Goal: Task Accomplishment & Management: Manage account settings

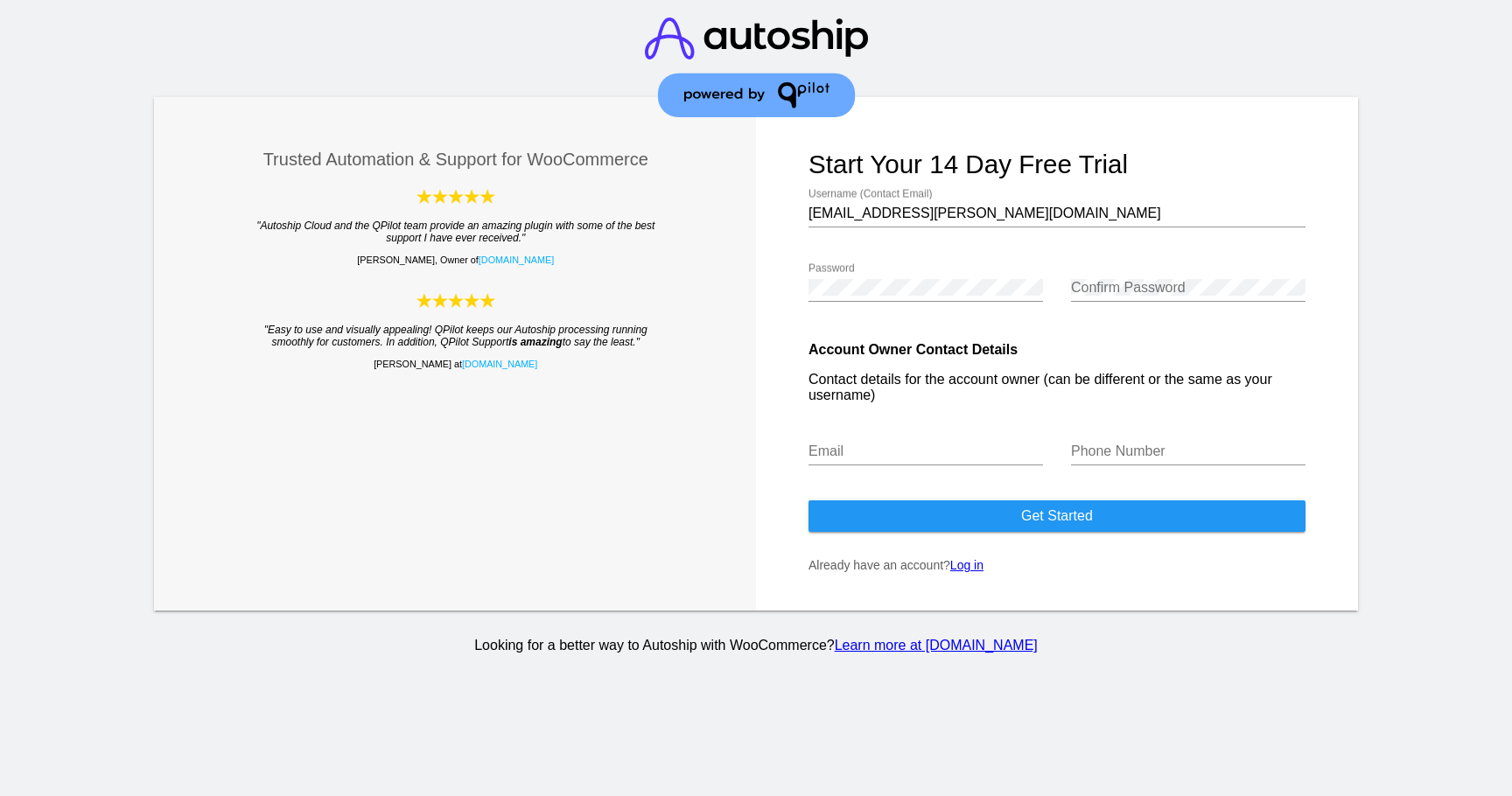
click at [977, 572] on link "Log in" at bounding box center [967, 565] width 33 height 14
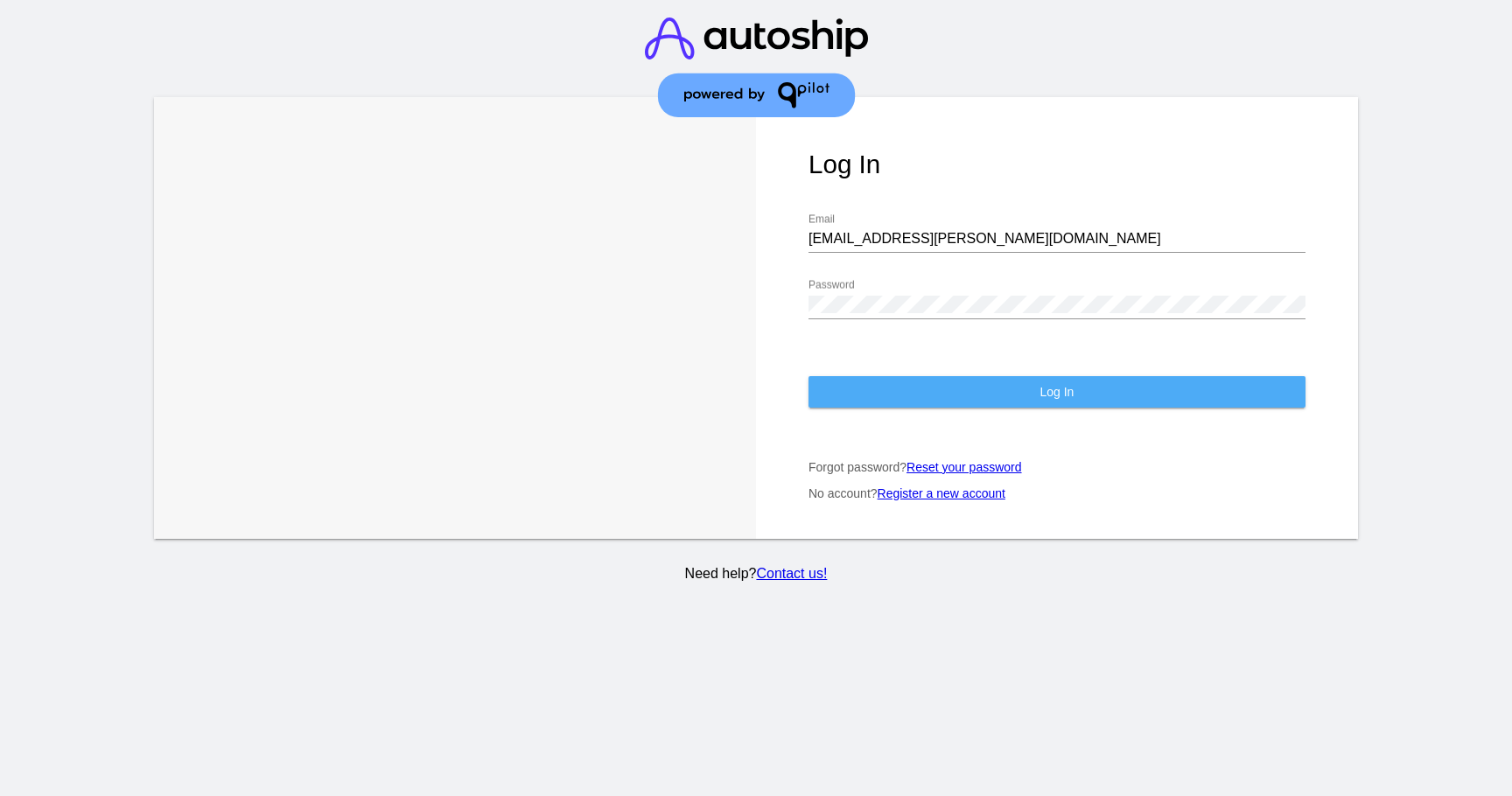
click at [940, 385] on button "Log In" at bounding box center [1057, 392] width 497 height 31
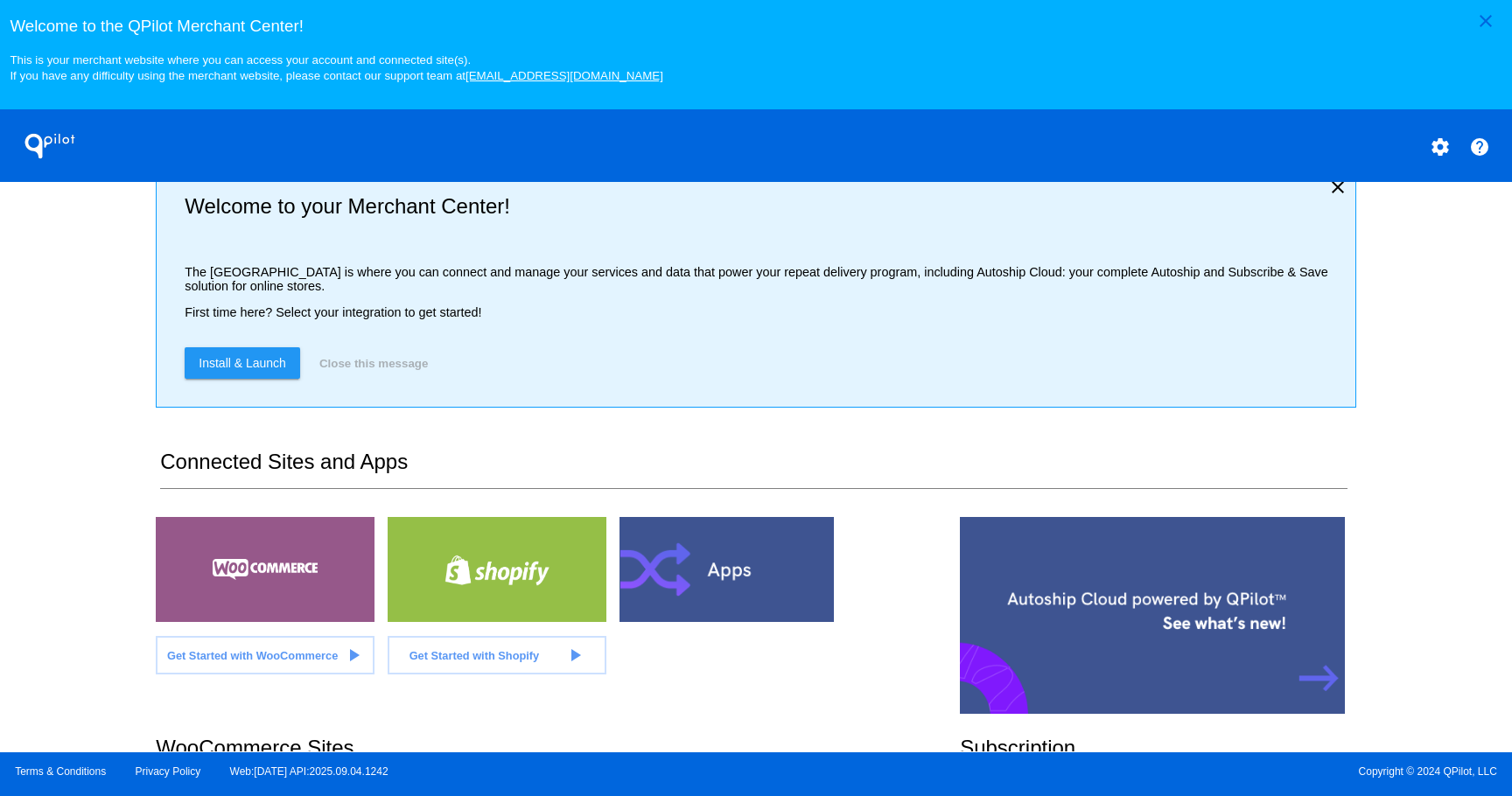
scroll to position [394, 0]
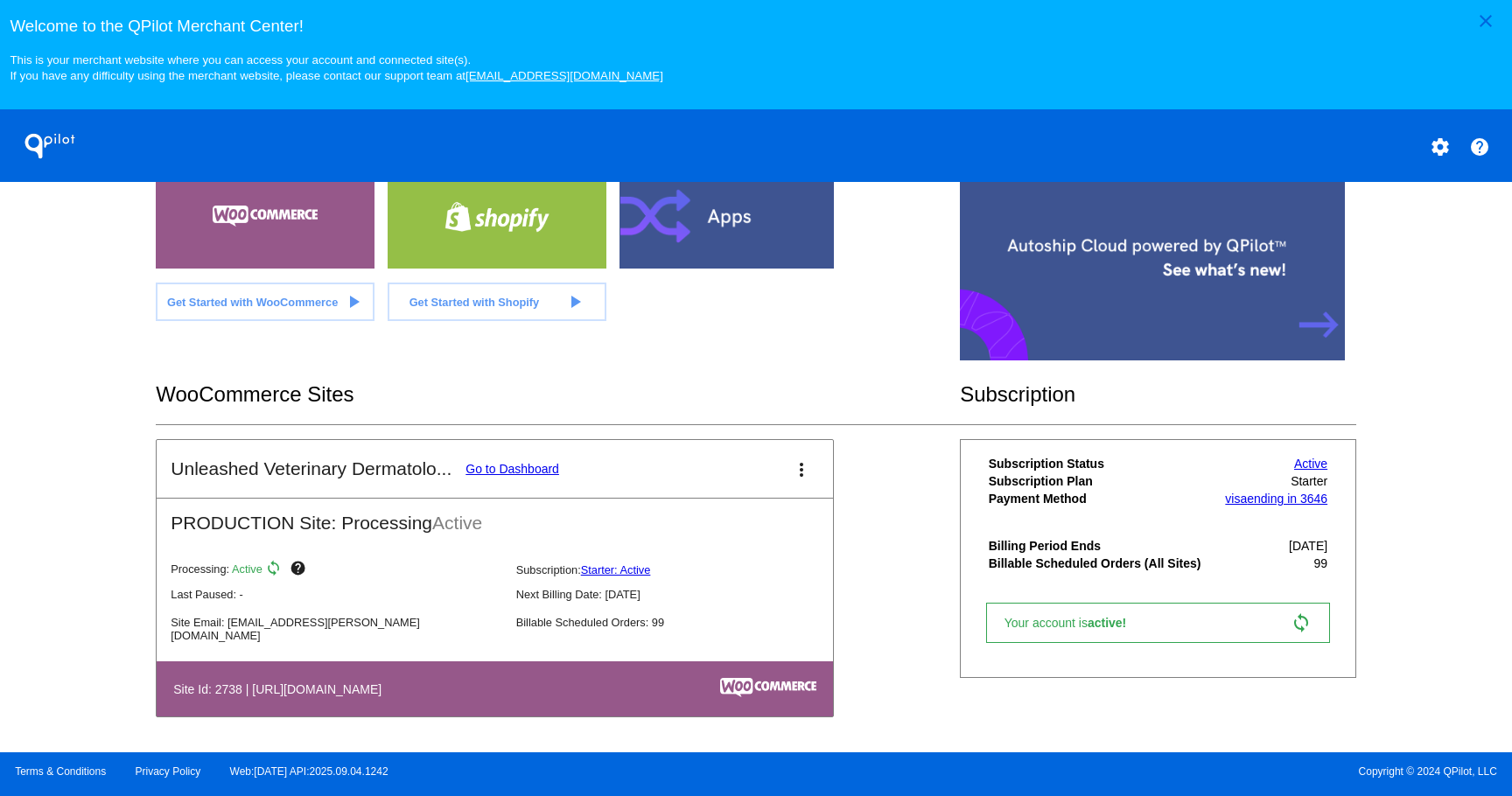
click at [496, 466] on link "Go to Dashboard" at bounding box center [512, 469] width 93 height 14
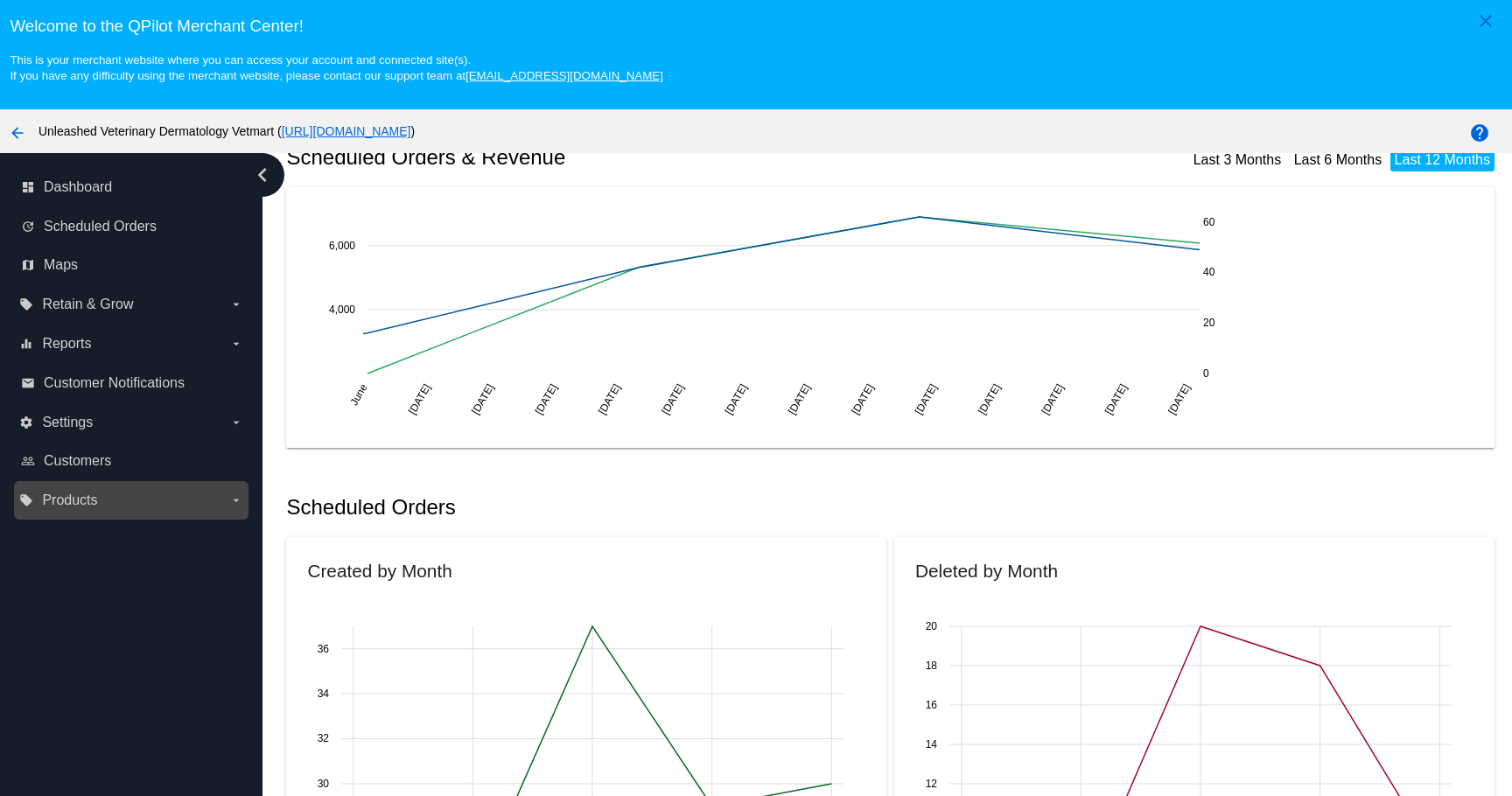
scroll to position [113, 0]
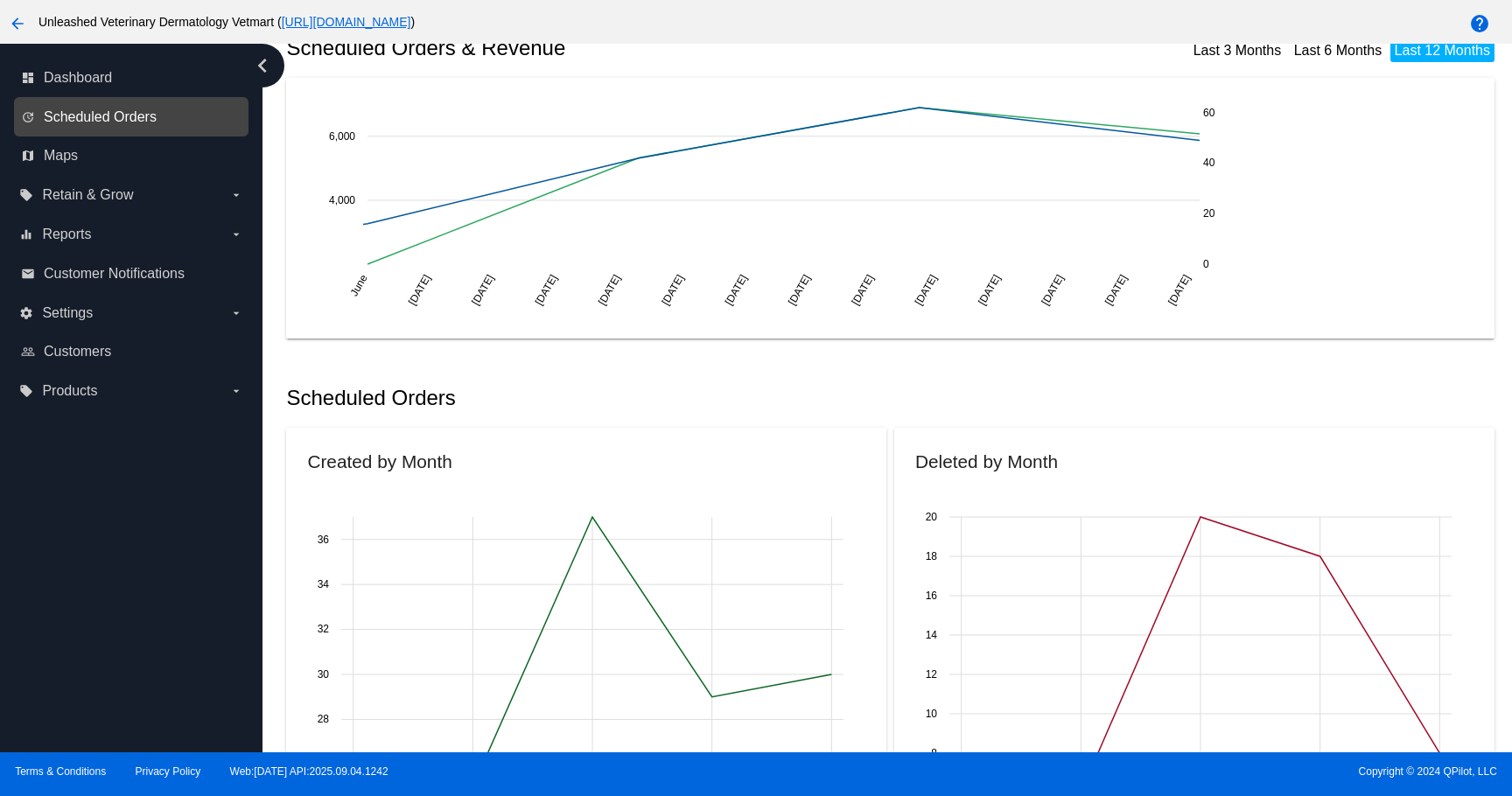
click at [113, 124] on span "Scheduled Orders" at bounding box center [100, 117] width 113 height 16
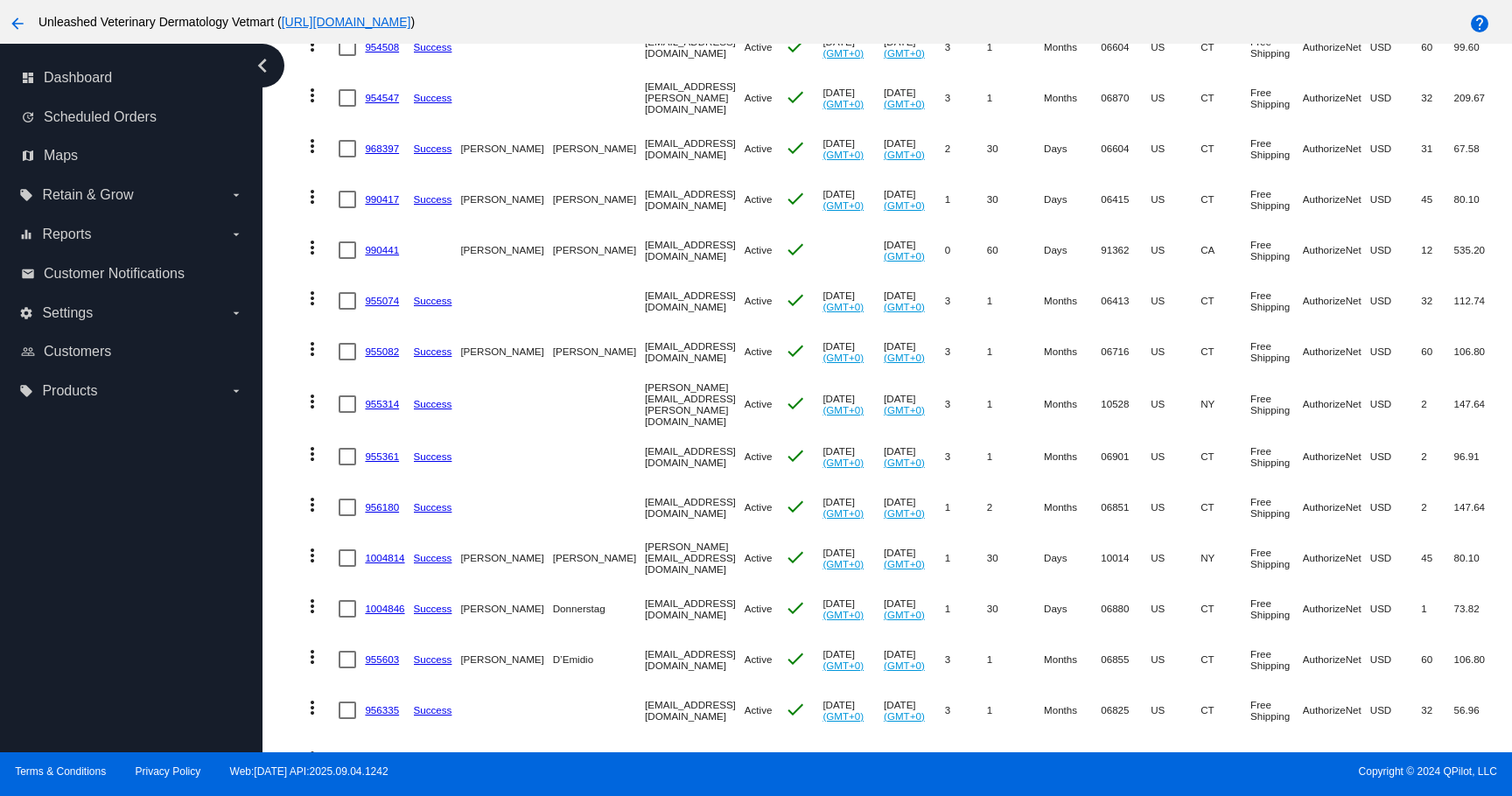
scroll to position [621, 0]
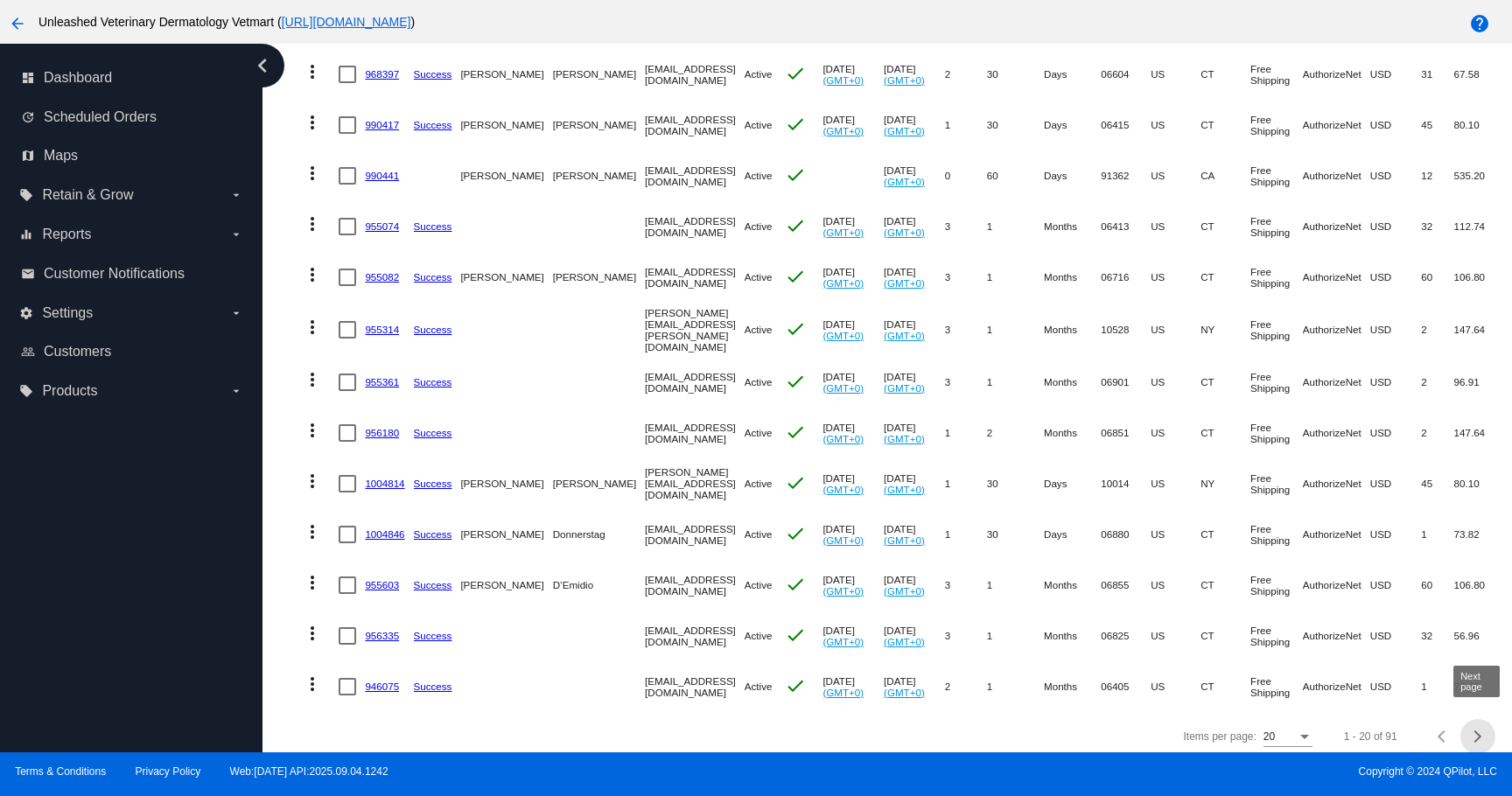
click at [1475, 731] on div "Next page" at bounding box center [1475, 737] width 13 height 13
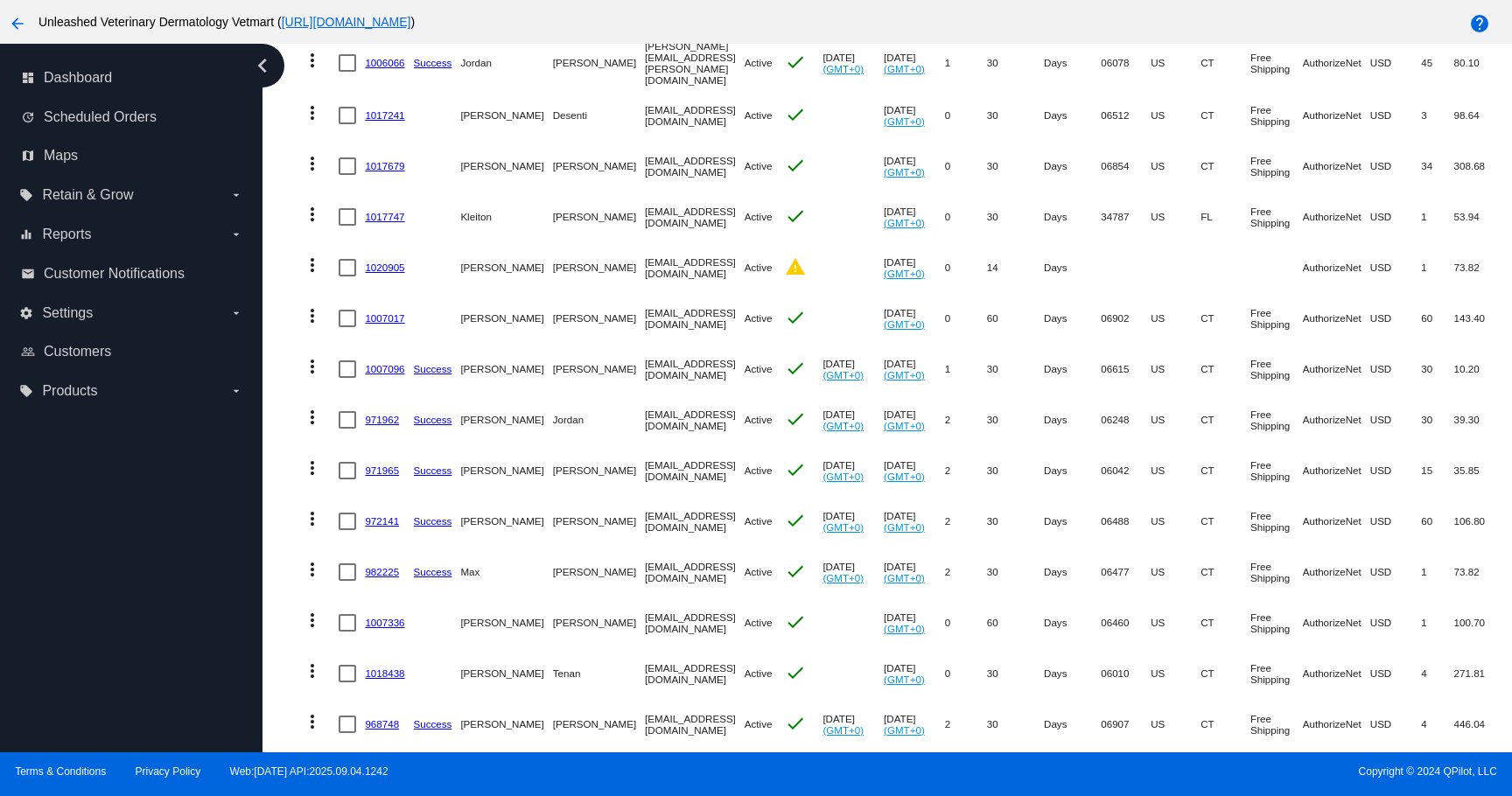
scroll to position [389, 0]
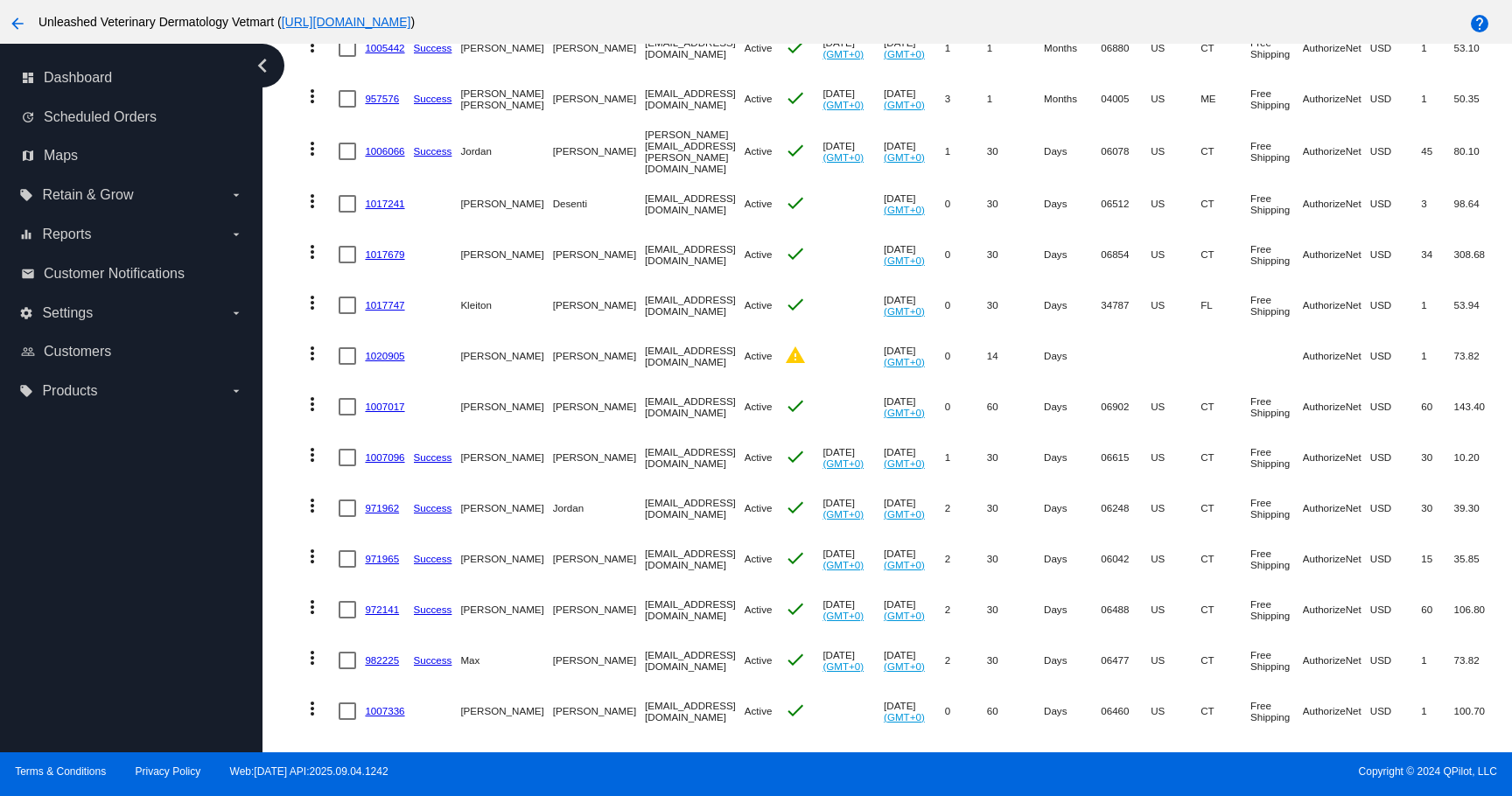
click at [390, 351] on link "1020905" at bounding box center [384, 356] width 39 height 12
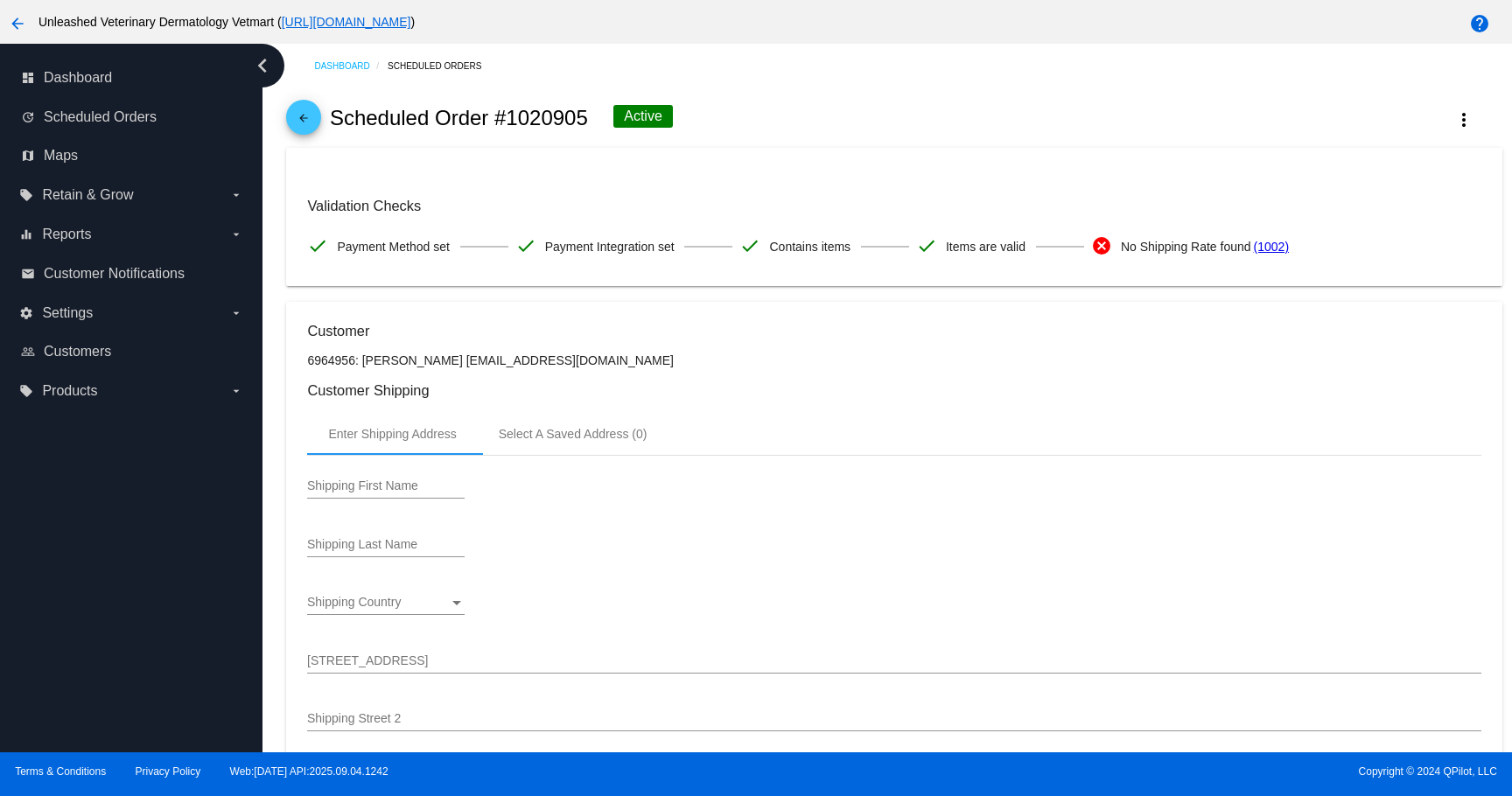
click at [455, 368] on p "6964956: [PERSON_NAME] [EMAIL_ADDRESS][DOMAIN_NAME]" at bounding box center [894, 360] width 1173 height 14
drag, startPoint x: 455, startPoint y: 370, endPoint x: 562, endPoint y: 368, distance: 107.0
click at [562, 368] on p "6964956: [PERSON_NAME] [EMAIL_ADDRESS][DOMAIN_NAME]" at bounding box center [894, 360] width 1173 height 14
copy p "[EMAIL_ADDRESS][DOMAIN_NAME]"
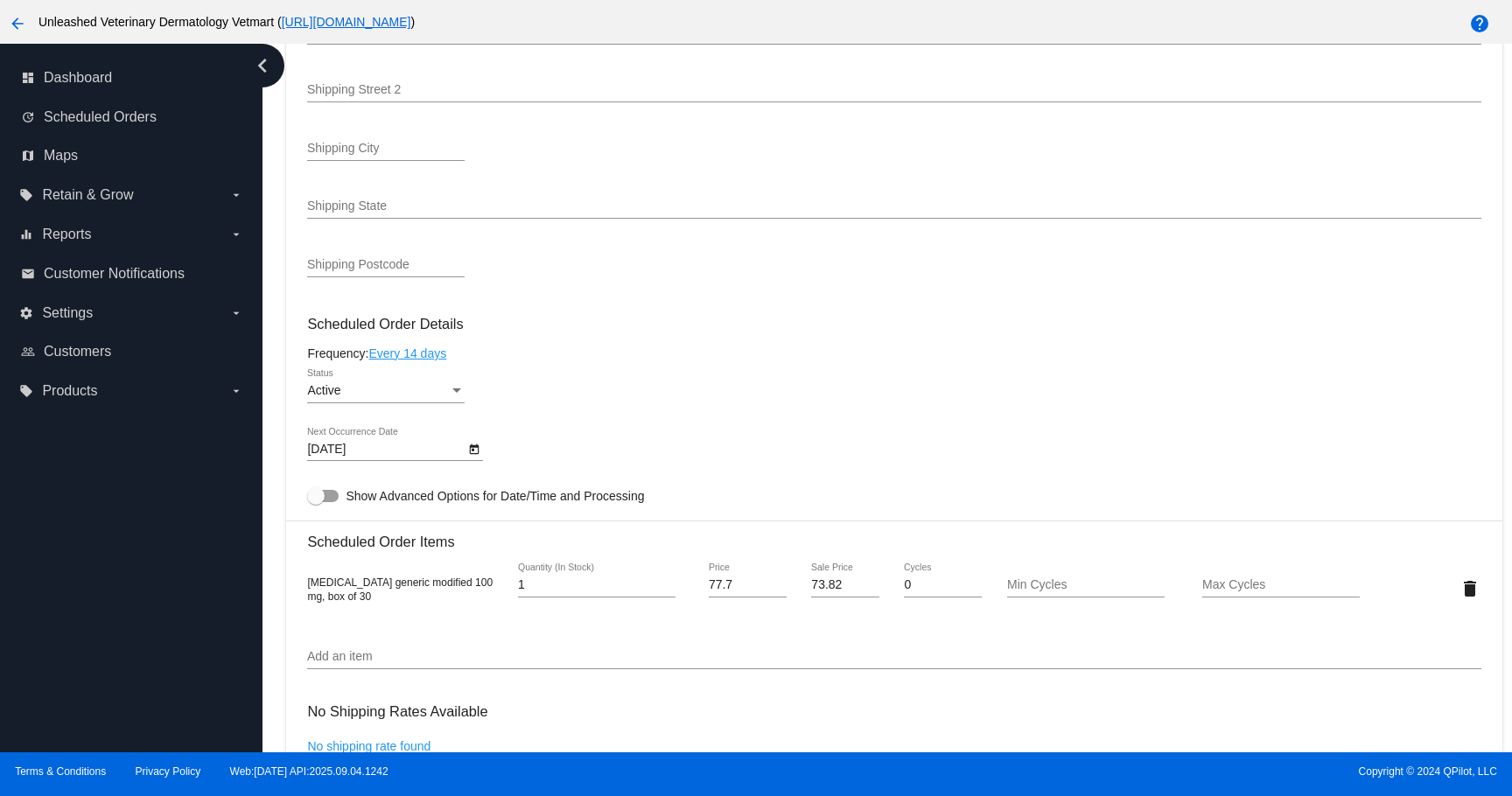
scroll to position [1029, 0]
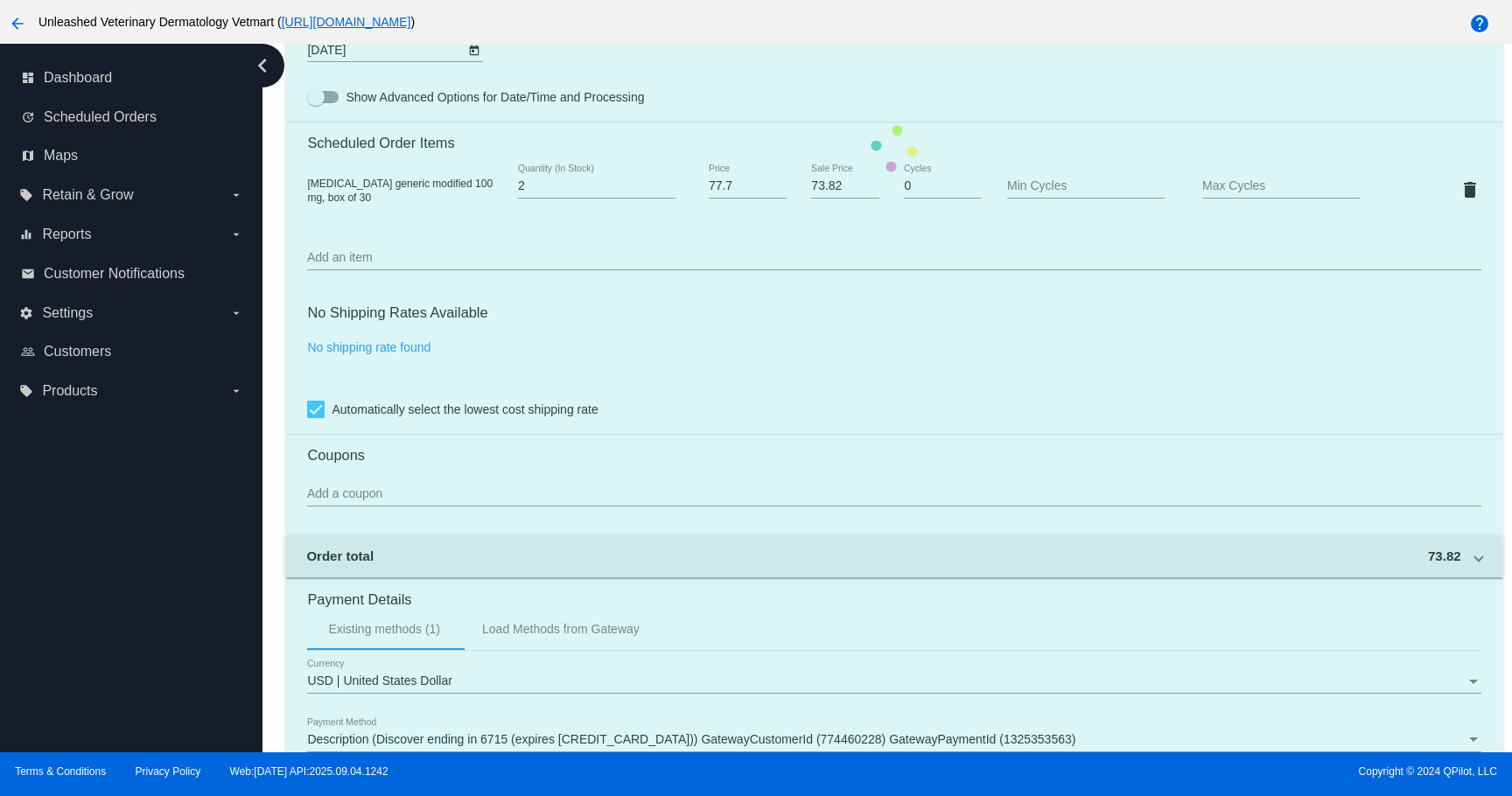
type input "2"
click at [667, 194] on input "2" at bounding box center [596, 186] width 158 height 14
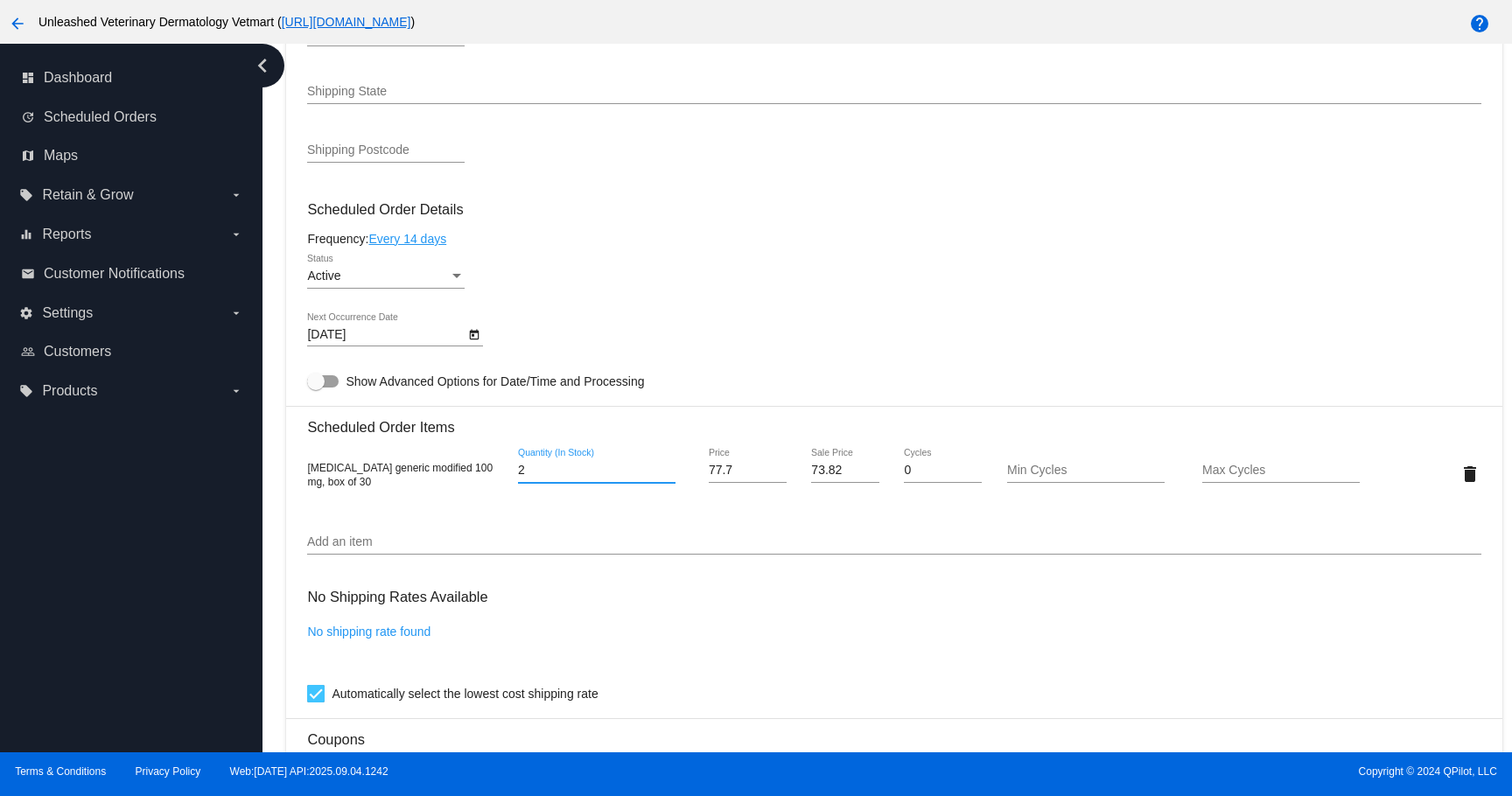
scroll to position [691, 0]
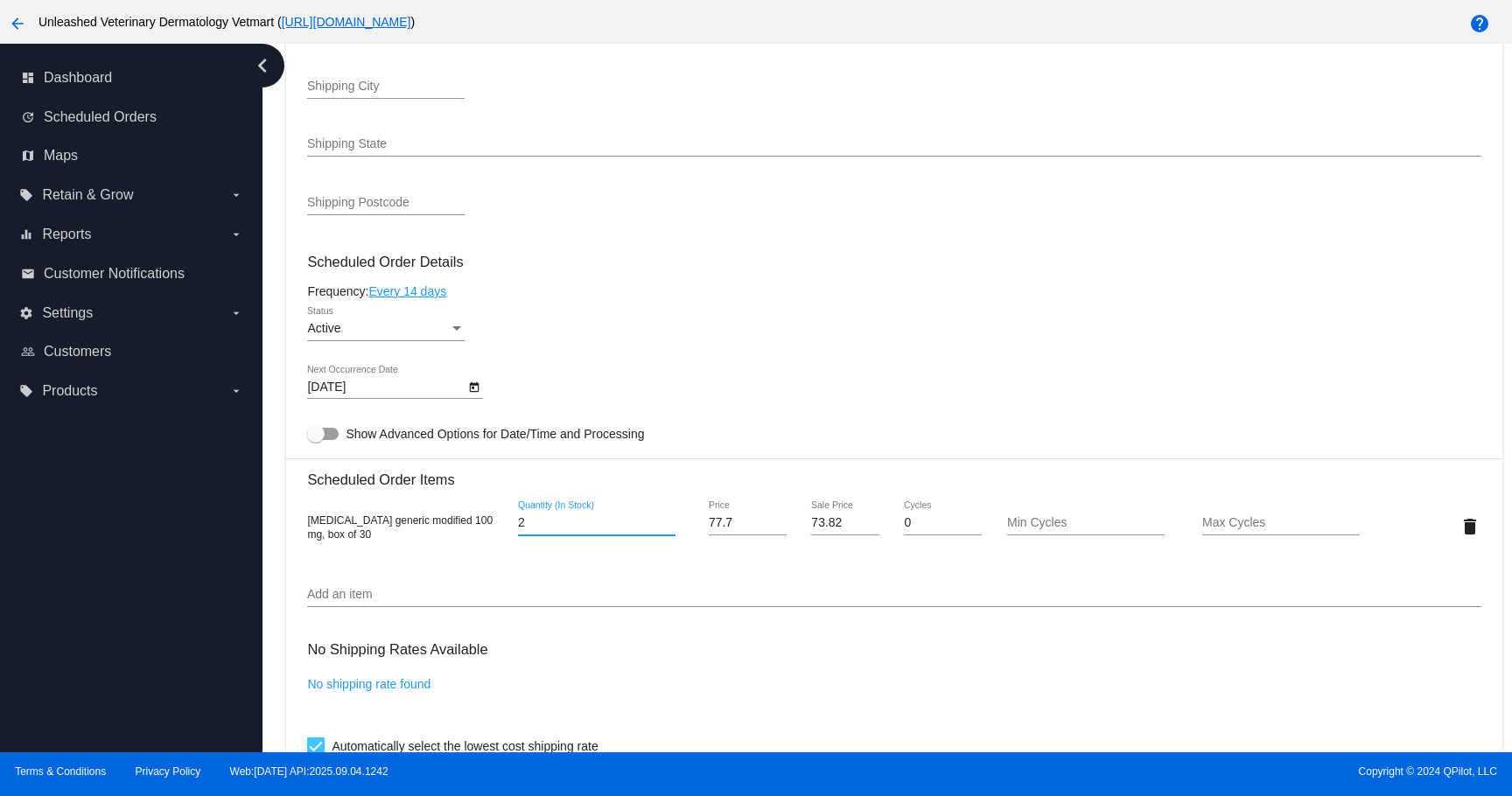
click at [423, 299] on link "Every 14 days" at bounding box center [408, 291] width 78 height 14
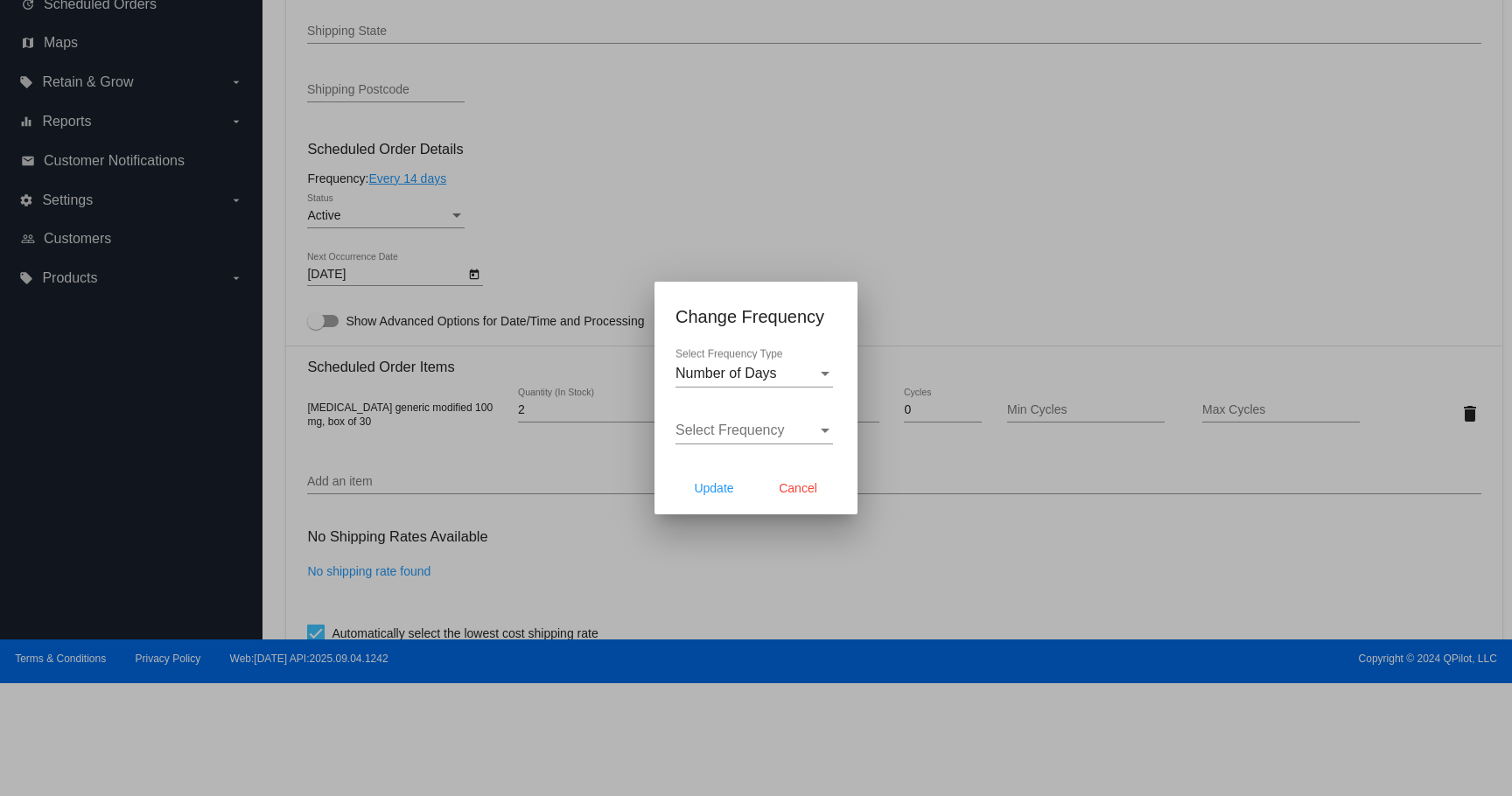
scroll to position [113, 0]
click at [782, 371] on div "Number of Days" at bounding box center [746, 374] width 142 height 16
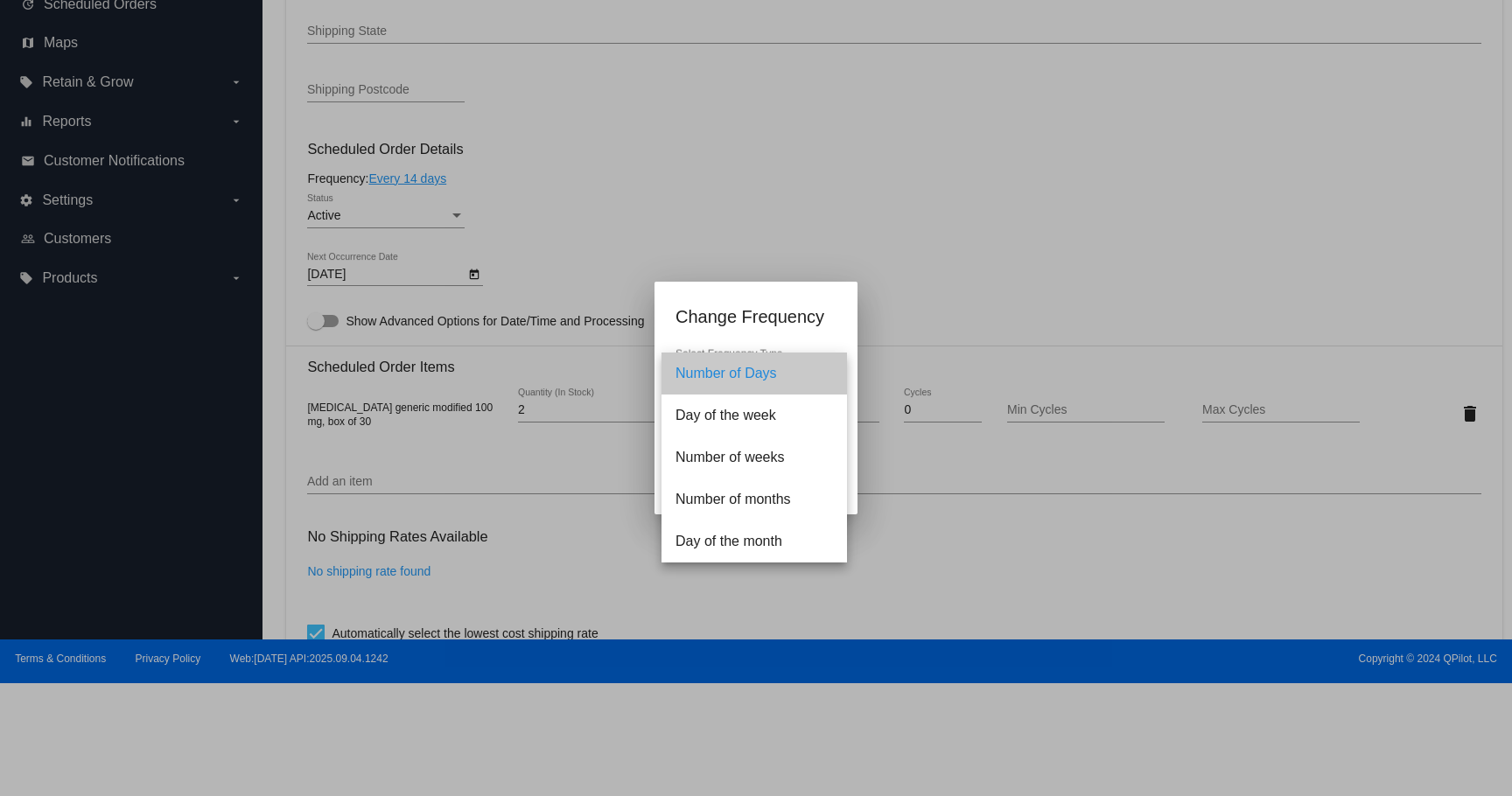
click at [745, 377] on span "Number of Days" at bounding box center [754, 373] width 158 height 42
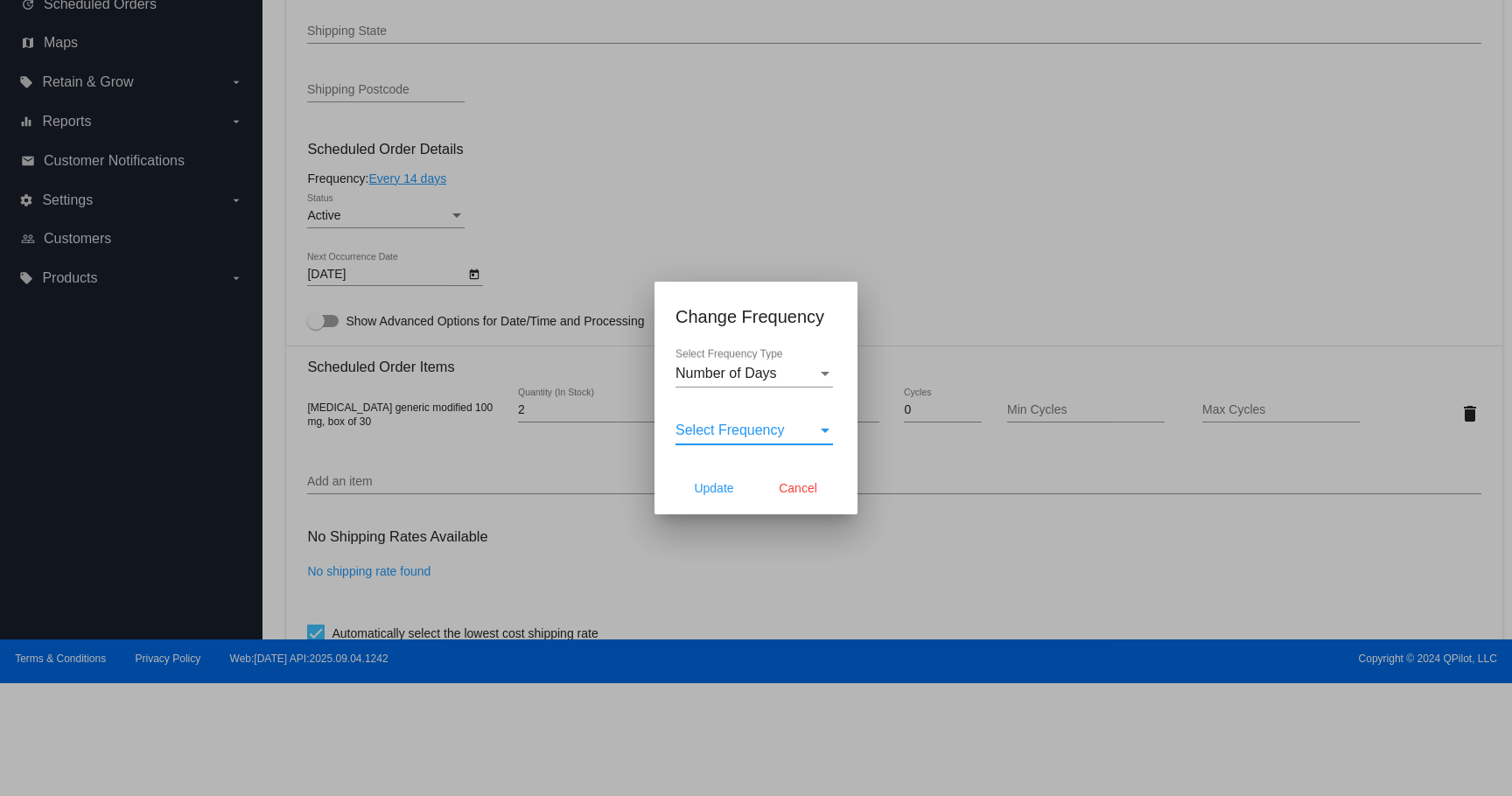
click at [727, 428] on span "Select Frequency" at bounding box center [730, 429] width 109 height 15
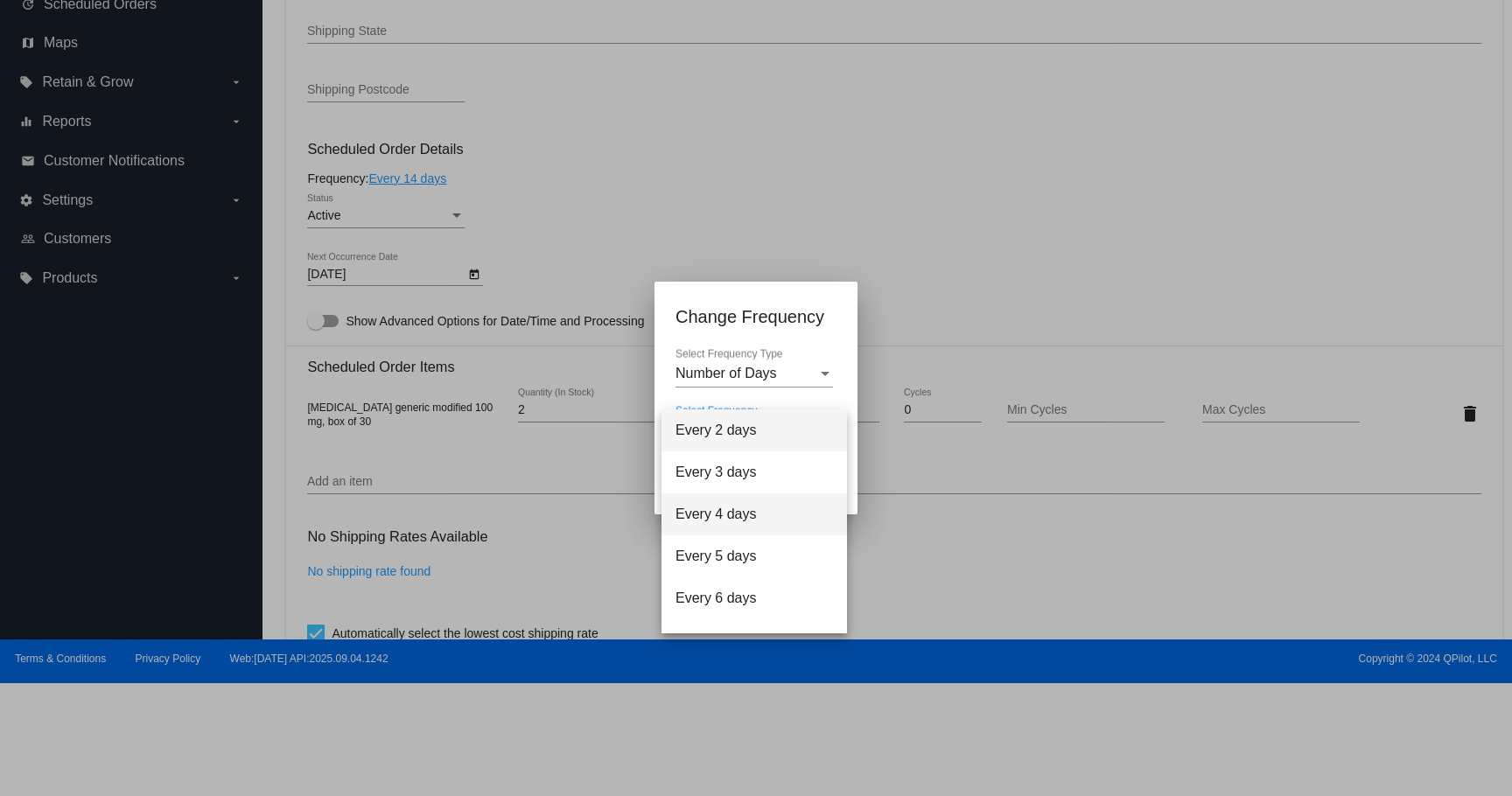
scroll to position [70, 0]
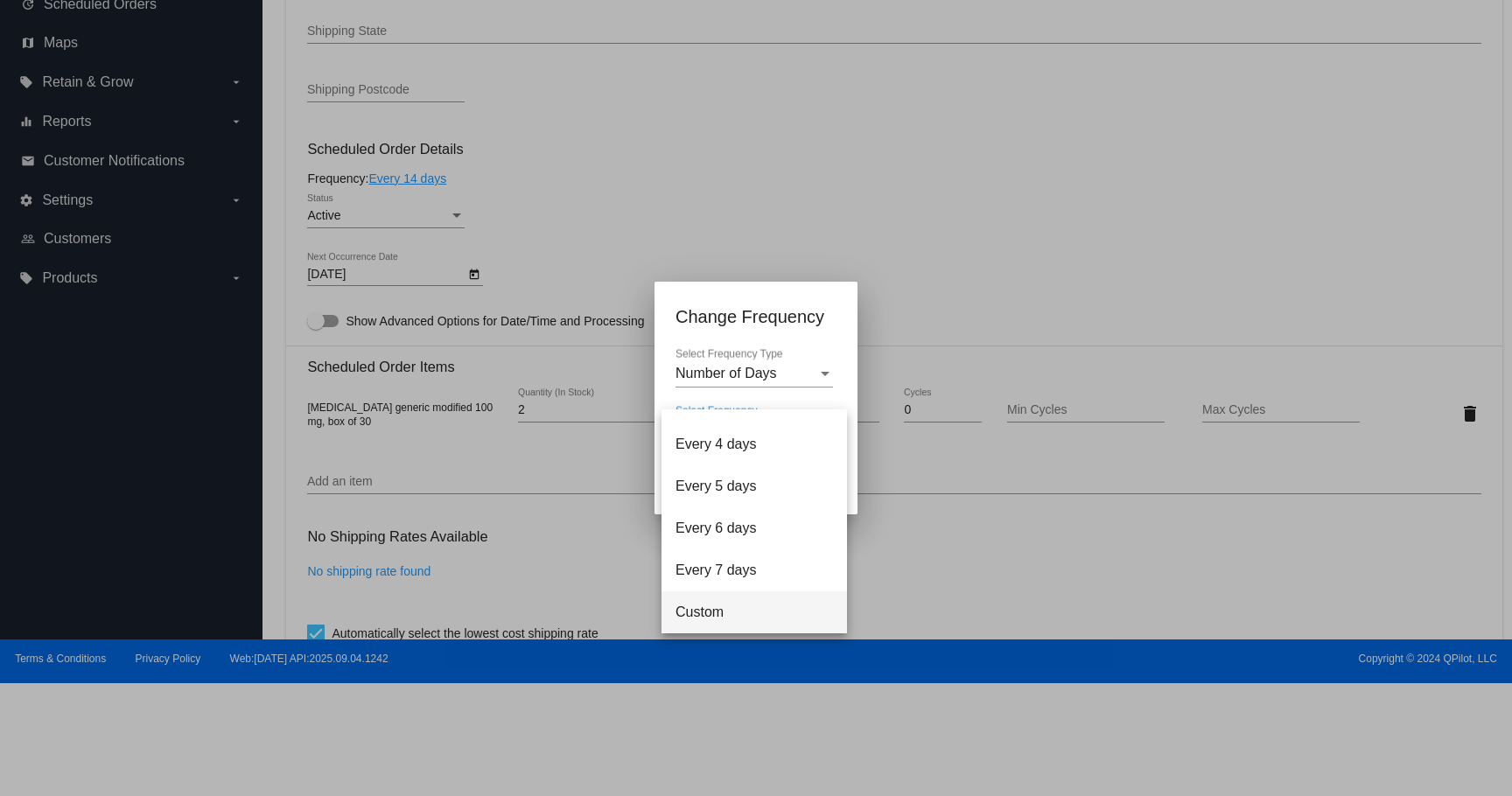
click at [704, 600] on span "Custom" at bounding box center [754, 612] width 158 height 42
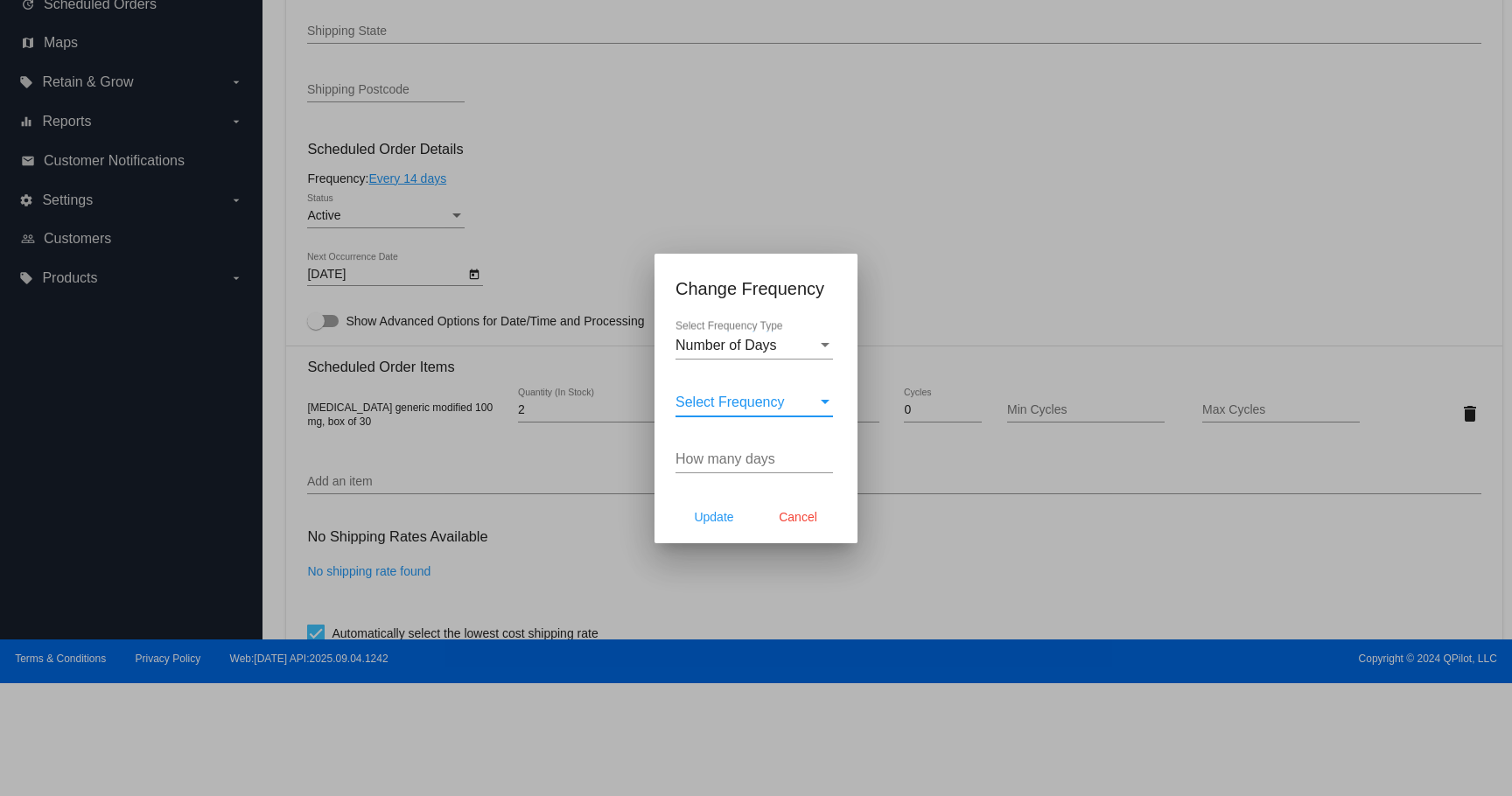
click at [726, 459] on input "How many days" at bounding box center [754, 459] width 158 height 16
type input "30"
click at [716, 531] on button "Update" at bounding box center [713, 517] width 77 height 31
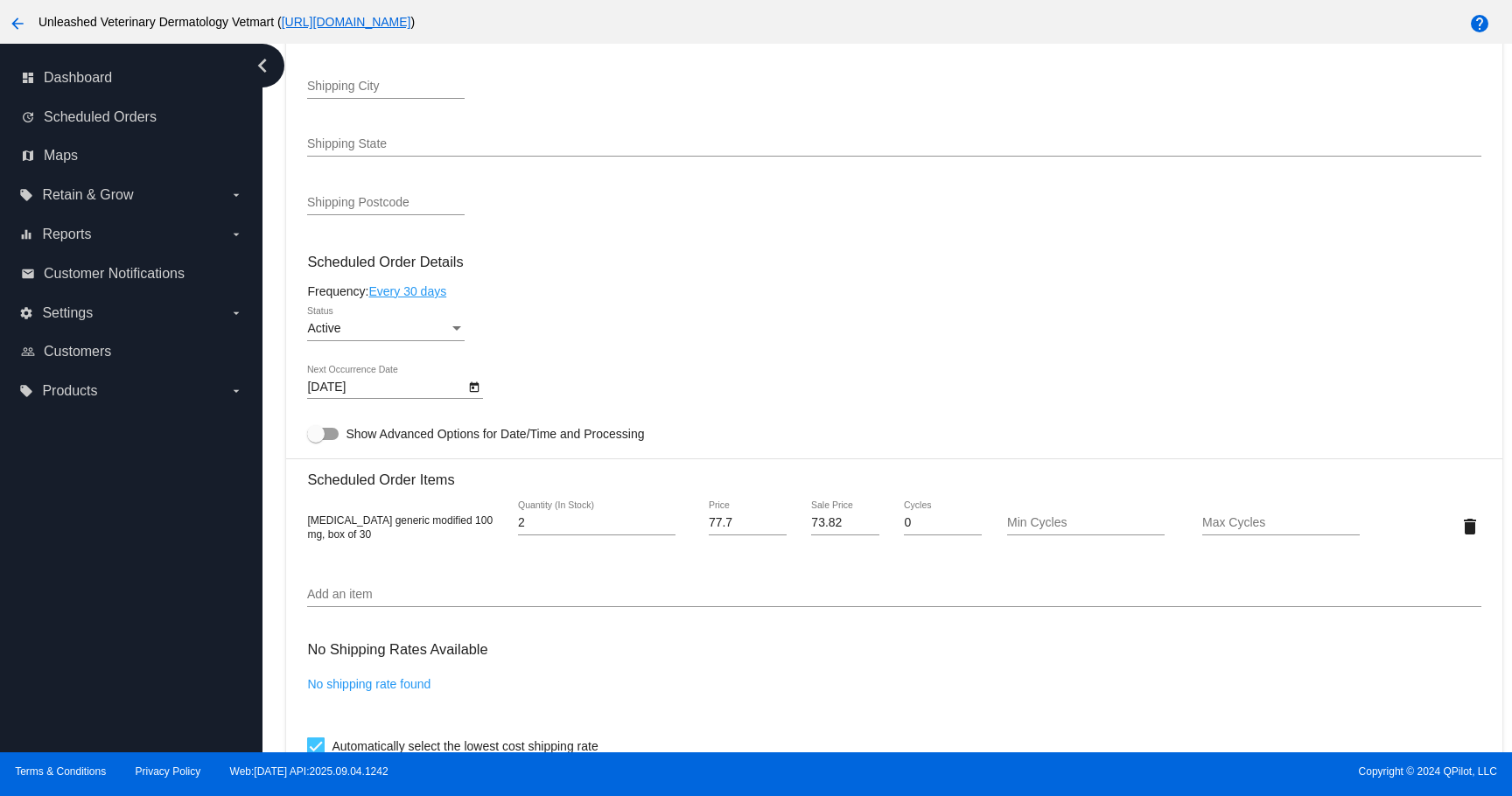
scroll to position [113, 0]
type input "[DATE]"
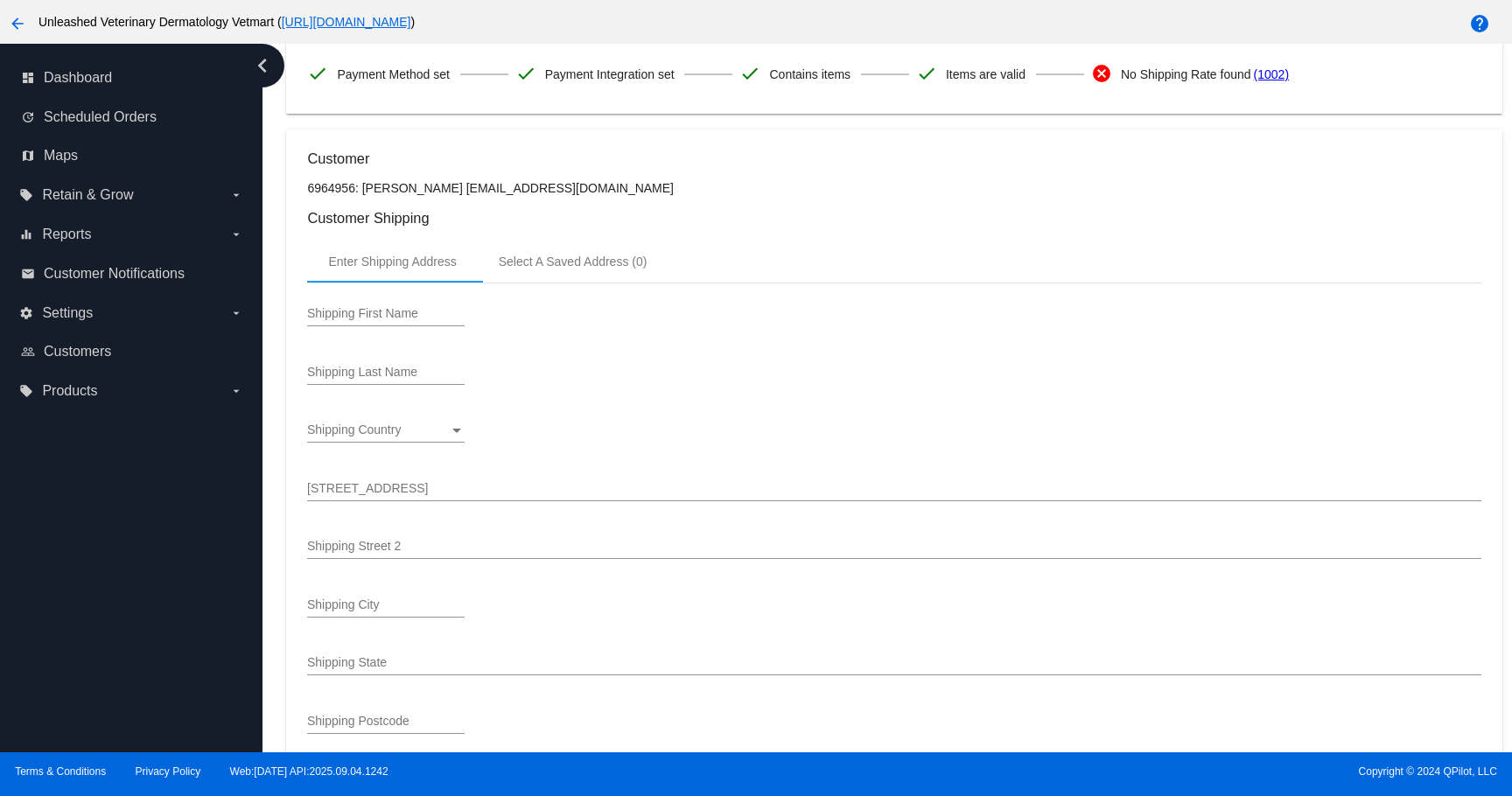
scroll to position [165, 0]
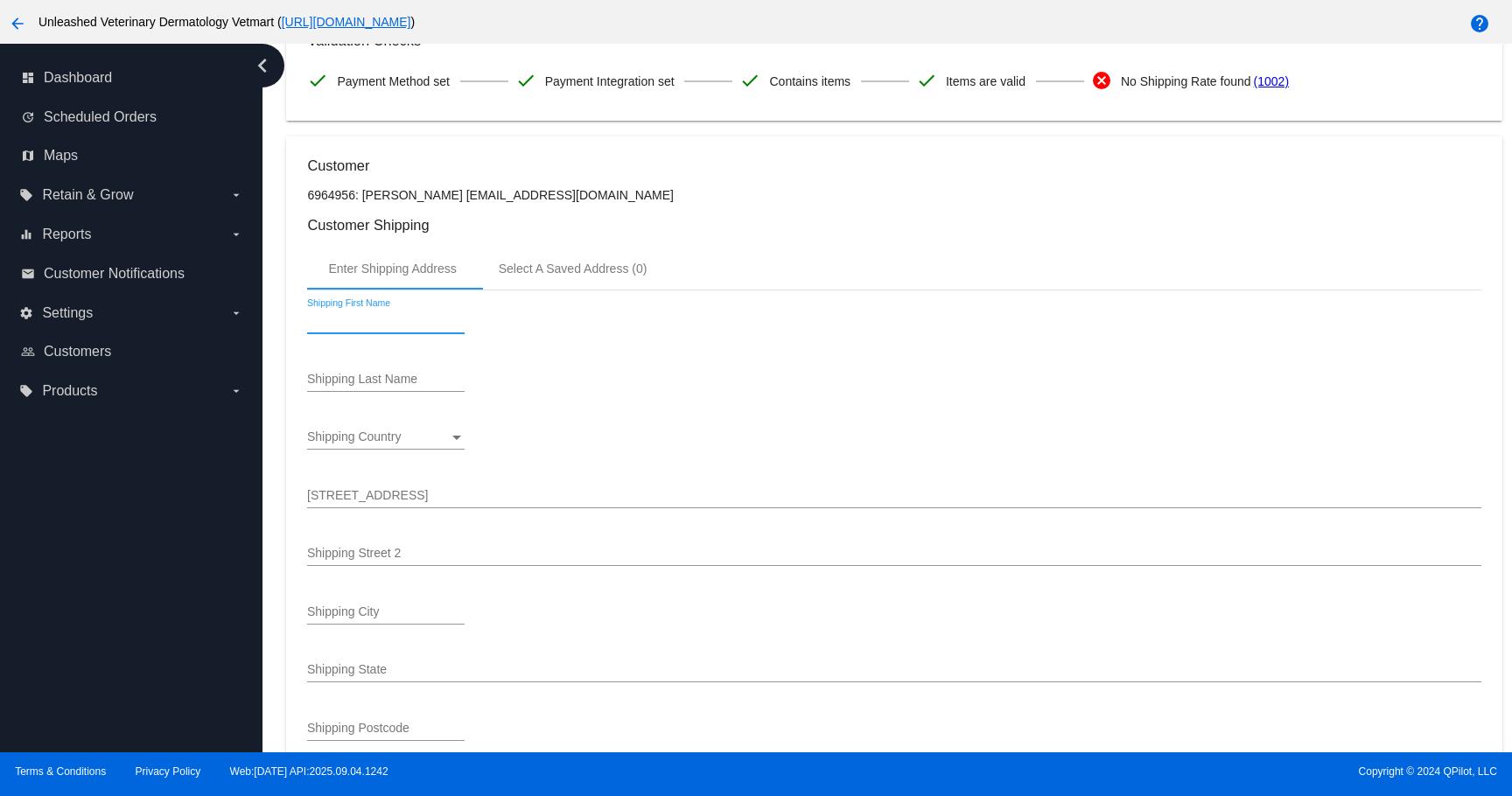
click at [442, 328] on input "Shipping First Name" at bounding box center [386, 321] width 158 height 14
paste input "[PERSON_NAME]"
type input "[PERSON_NAME]"
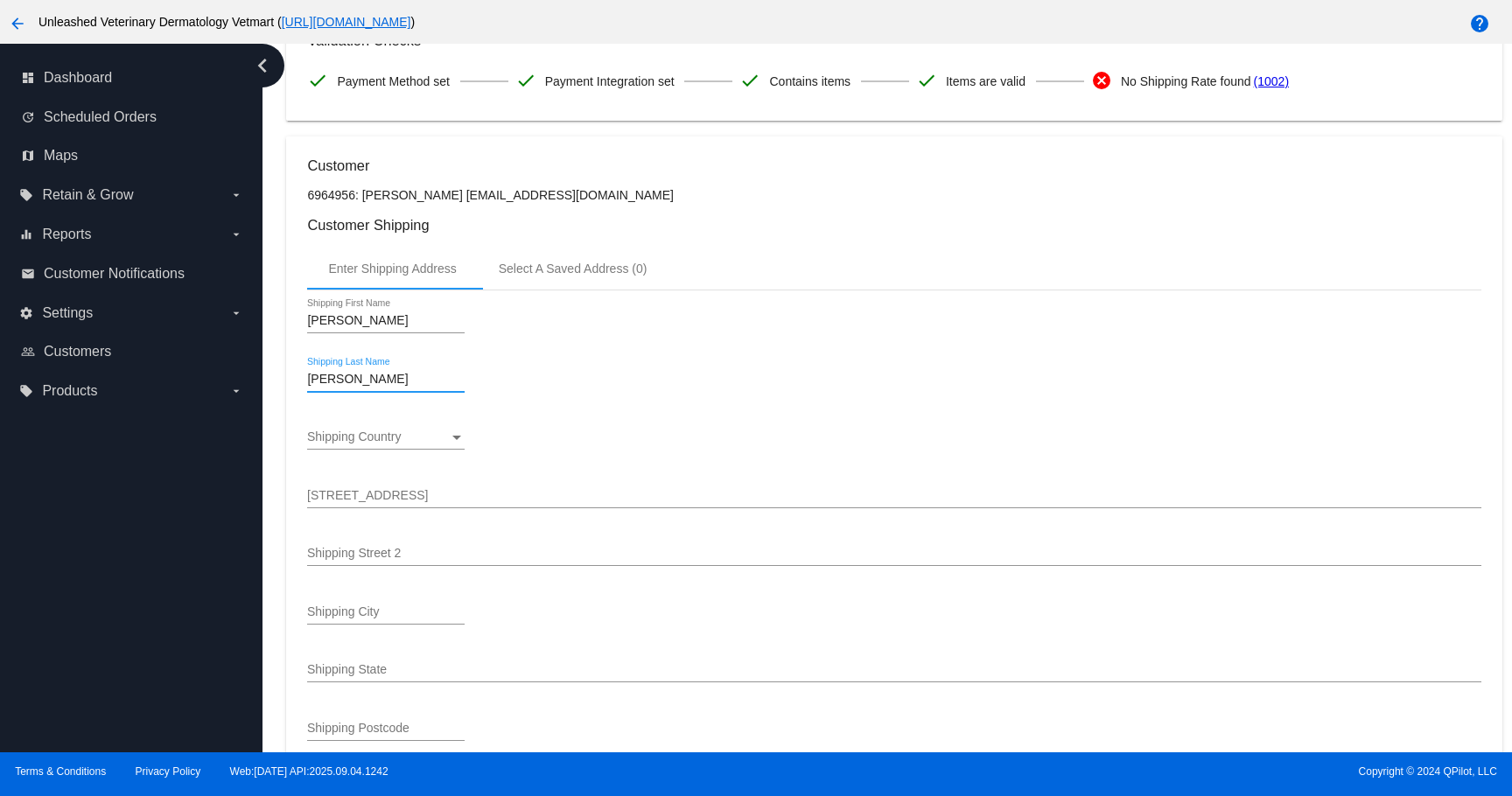
click at [364, 497] on div "[STREET_ADDRESS]" at bounding box center [894, 490] width 1173 height 34
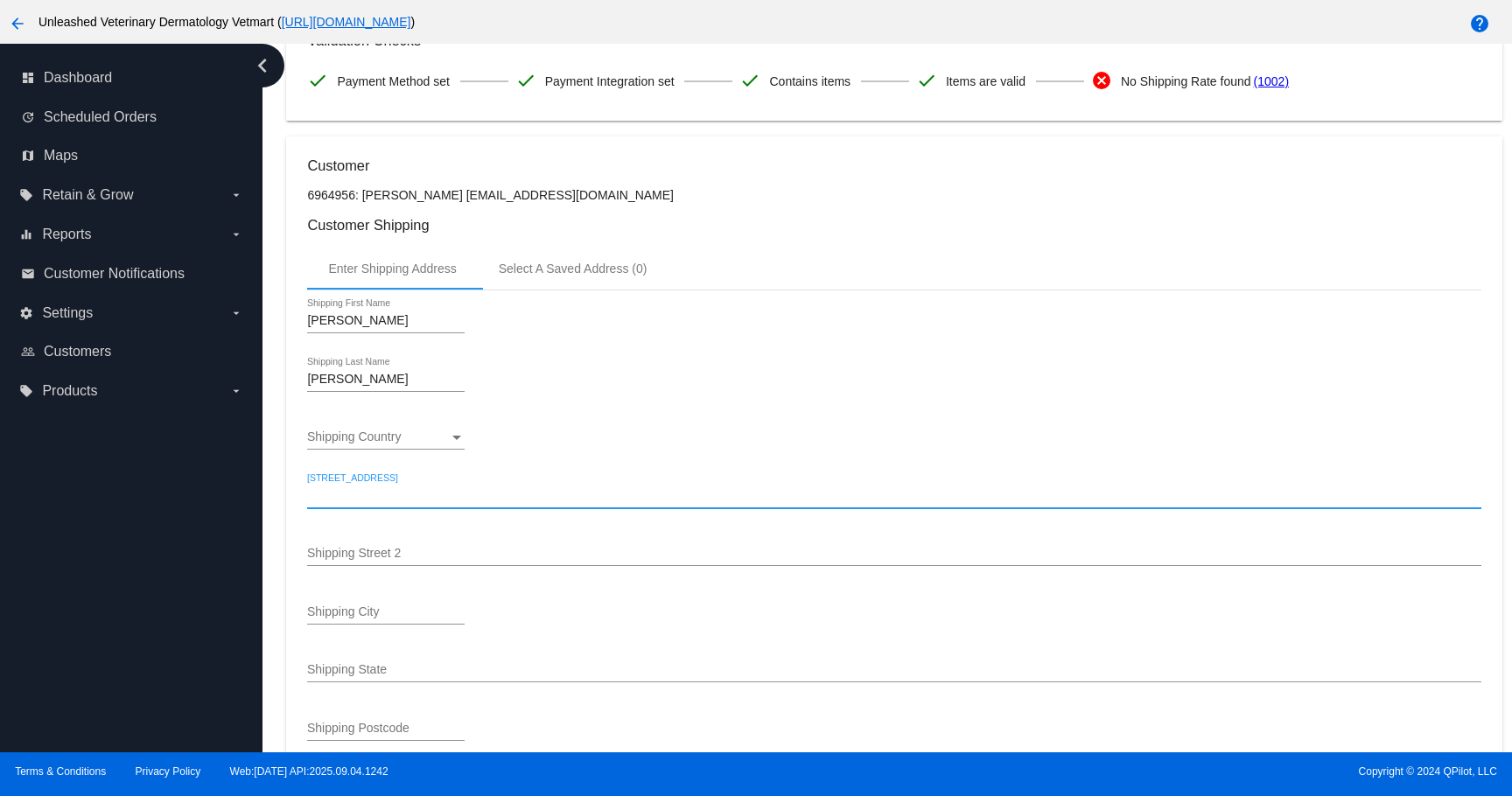
paste input "[STREET_ADDRESS][PERSON_NAME]"
type input "[STREET_ADDRESS][PERSON_NAME]"
click at [426, 612] on div "Shipping City" at bounding box center [386, 607] width 158 height 34
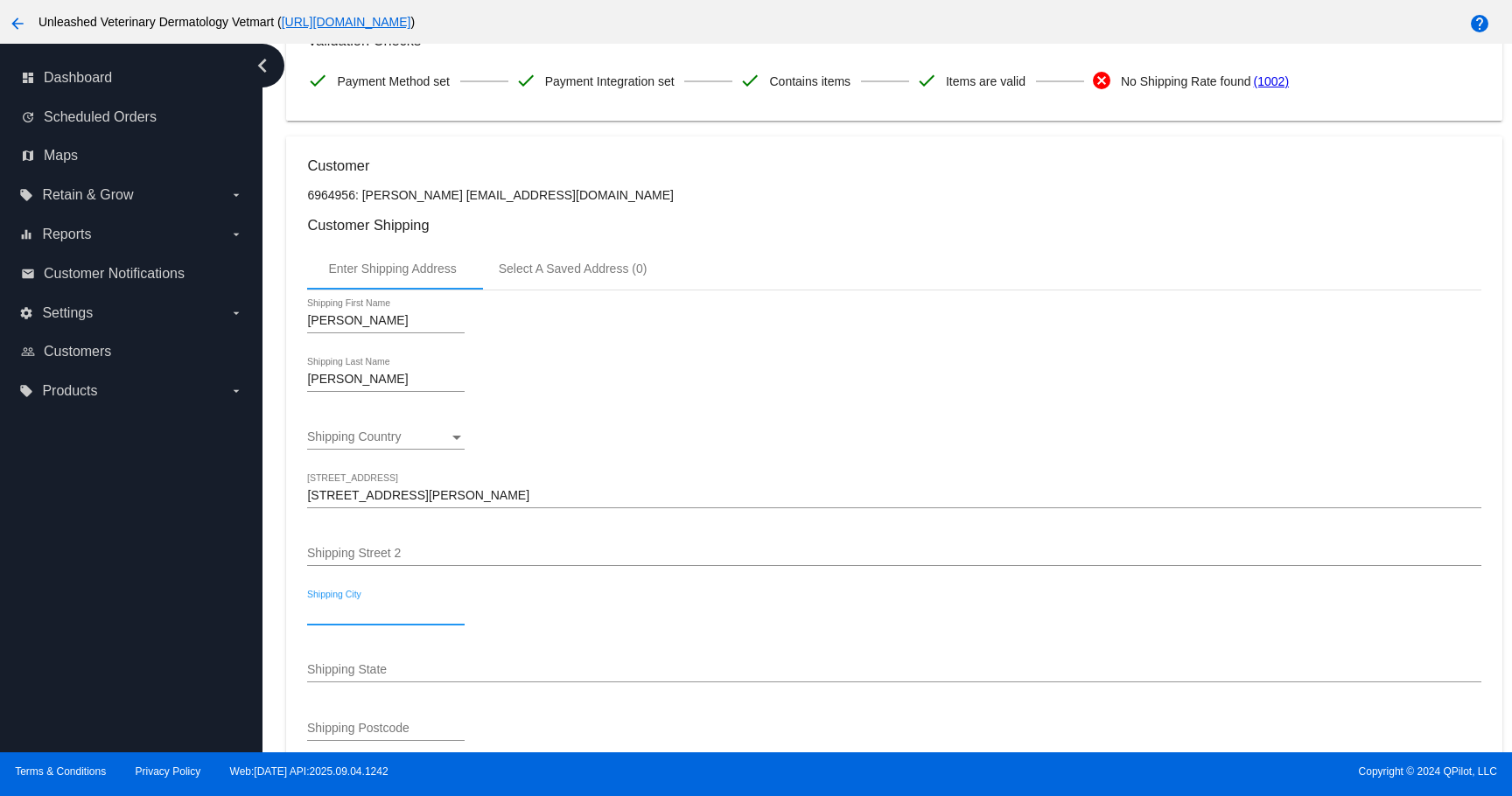
click at [396, 620] on input "Shipping City" at bounding box center [386, 612] width 158 height 14
type input "Milford"
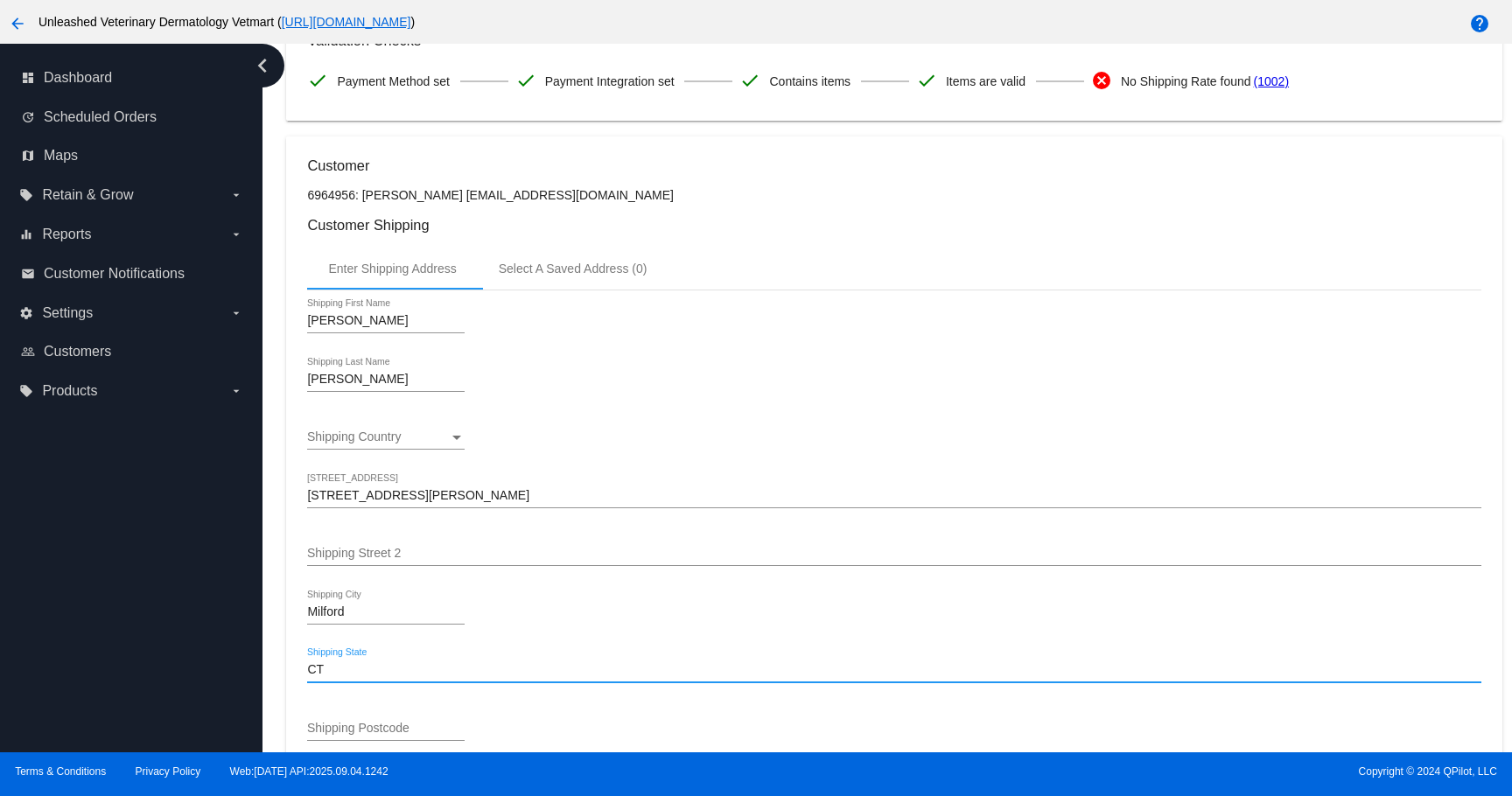
type input "CT"
click at [331, 682] on div "CT Shipping State" at bounding box center [894, 665] width 1173 height 34
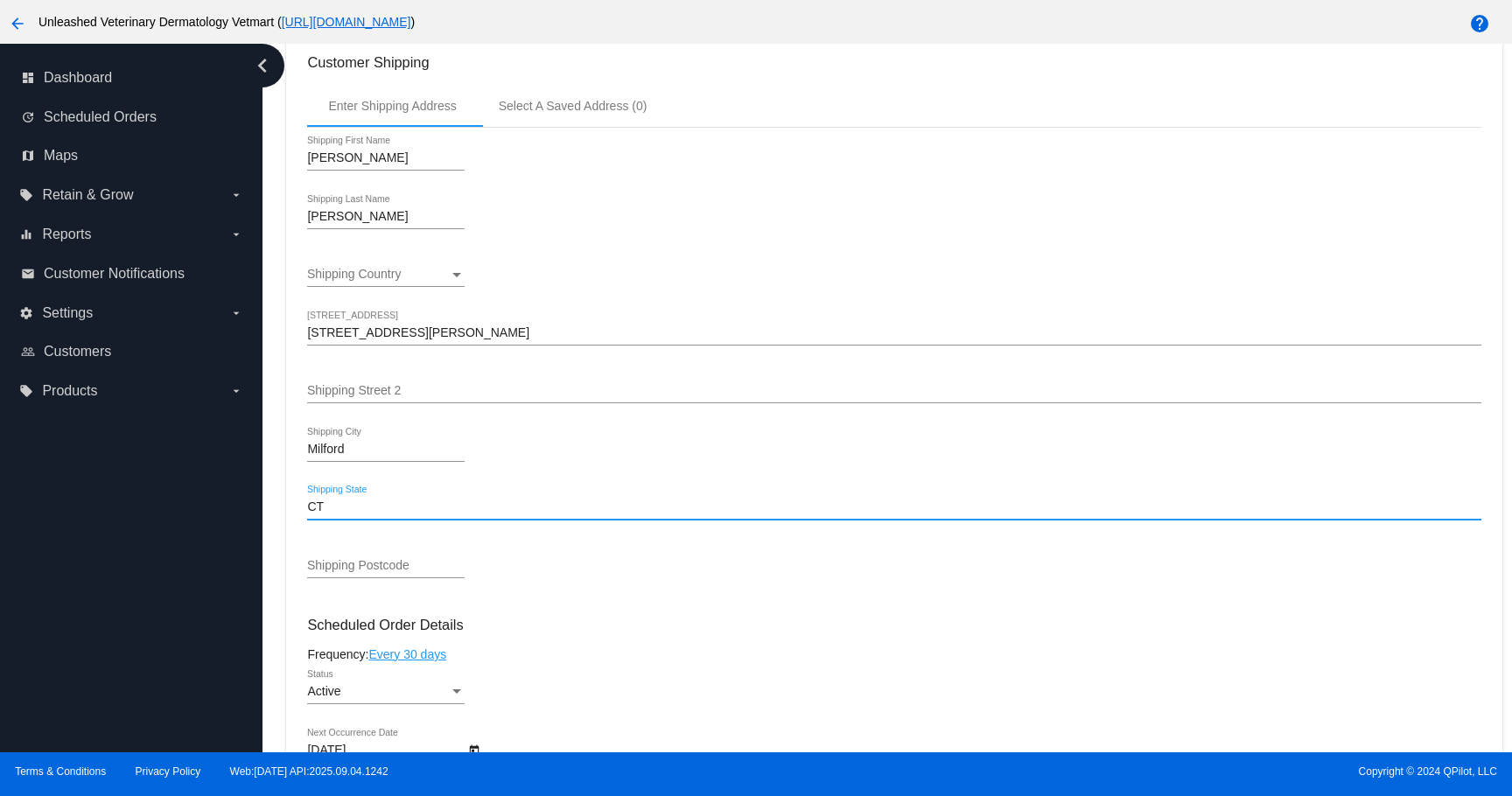
scroll to position [393, 0]
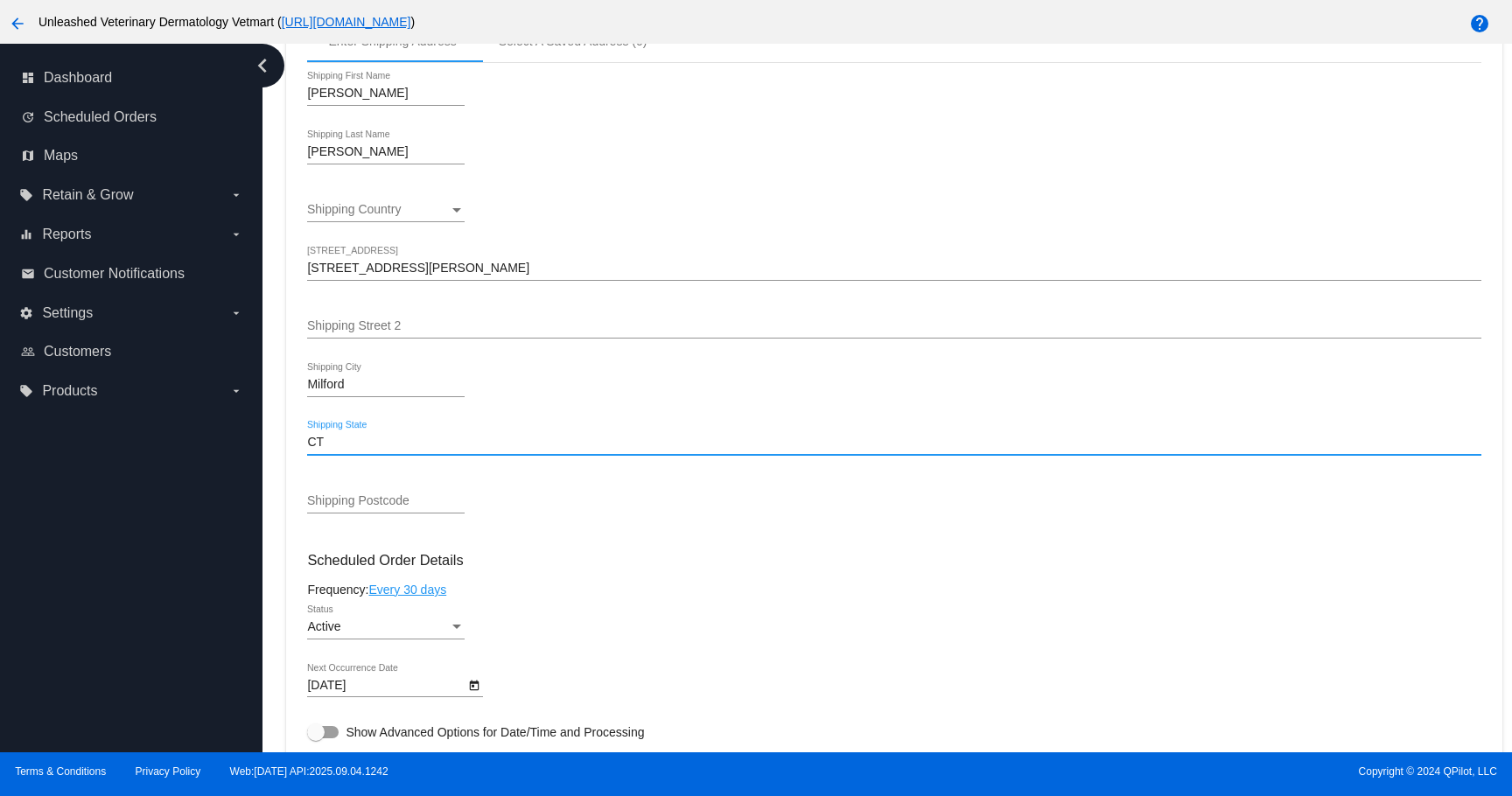
click at [343, 529] on div "Shipping Postcode" at bounding box center [386, 504] width 158 height 50
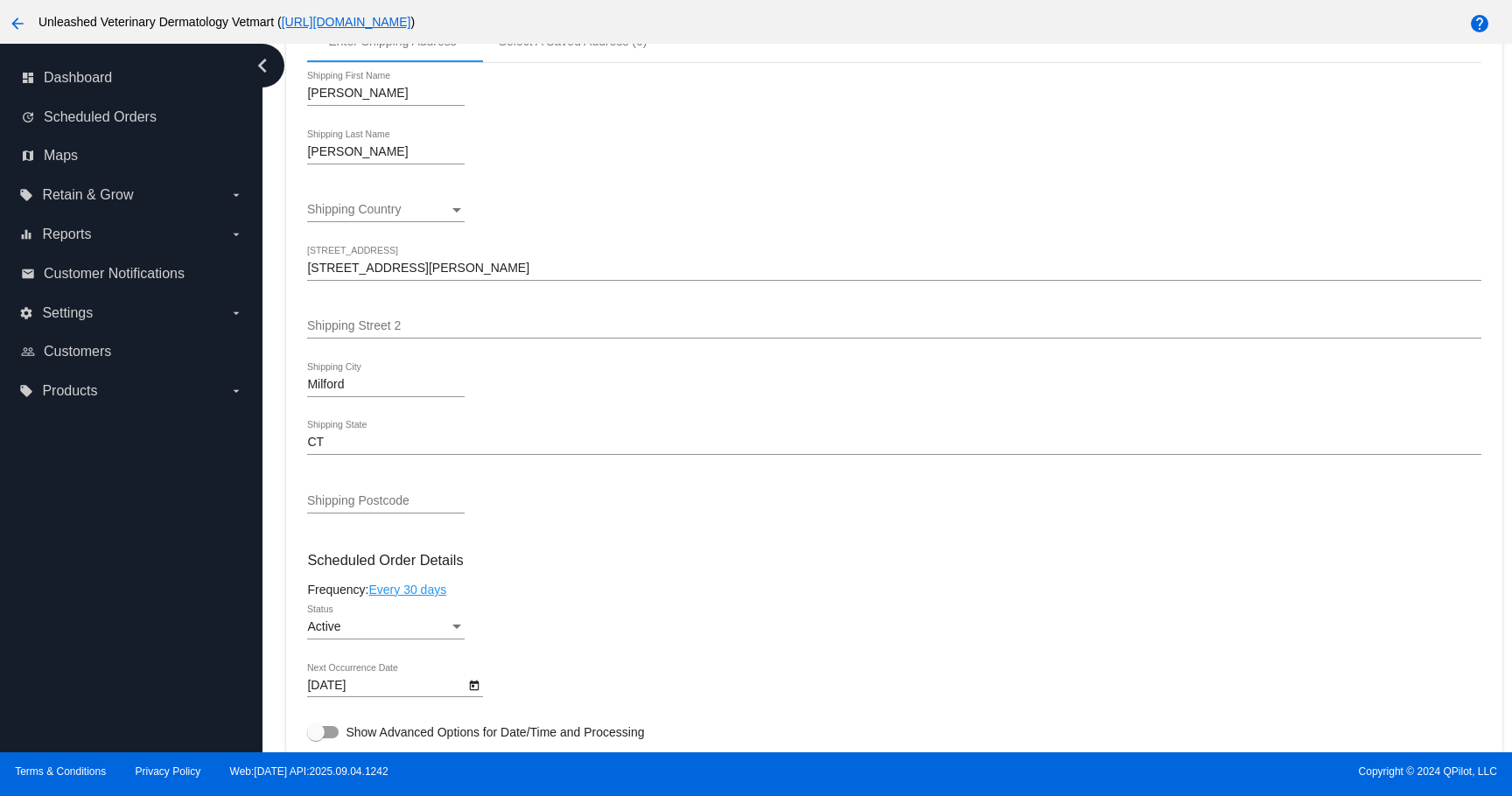
click at [343, 508] on input "Shipping Postcode" at bounding box center [386, 501] width 158 height 14
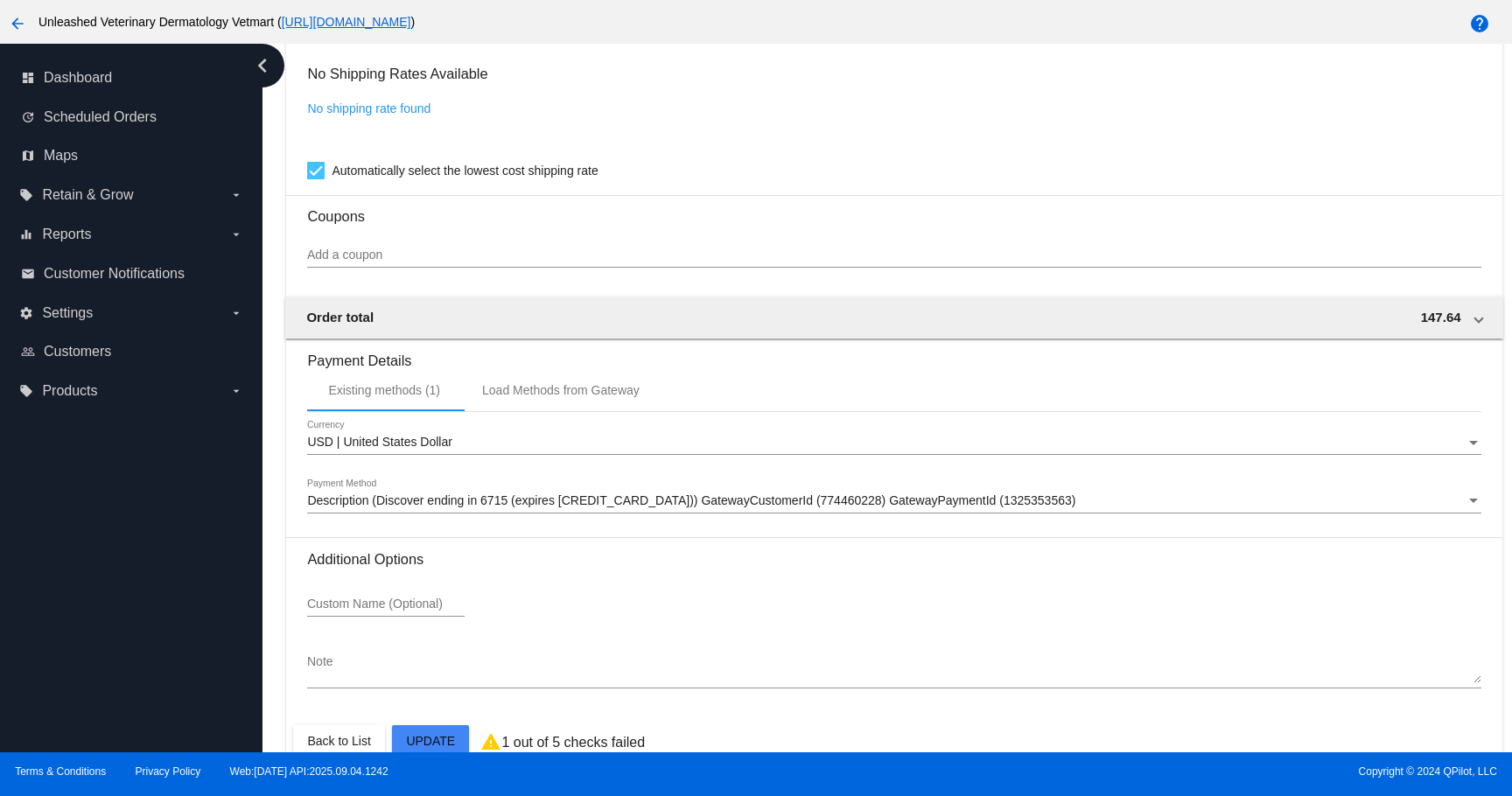
scroll to position [1322, 0]
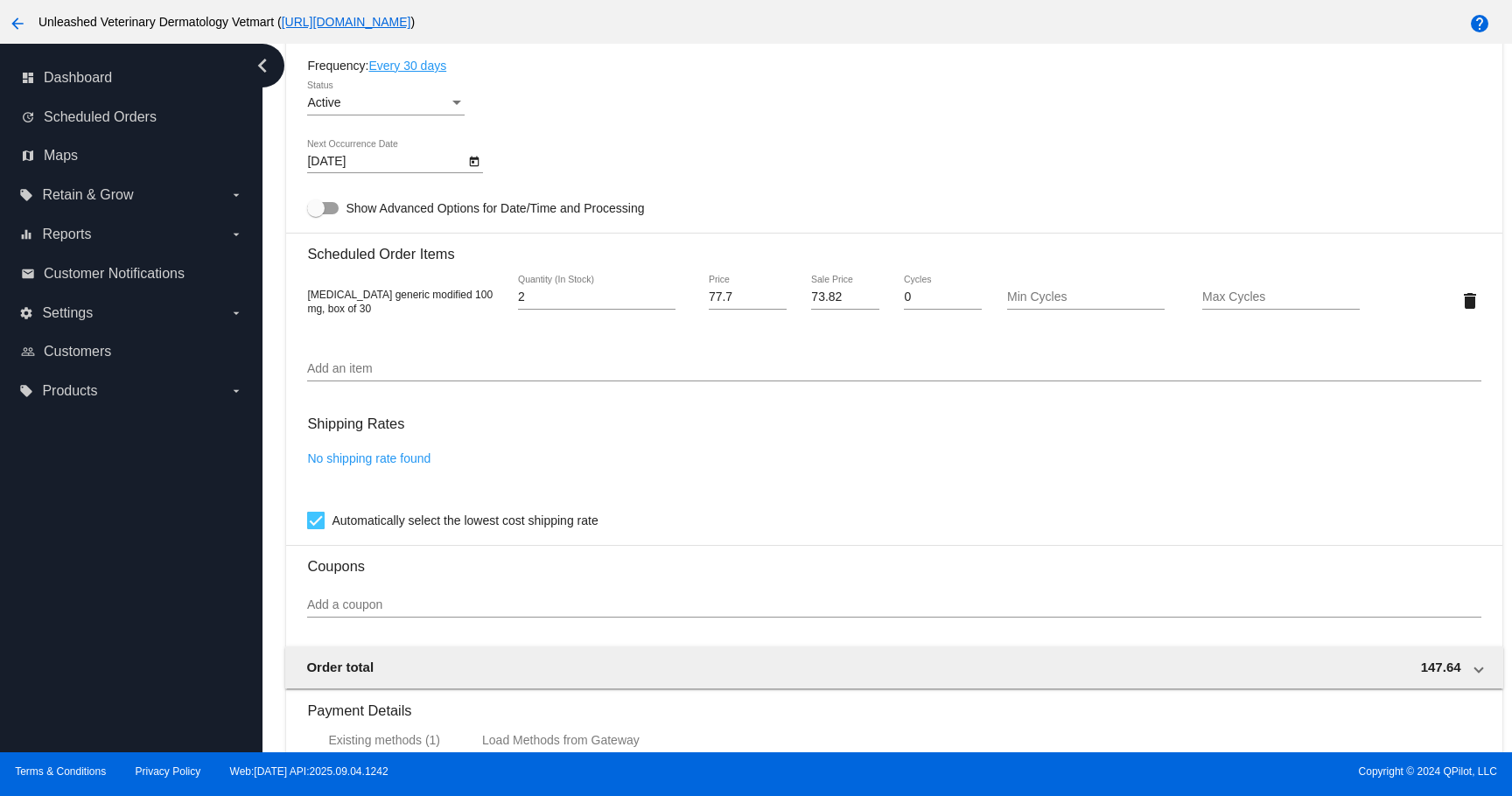
scroll to position [1140, 0]
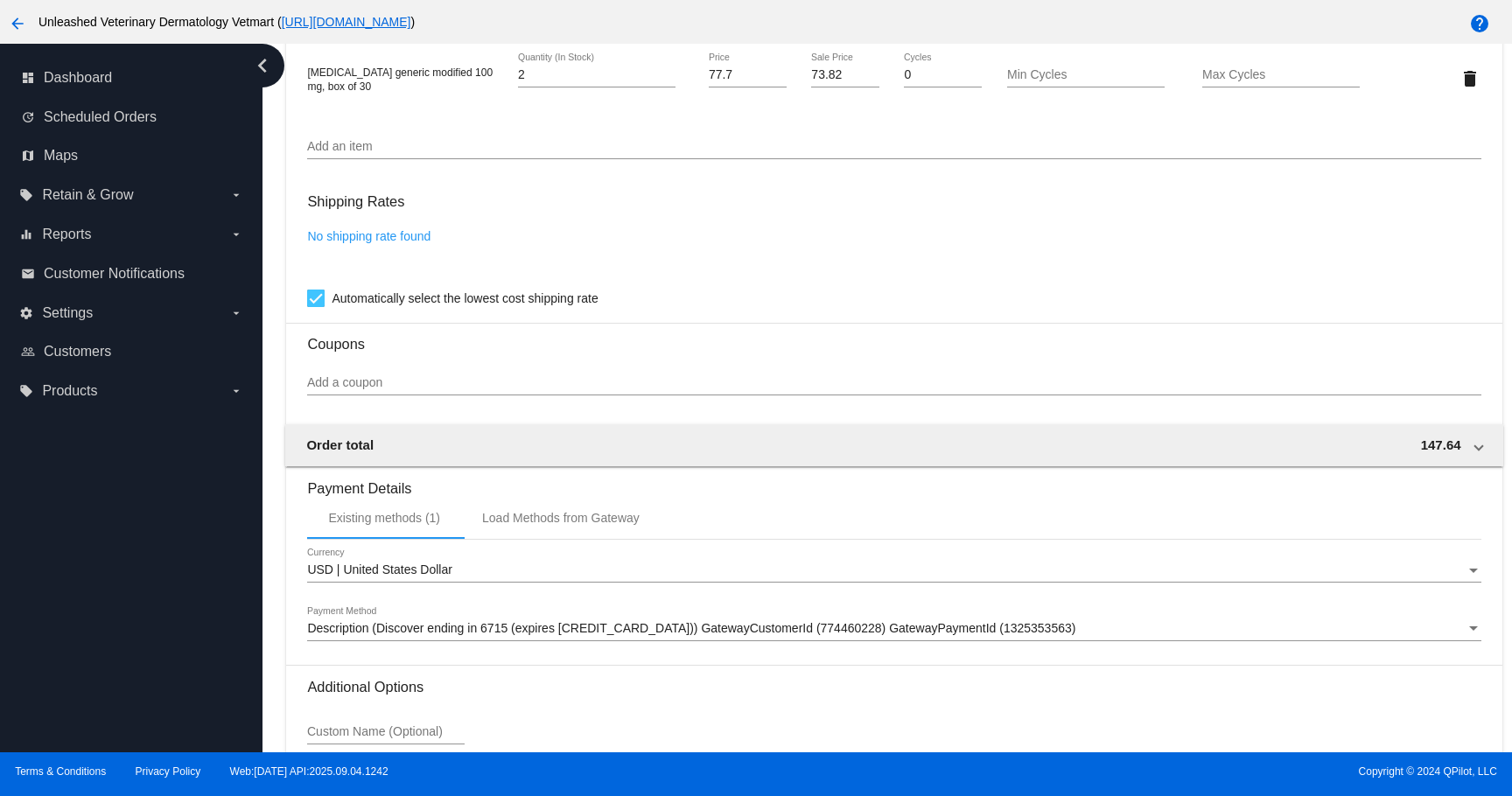
type input "06460"
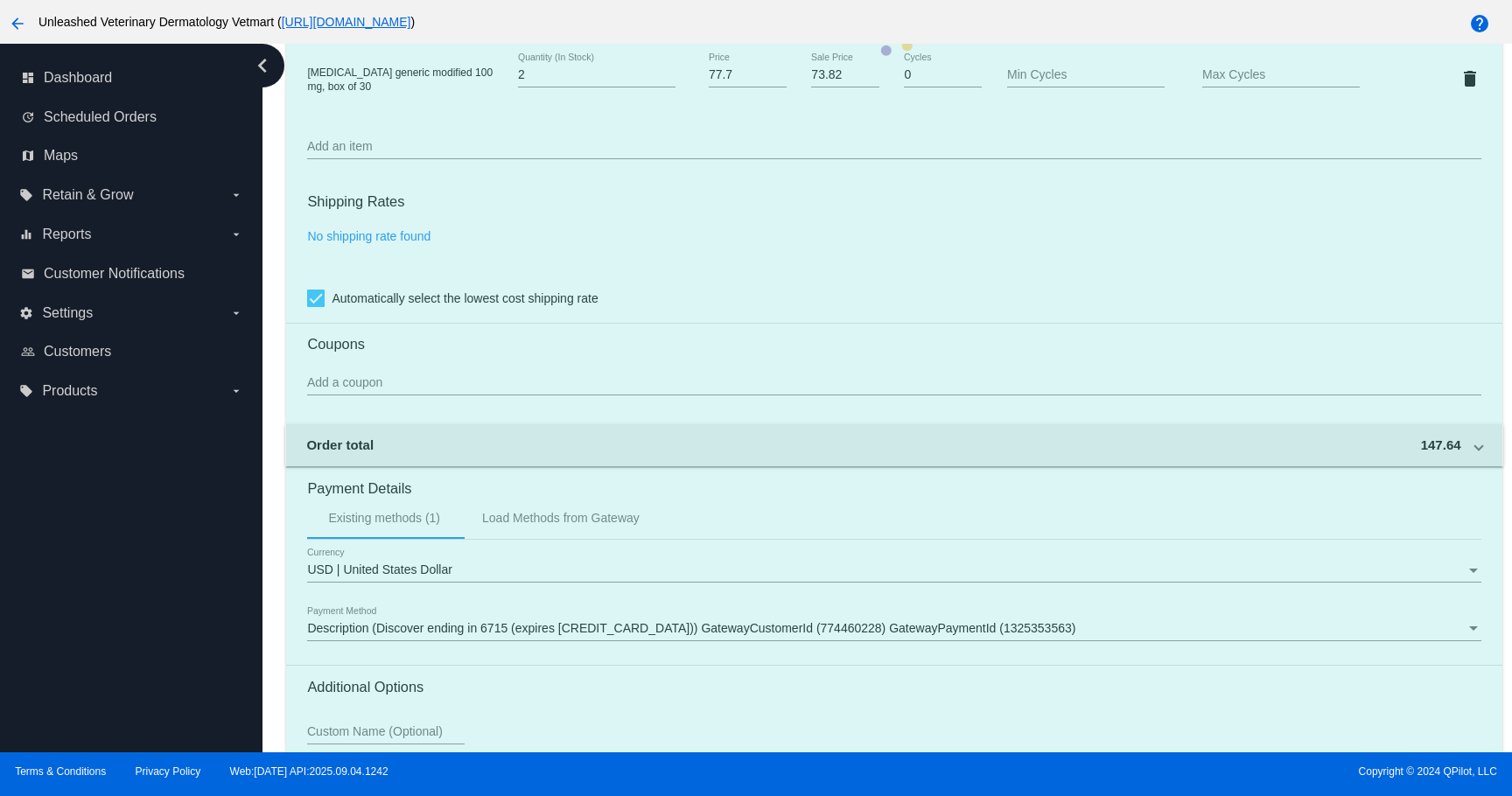
click at [409, 253] on mat-card "Customer 6964956: [PERSON_NAME] [EMAIL_ADDRESS][DOMAIN_NAME] Customer Shipping …" at bounding box center [893, 37] width 1215 height 1750
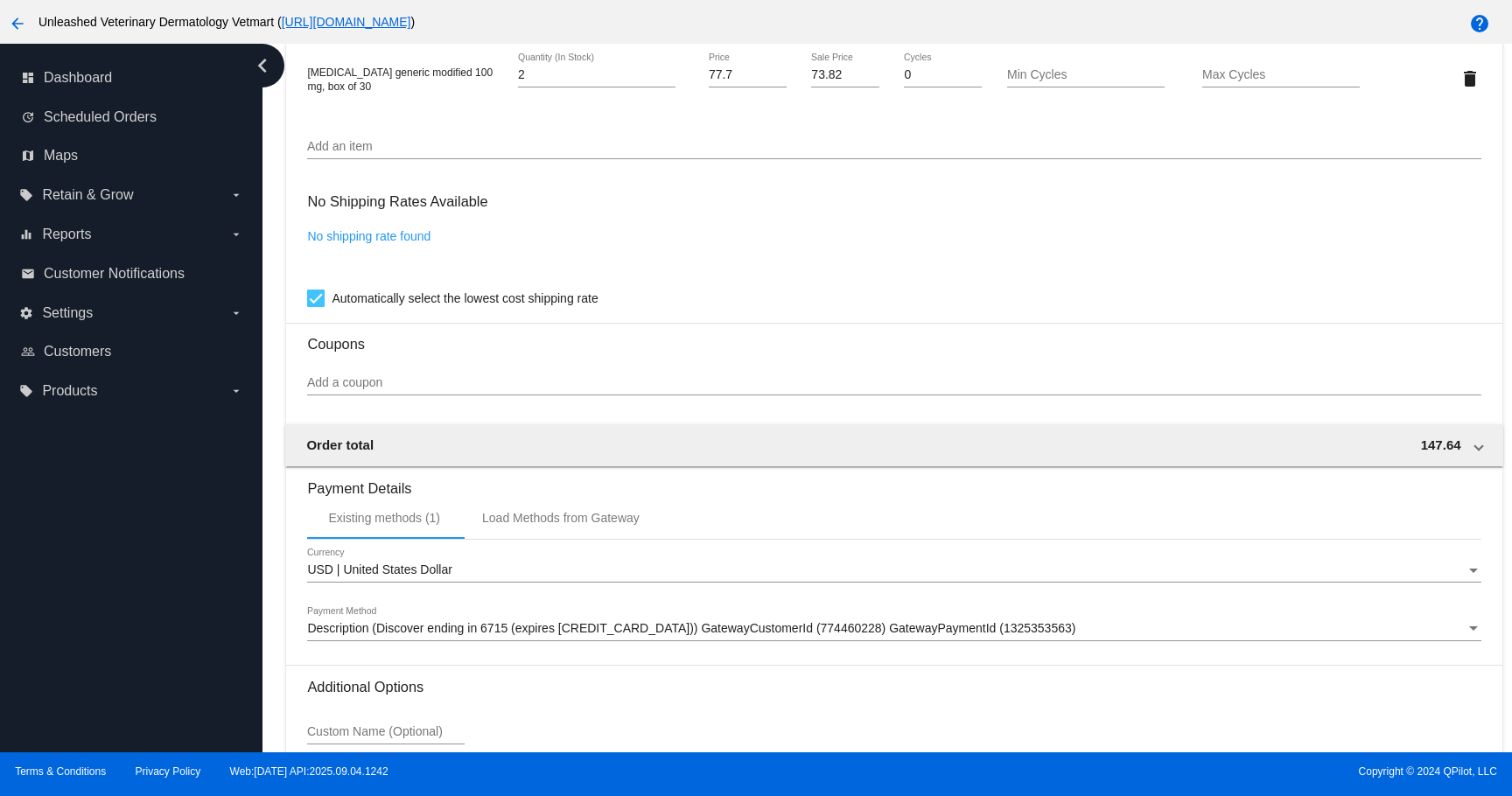
click at [409, 243] on link "No shipping rate found" at bounding box center [369, 236] width 124 height 14
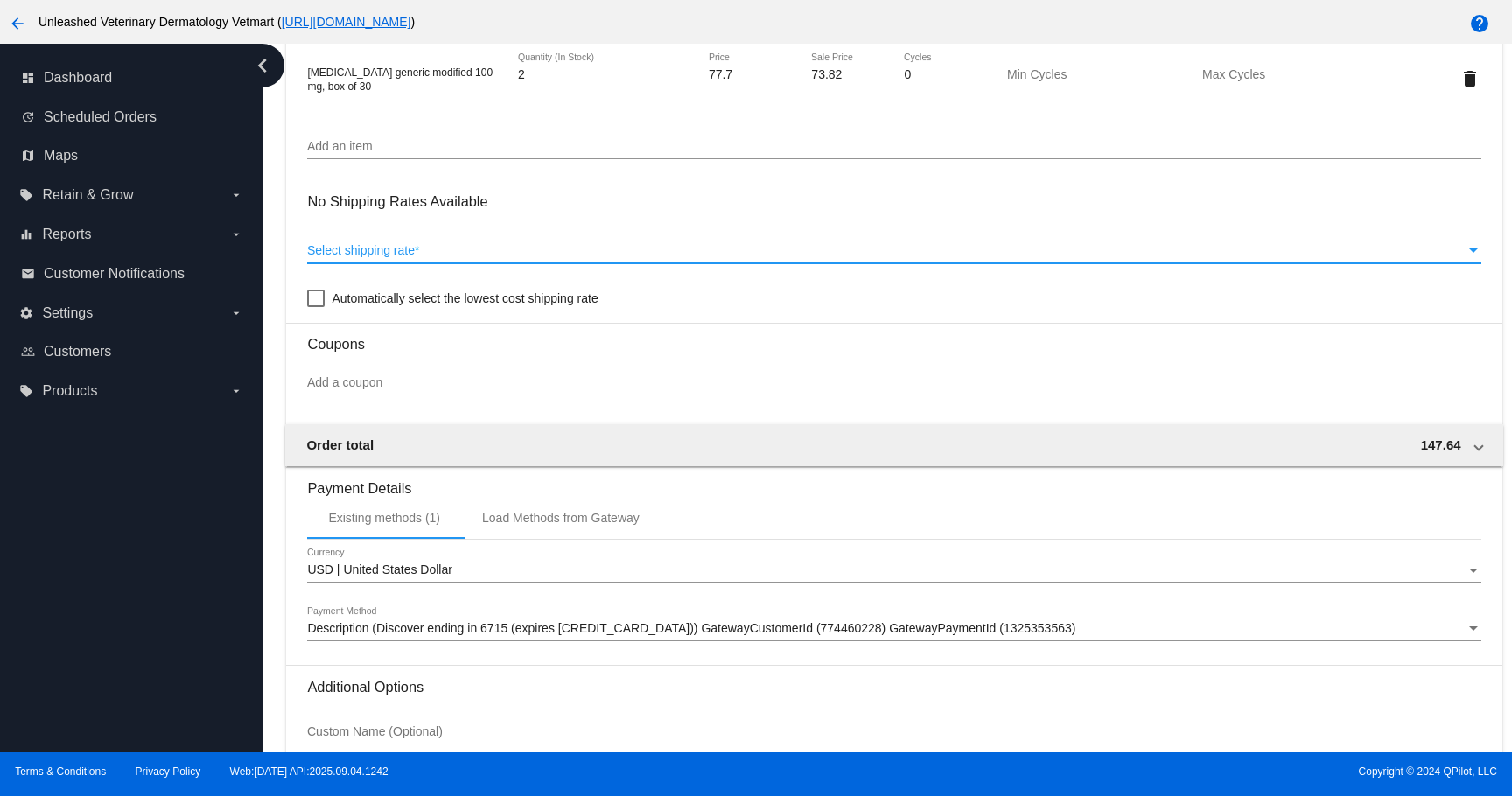
click at [404, 257] on span "Select shipping rate" at bounding box center [361, 250] width 108 height 14
click at [411, 257] on span "Select shipping rate" at bounding box center [361, 250] width 108 height 14
click at [1476, 258] on div "Select shipping rate" at bounding box center [1473, 251] width 16 height 14
click at [425, 308] on span "Automatically select the lowest cost shipping rate" at bounding box center [464, 299] width 266 height 21
click at [316, 308] on input "Automatically select the lowest cost shipping rate" at bounding box center [315, 308] width 1 height 1
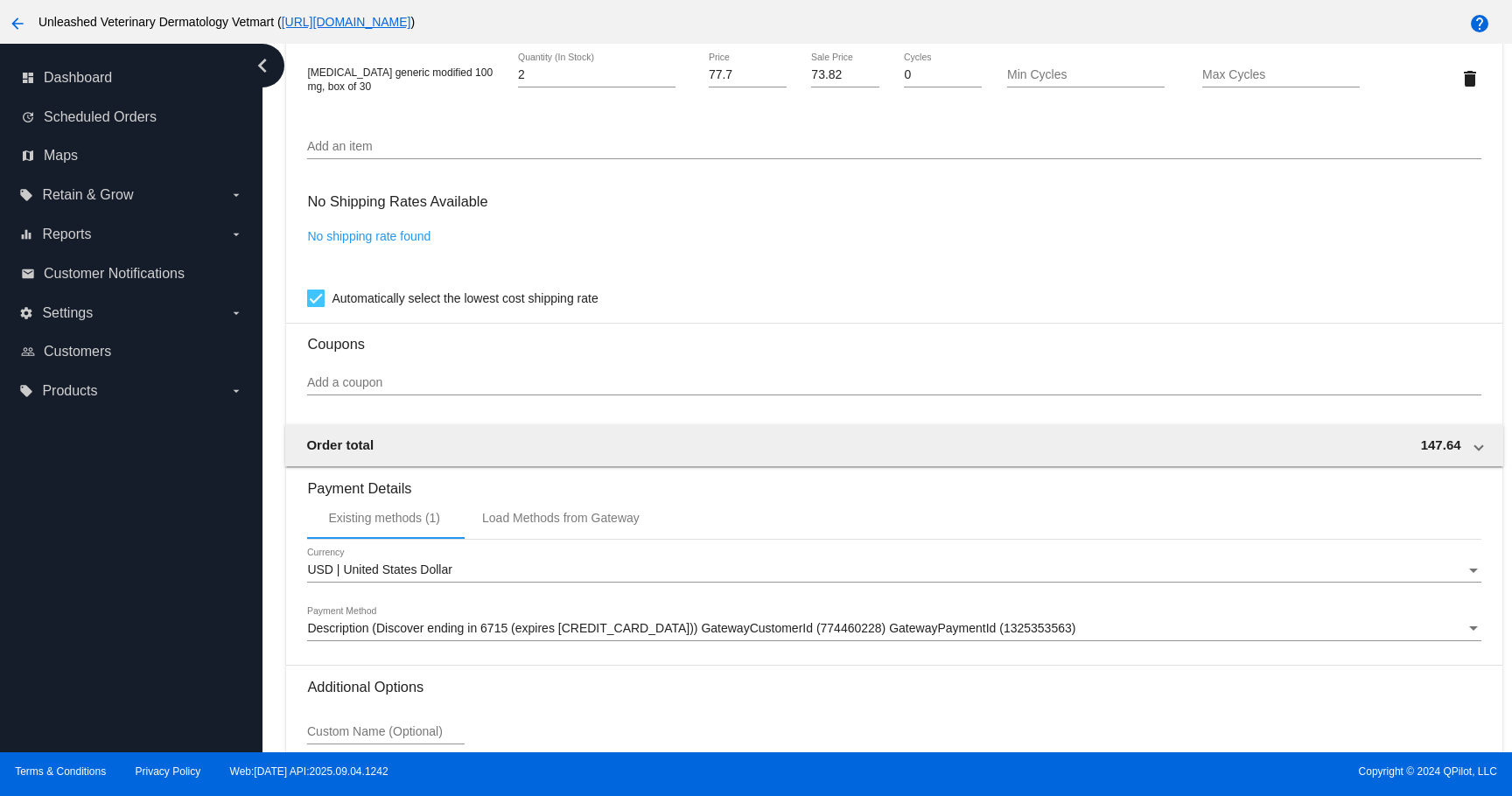
click at [425, 308] on span "Automatically select the lowest cost shipping rate" at bounding box center [464, 299] width 266 height 21
click at [316, 308] on input "Automatically select the lowest cost shipping rate" at bounding box center [315, 308] width 1 height 1
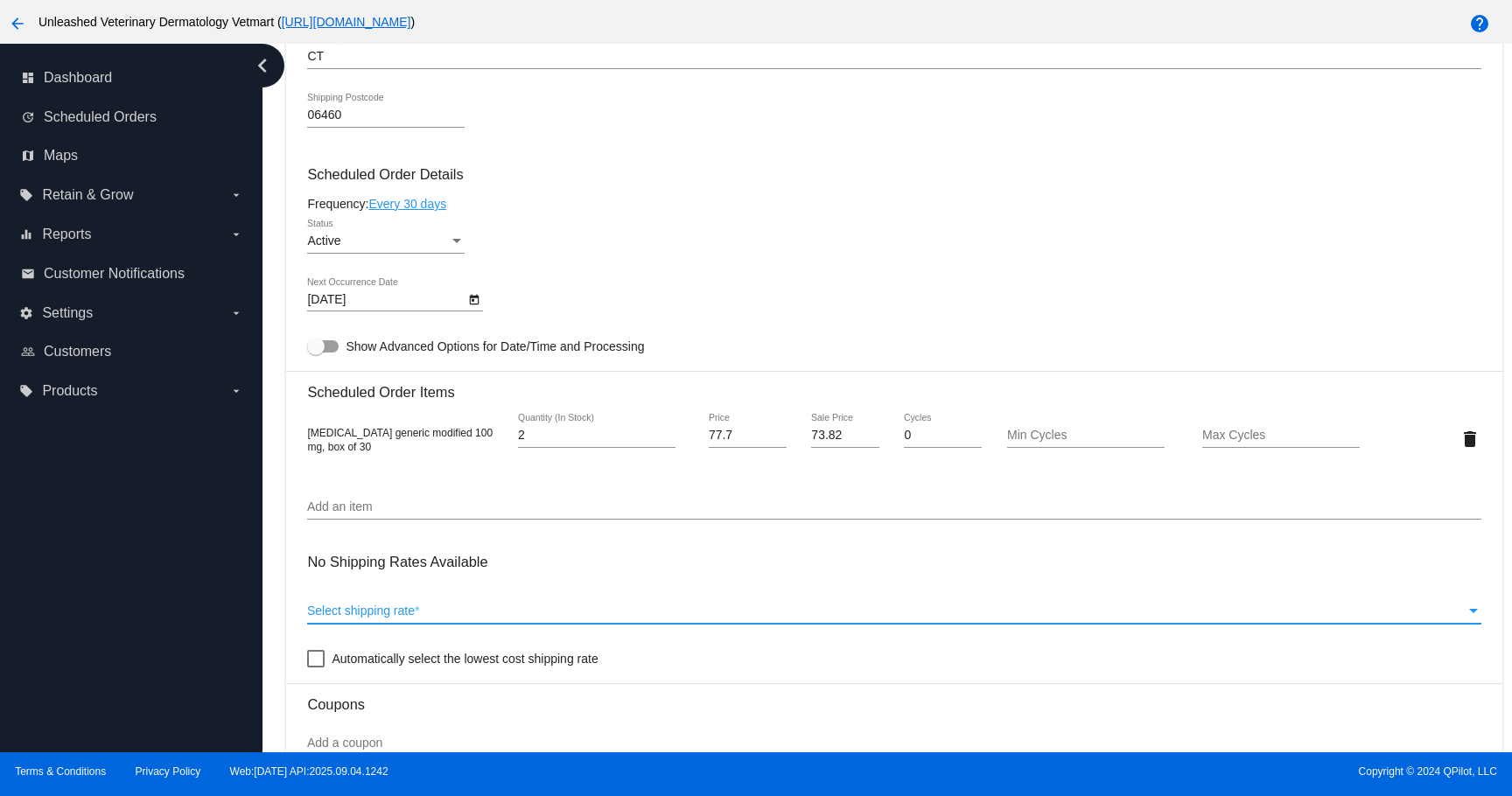
scroll to position [798, 0]
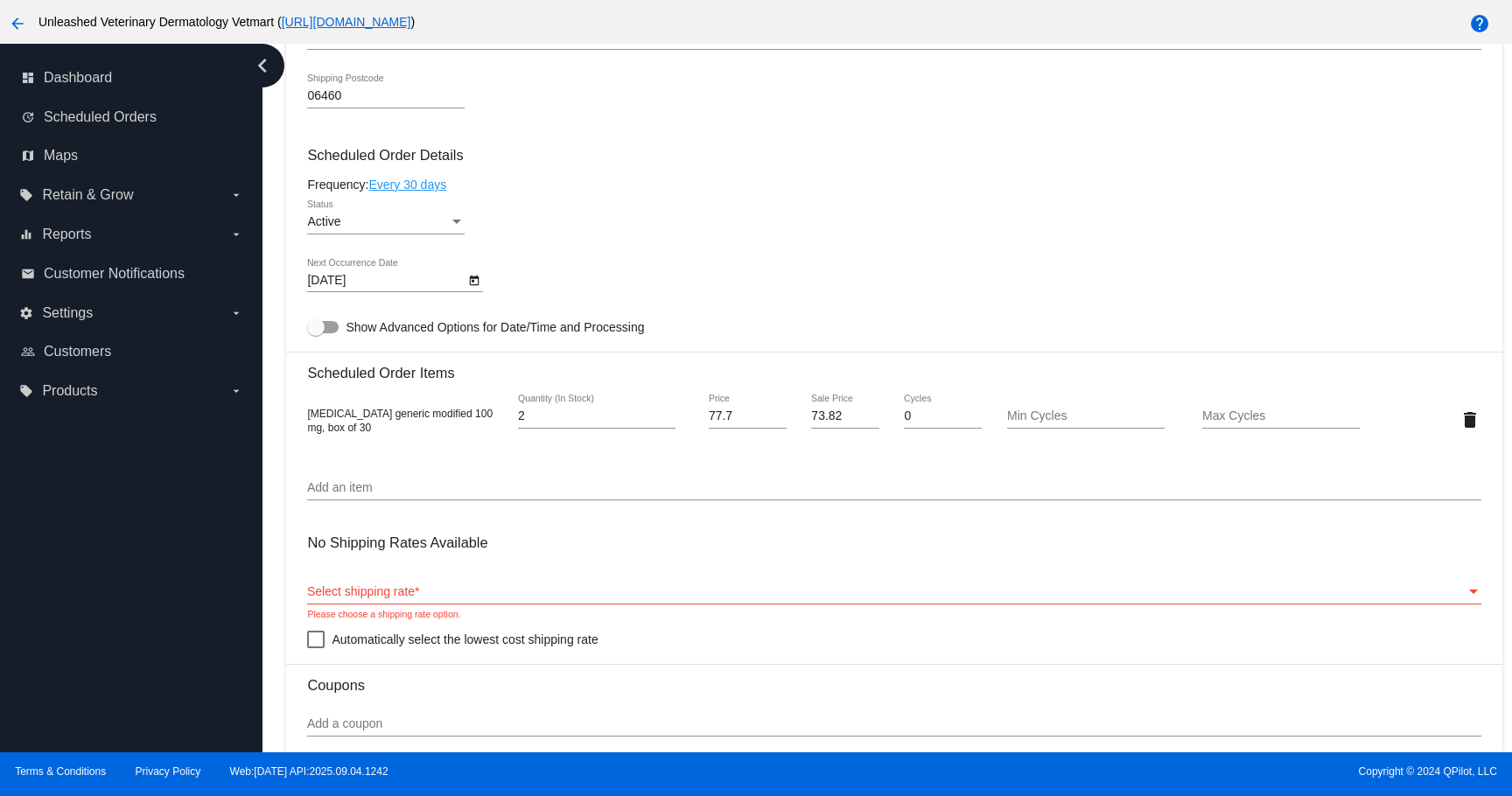
click at [424, 561] on h3 "No Shipping Rates Available" at bounding box center [397, 543] width 180 height 38
click at [413, 599] on div "Select shipping rate Select shipping rate *" at bounding box center [894, 587] width 1173 height 34
click at [415, 650] on span "Automatically select the lowest cost shipping rate" at bounding box center [464, 640] width 266 height 21
click at [316, 649] on input "Automatically select the lowest cost shipping rate" at bounding box center [315, 648] width 1 height 1
click at [415, 650] on span "Automatically select the lowest cost shipping rate" at bounding box center [464, 640] width 266 height 21
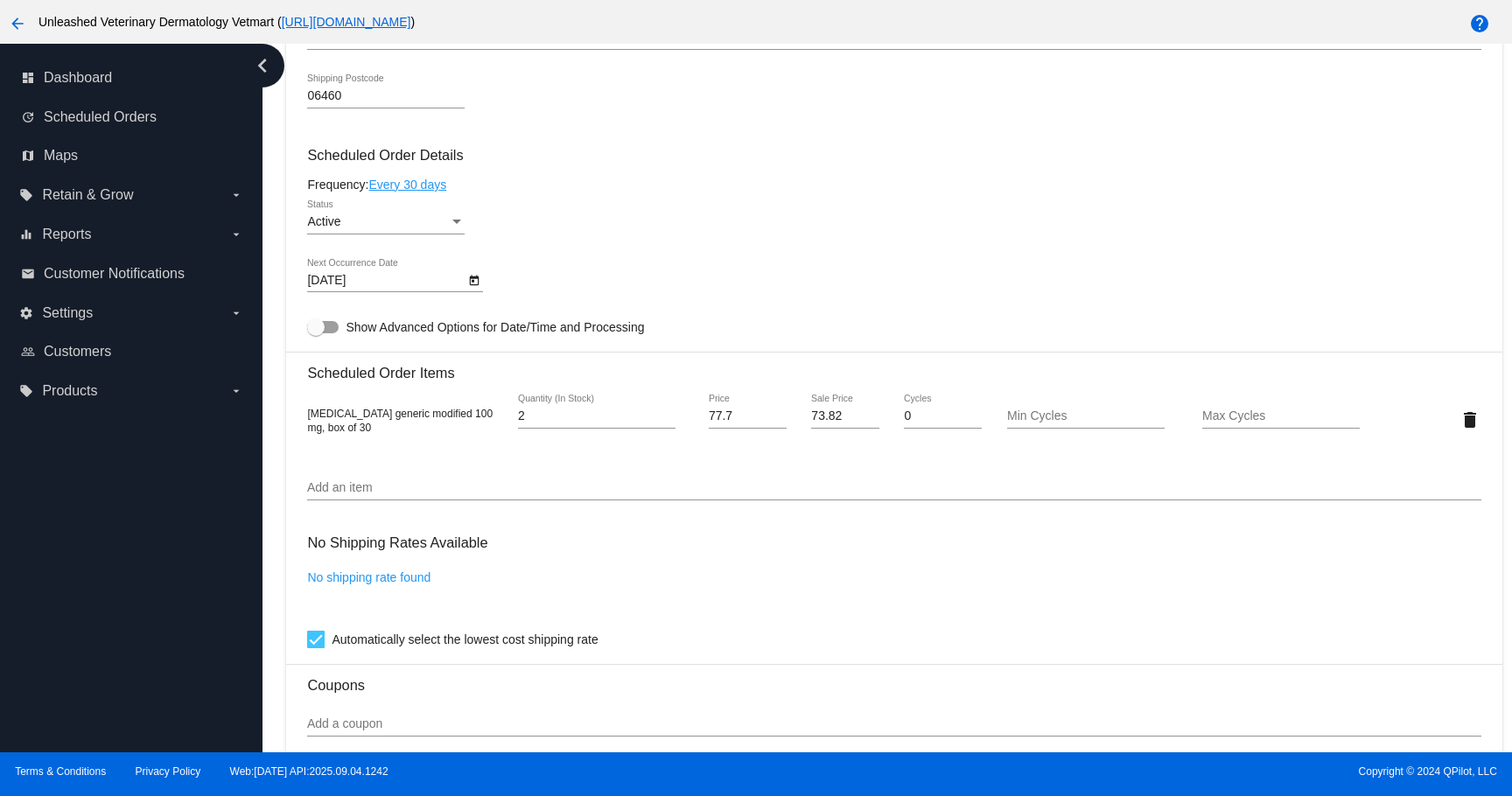
click at [316, 649] on input "Automatically select the lowest cost shipping rate" at bounding box center [315, 648] width 1 height 1
checkbox input "false"
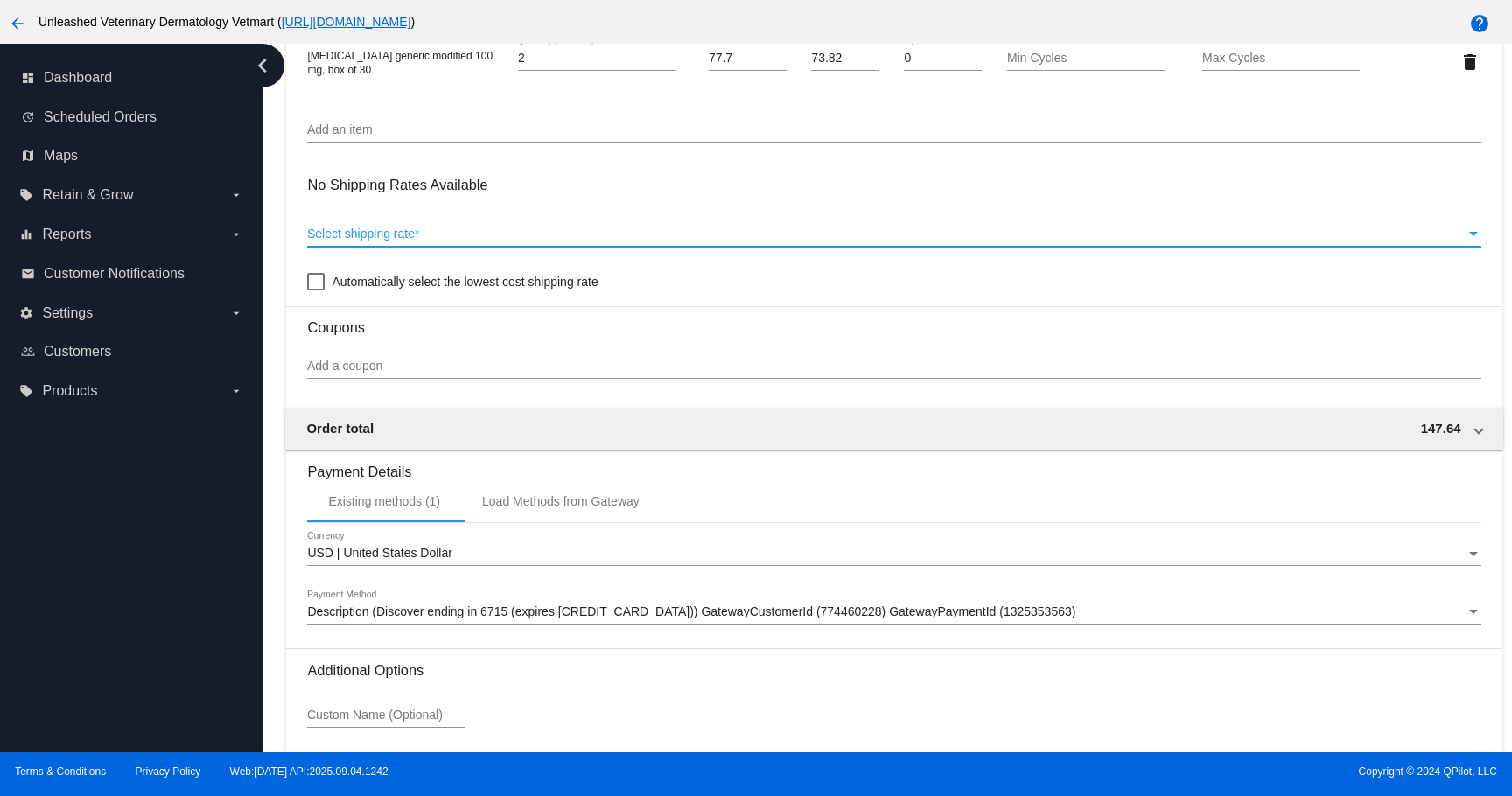
scroll to position [1322, 0]
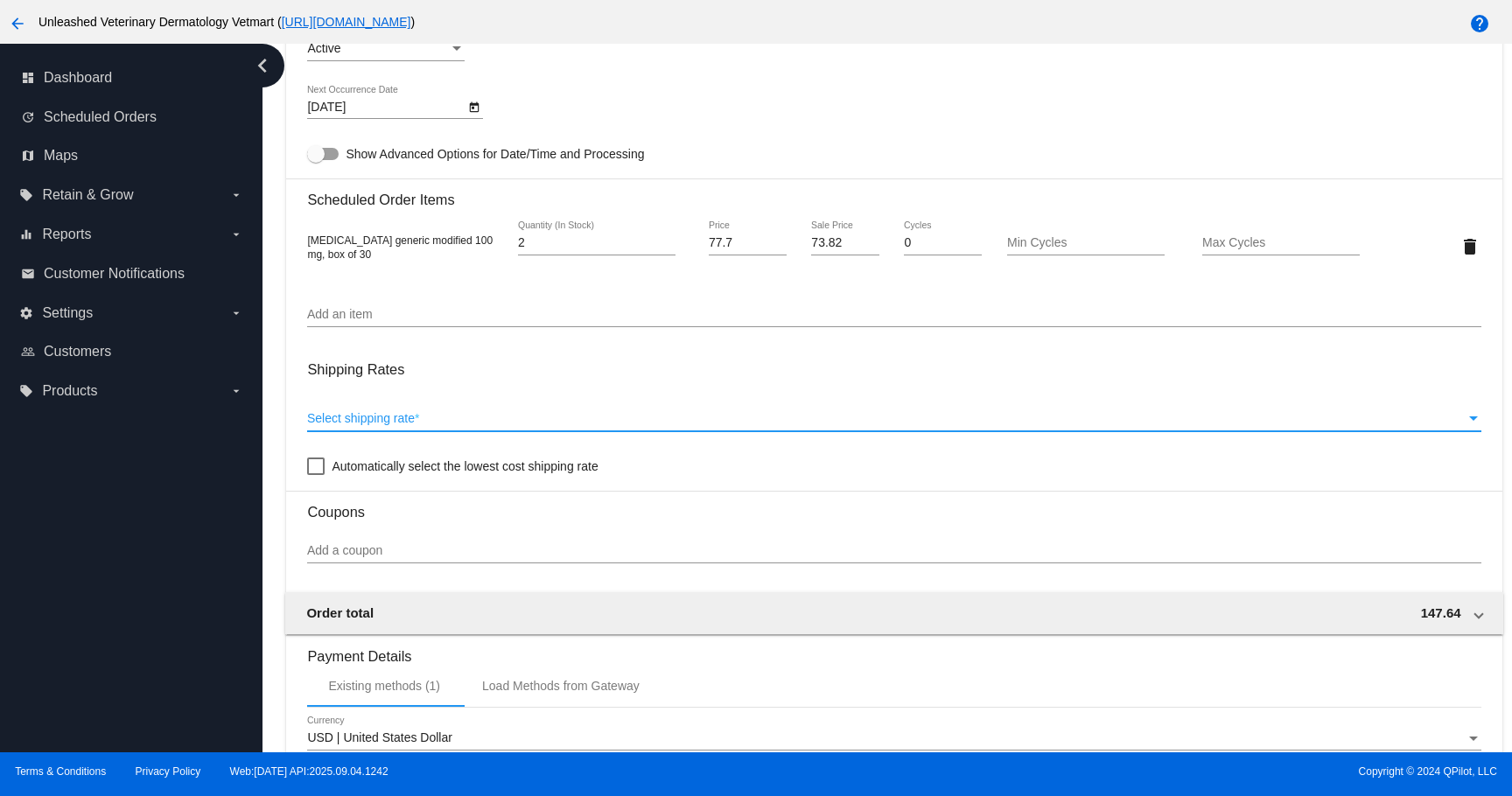
scroll to position [1081, 0]
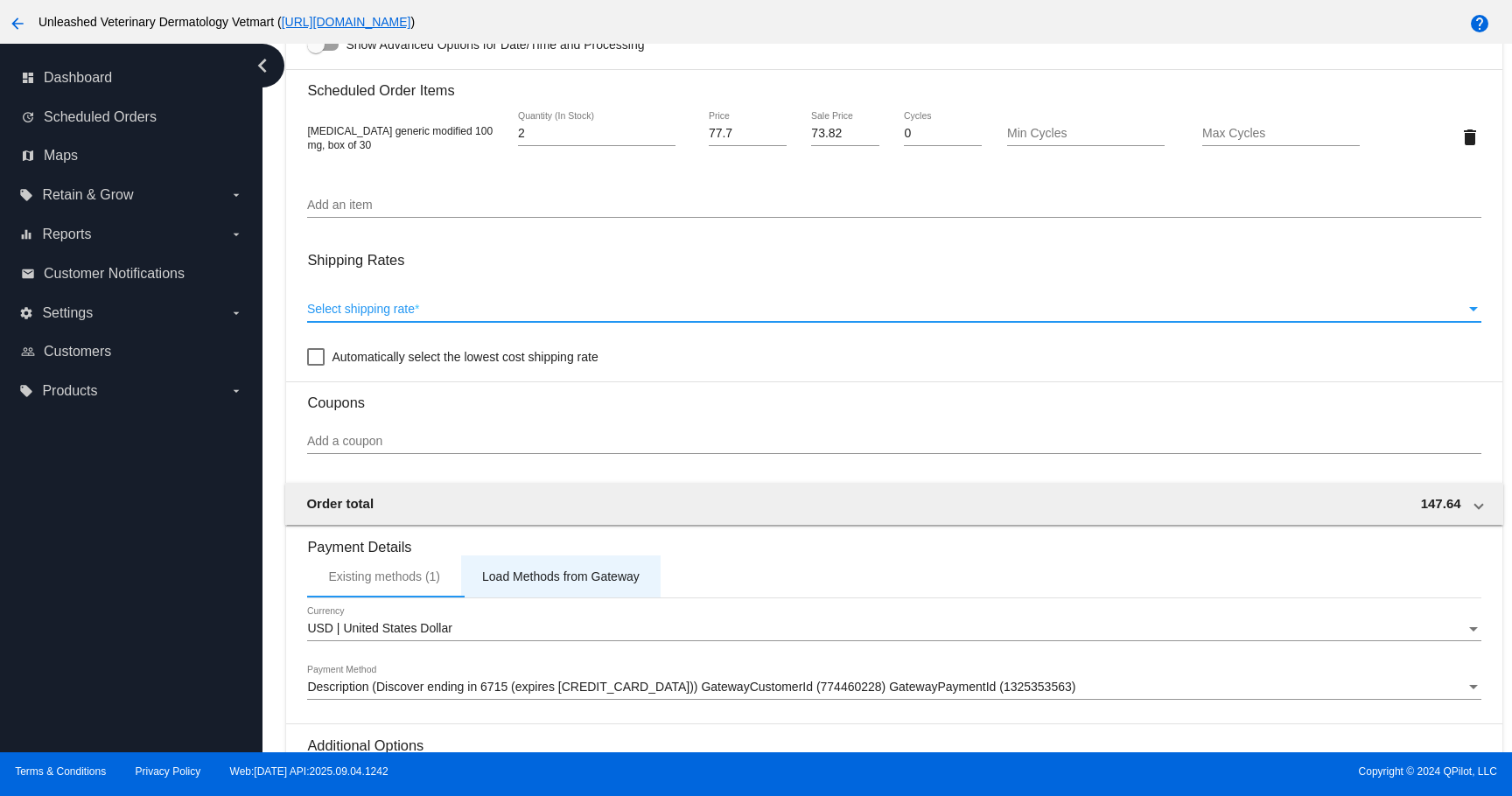
click at [552, 597] on div "Load Methods from Gateway" at bounding box center [560, 576] width 199 height 42
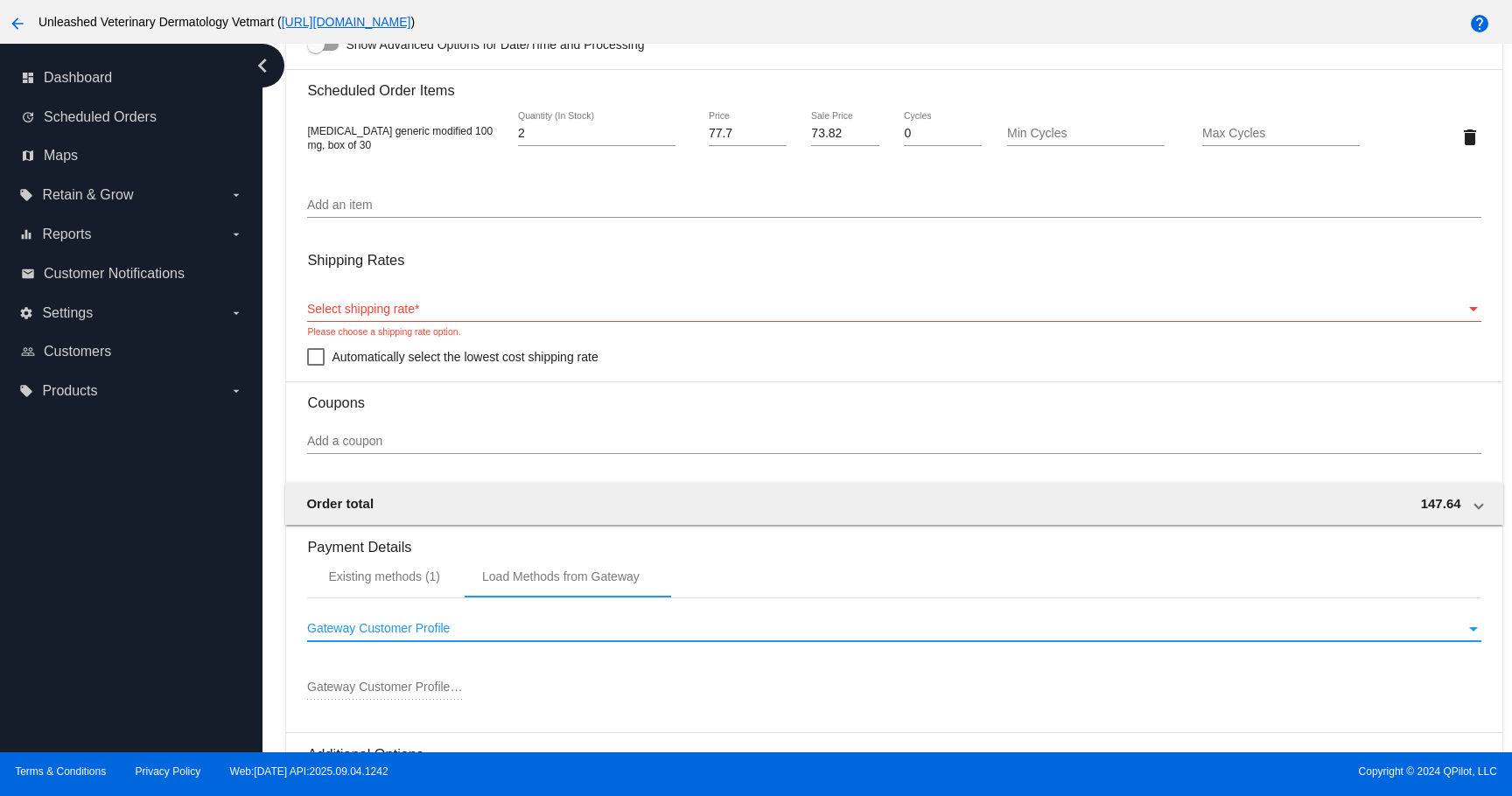
click at [504, 636] on div "Gateway Customer Profile" at bounding box center [886, 629] width 1158 height 14
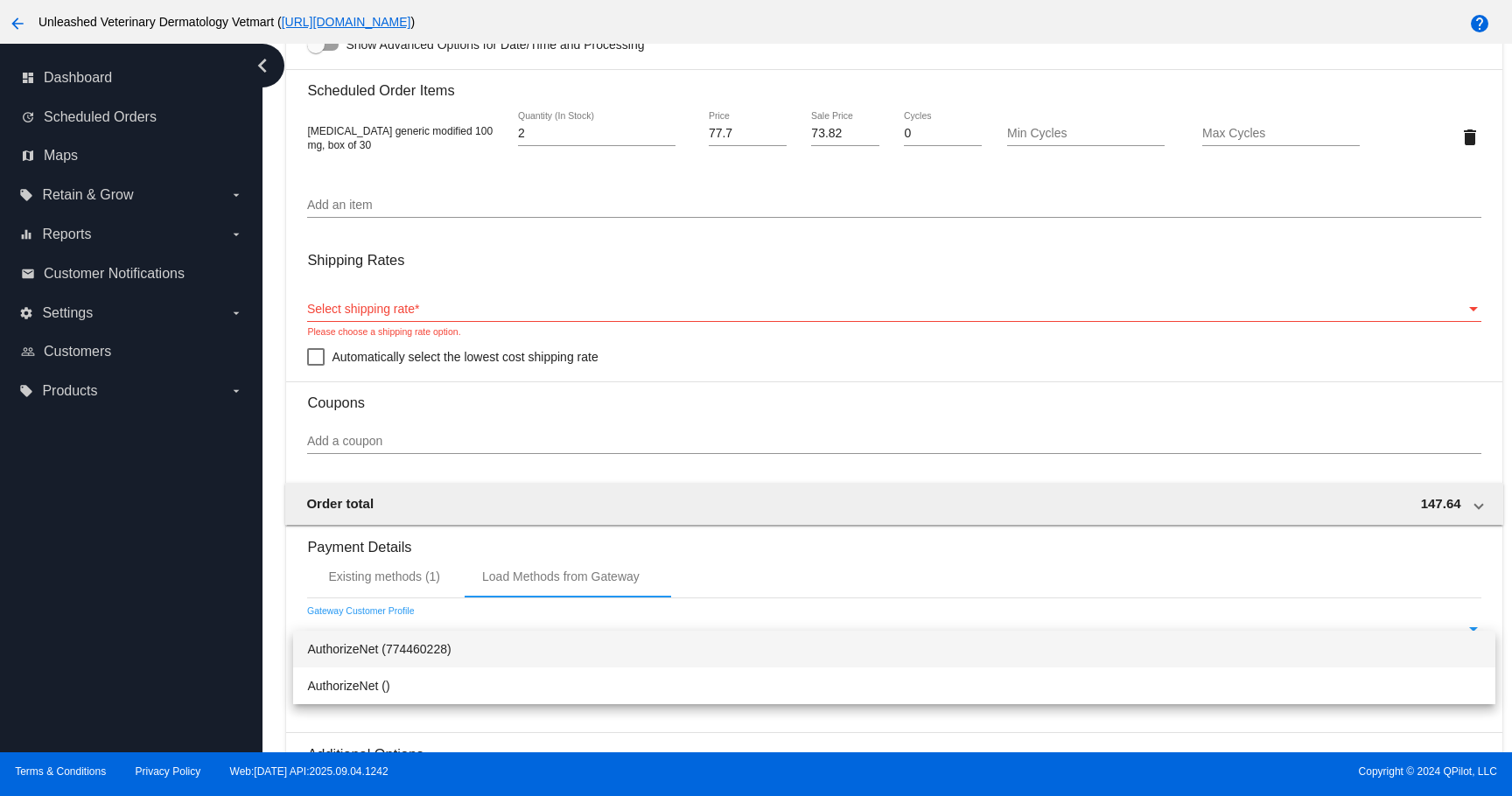
click at [502, 639] on span "AuthorizeNet (774460228)" at bounding box center [894, 649] width 1173 height 37
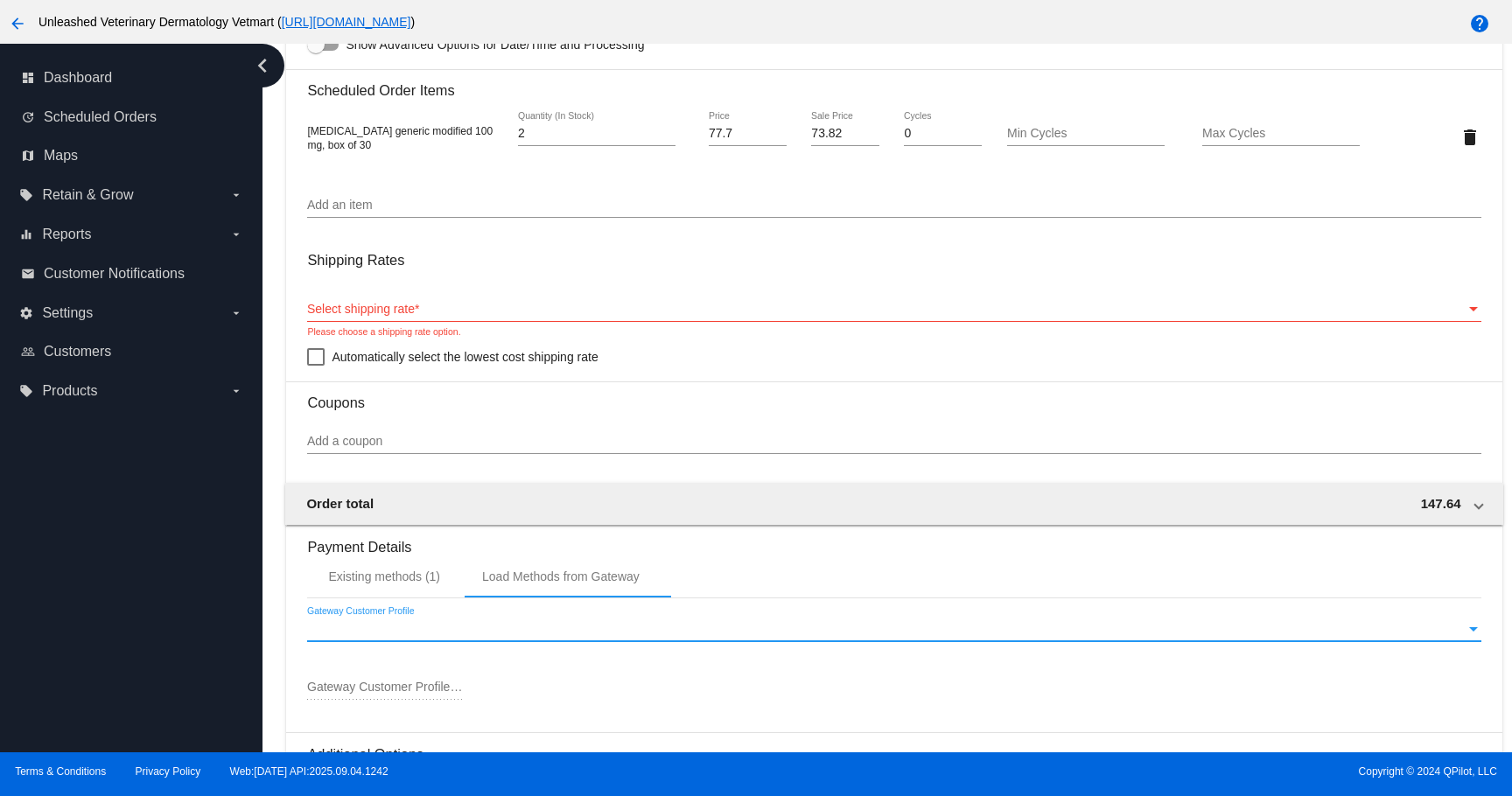
type input "774460228"
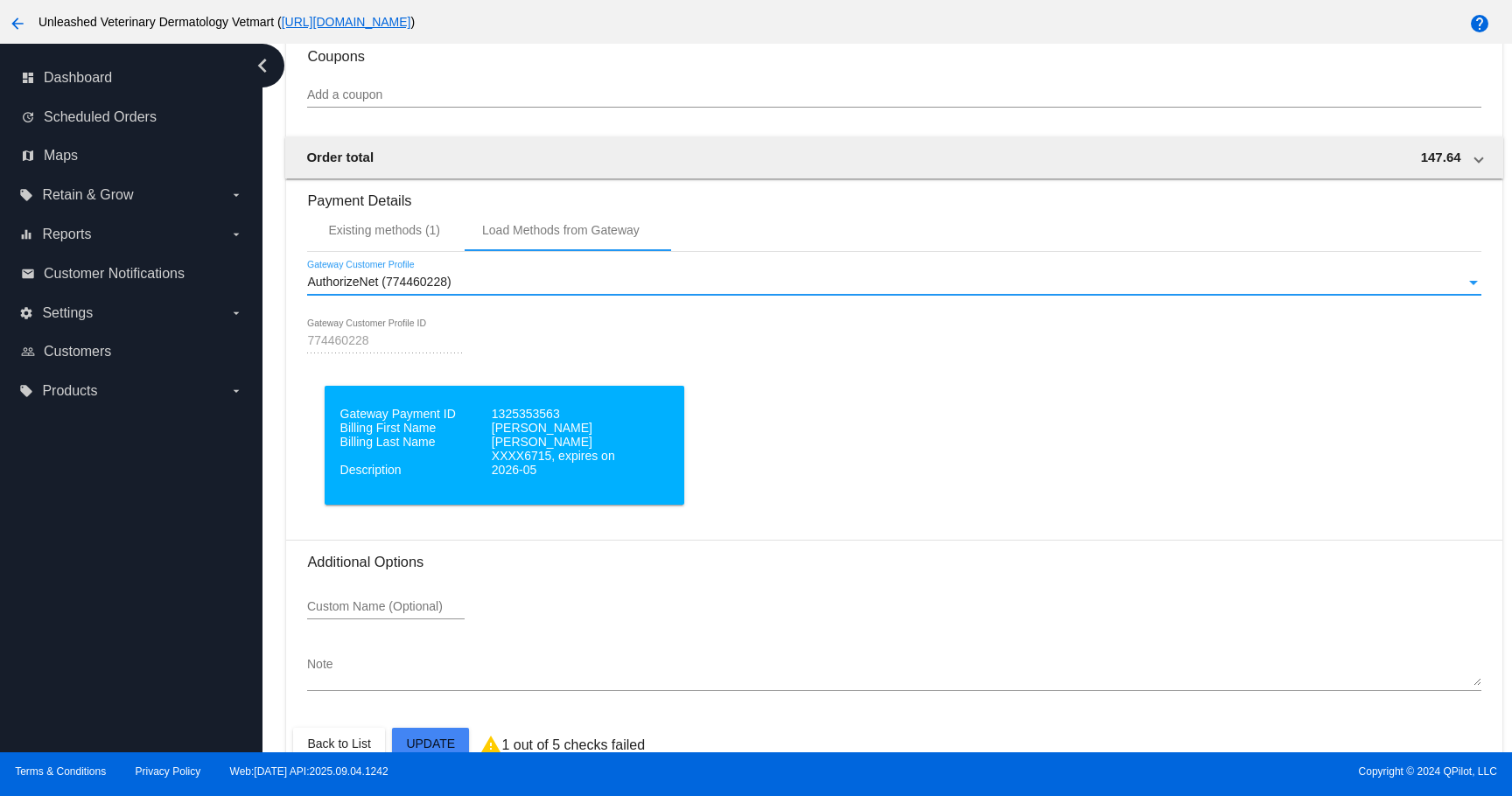
scroll to position [1490, 0]
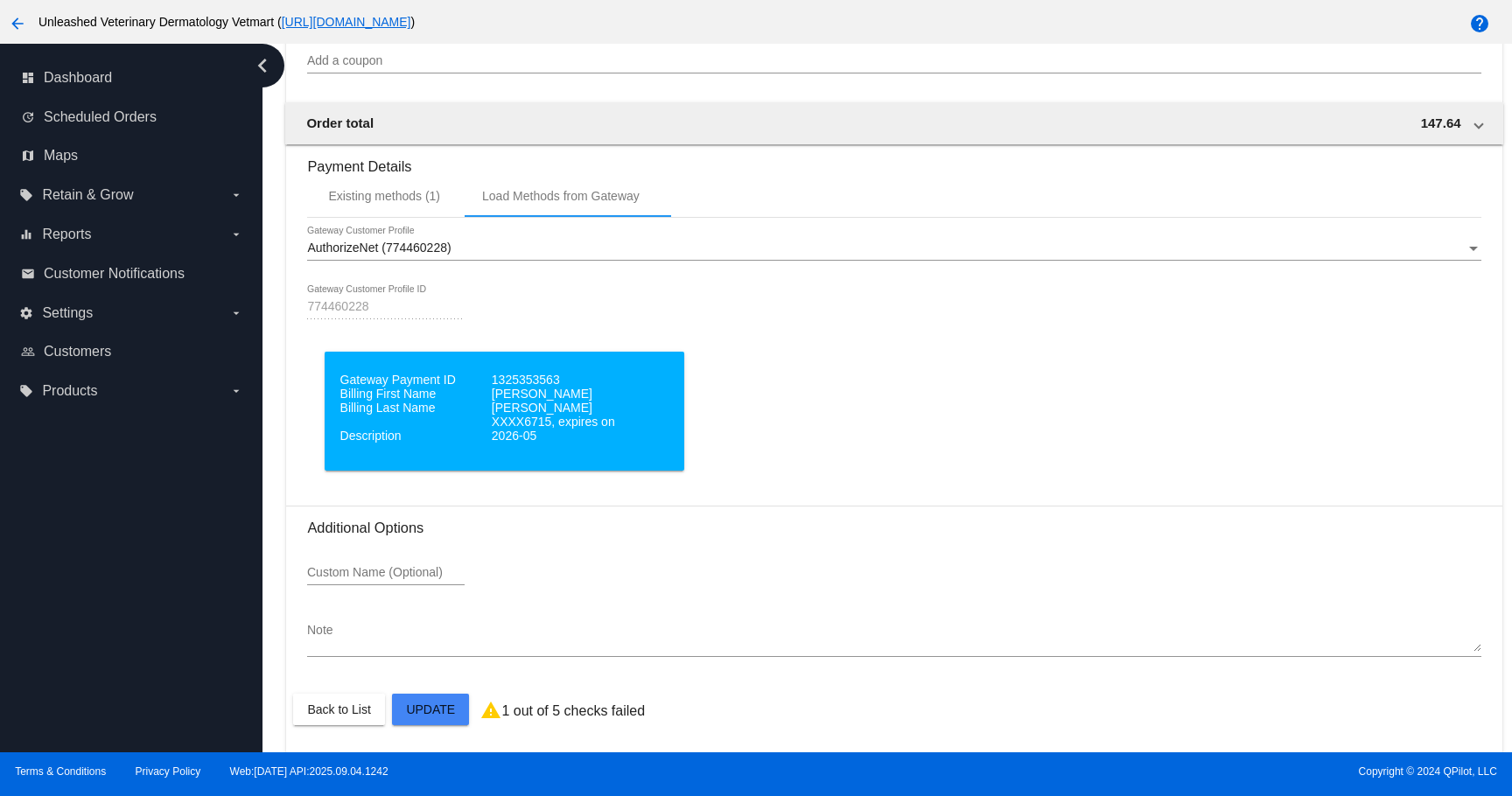
click at [453, 405] on dd "Billing Last Name" at bounding box center [414, 408] width 148 height 14
click at [404, 192] on div "Existing methods (1)" at bounding box center [383, 196] width 112 height 14
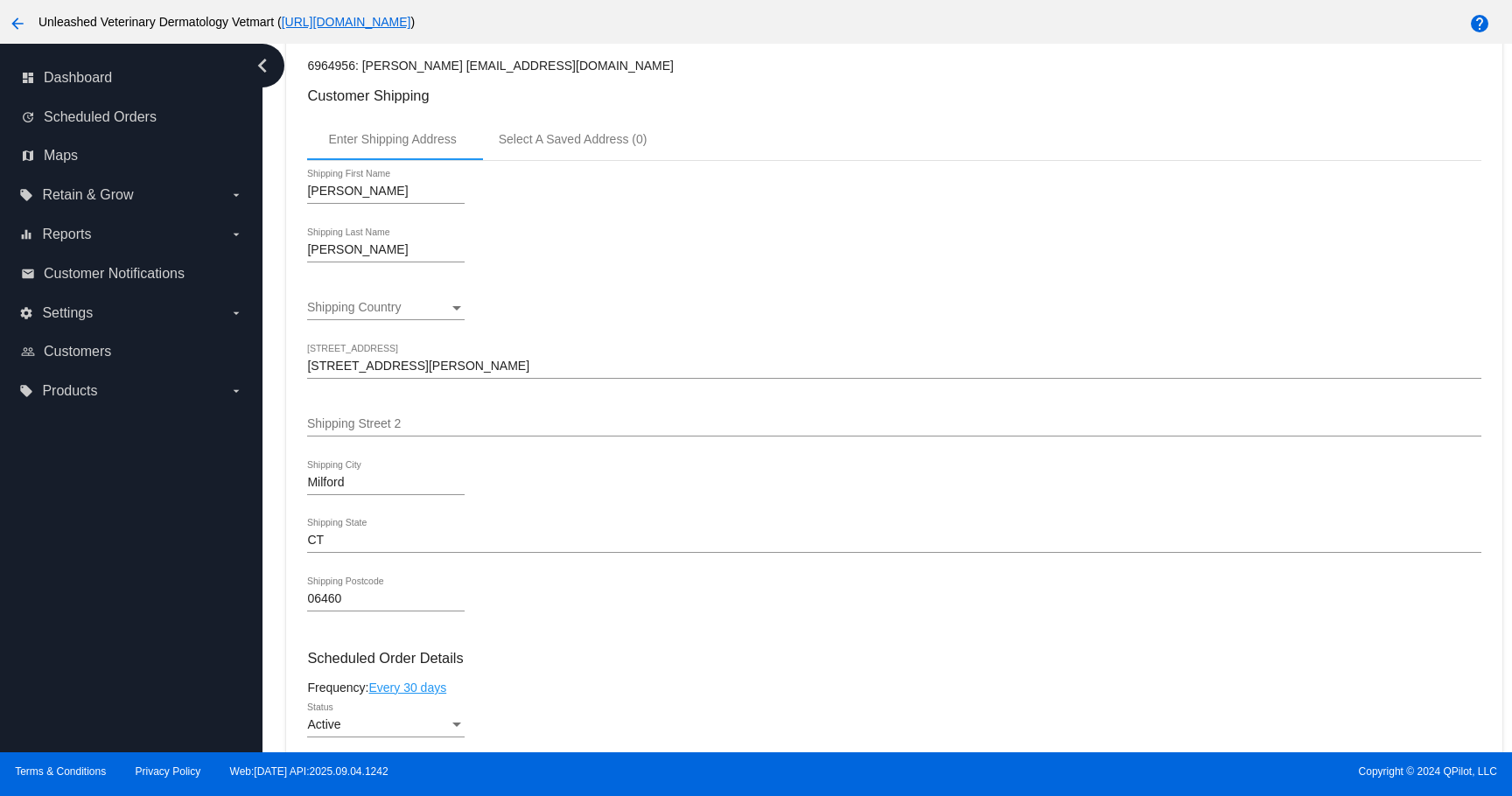
scroll to position [265, 0]
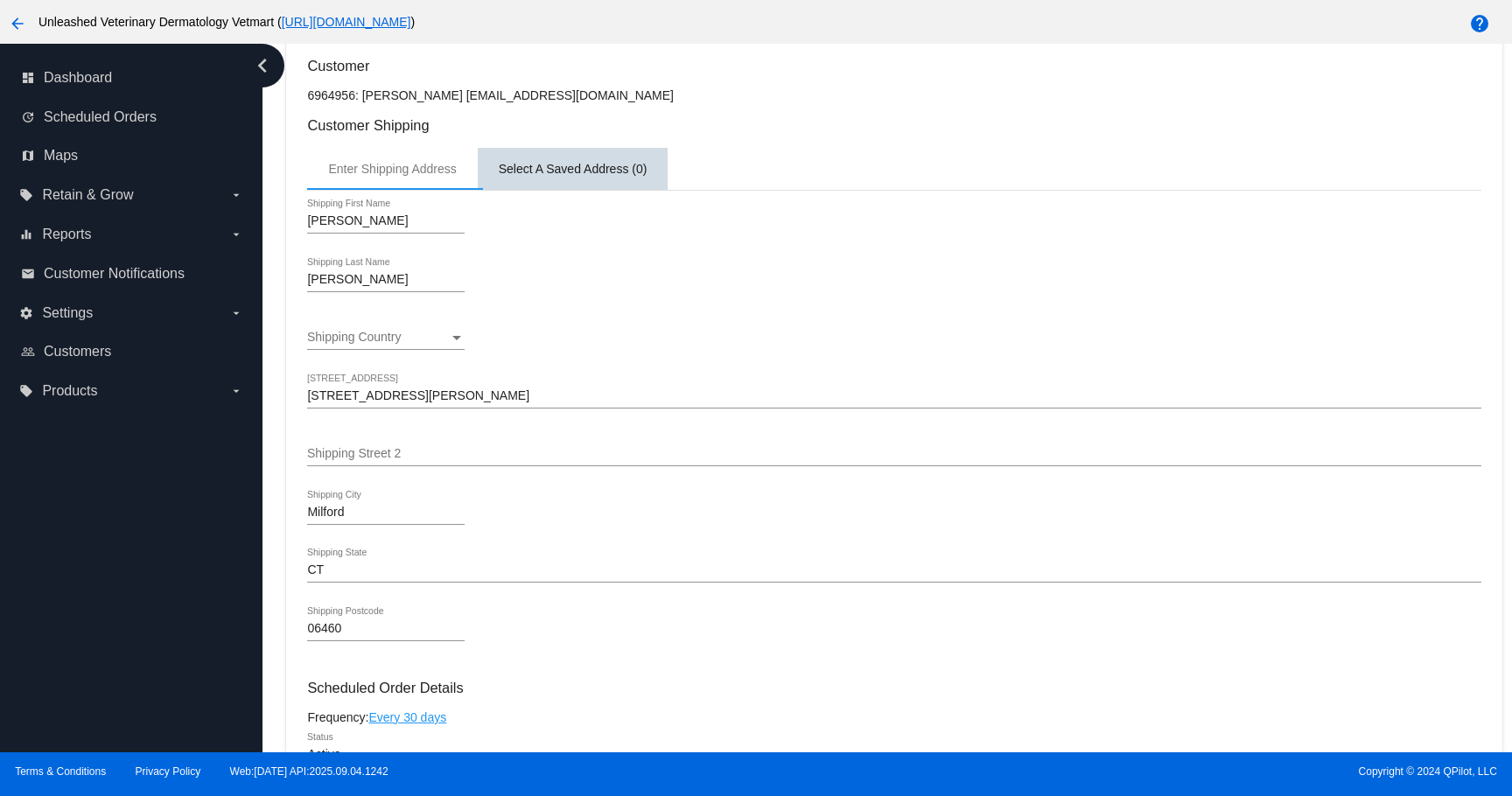
click at [543, 174] on div "Select A Saved Address (0)" at bounding box center [573, 168] width 149 height 14
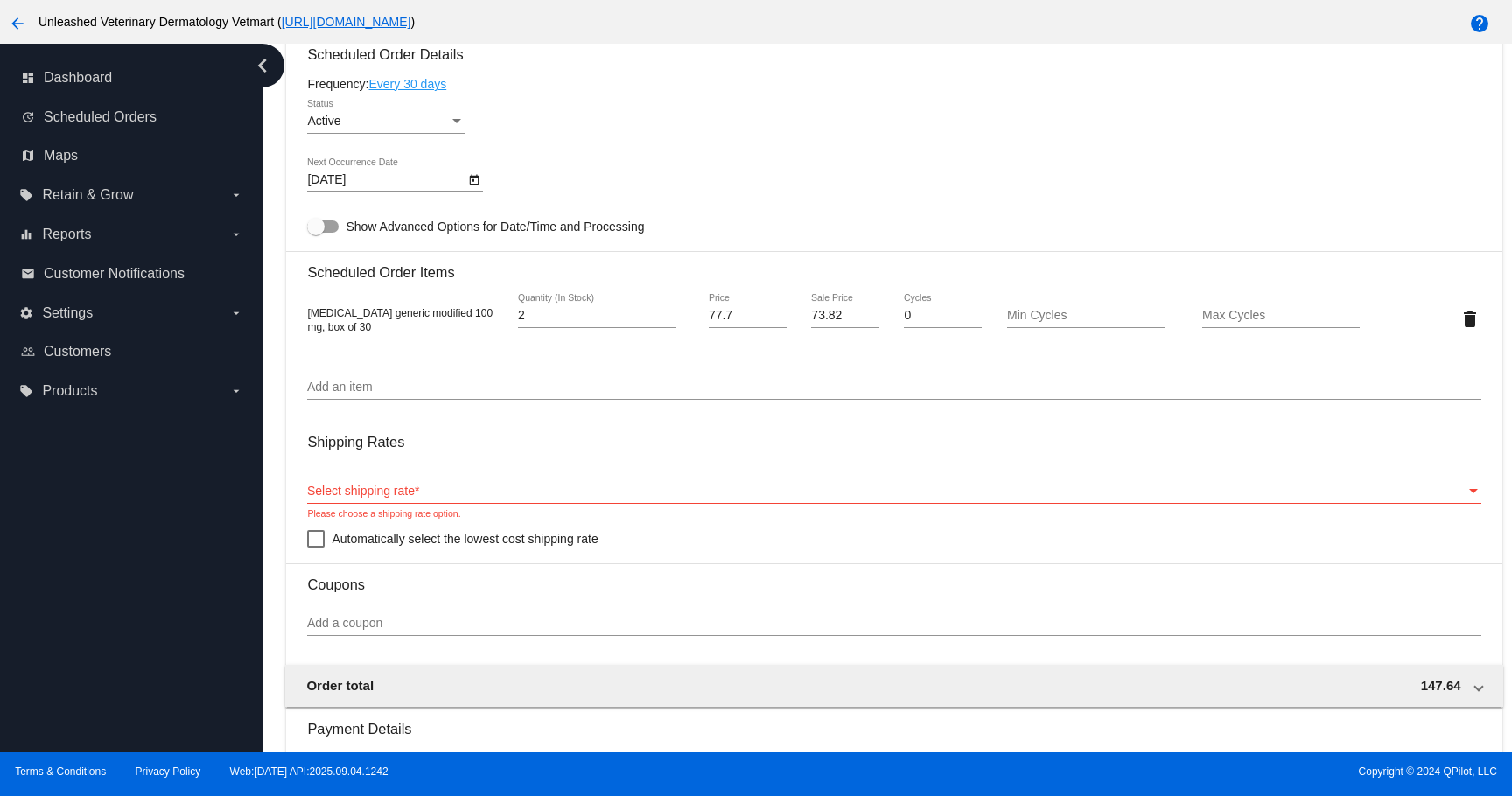
scroll to position [492, 0]
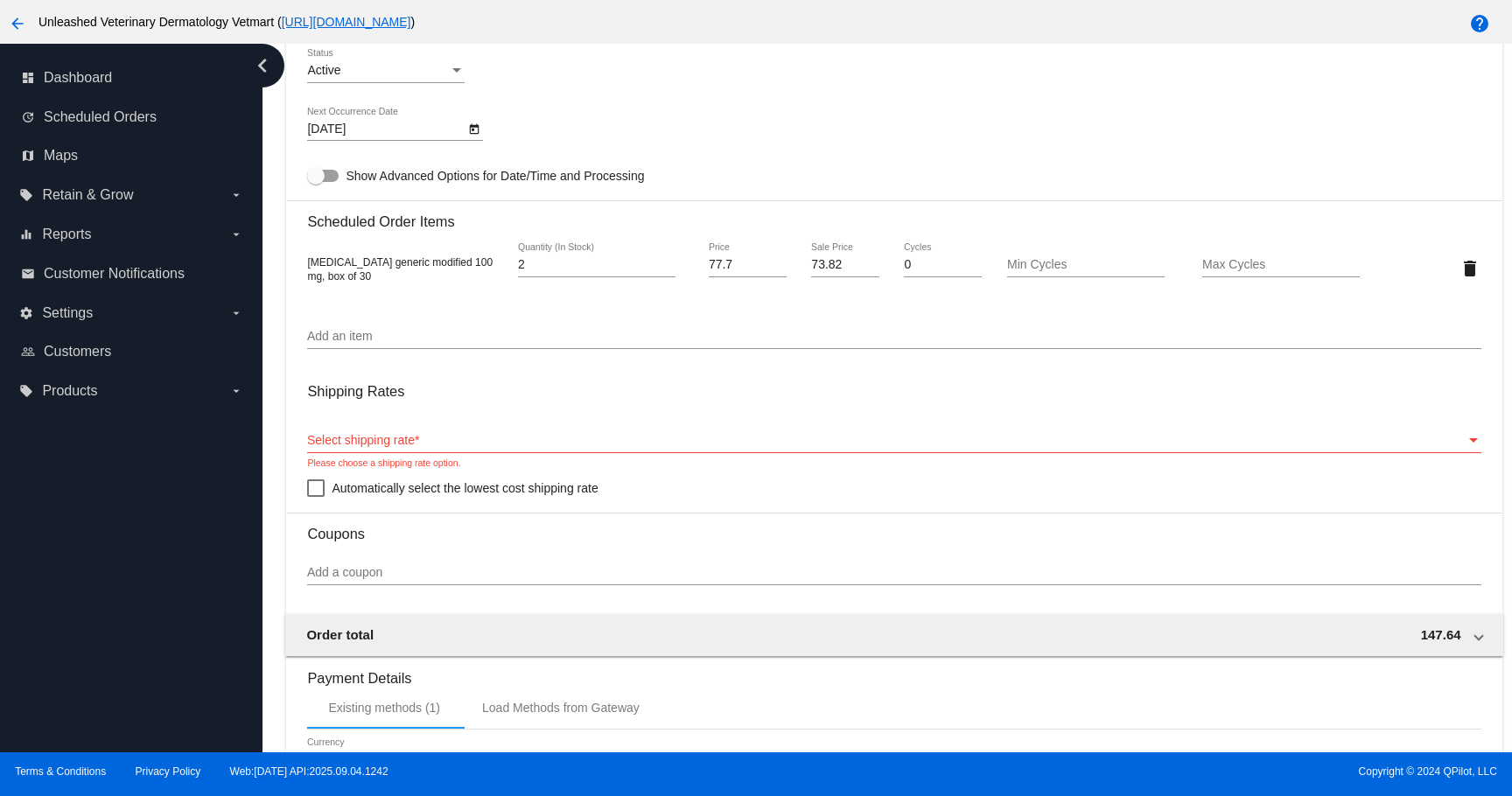
click at [410, 448] on span "Select shipping rate" at bounding box center [361, 440] width 108 height 14
click at [404, 448] on span "Select shipping rate" at bounding box center [361, 440] width 108 height 14
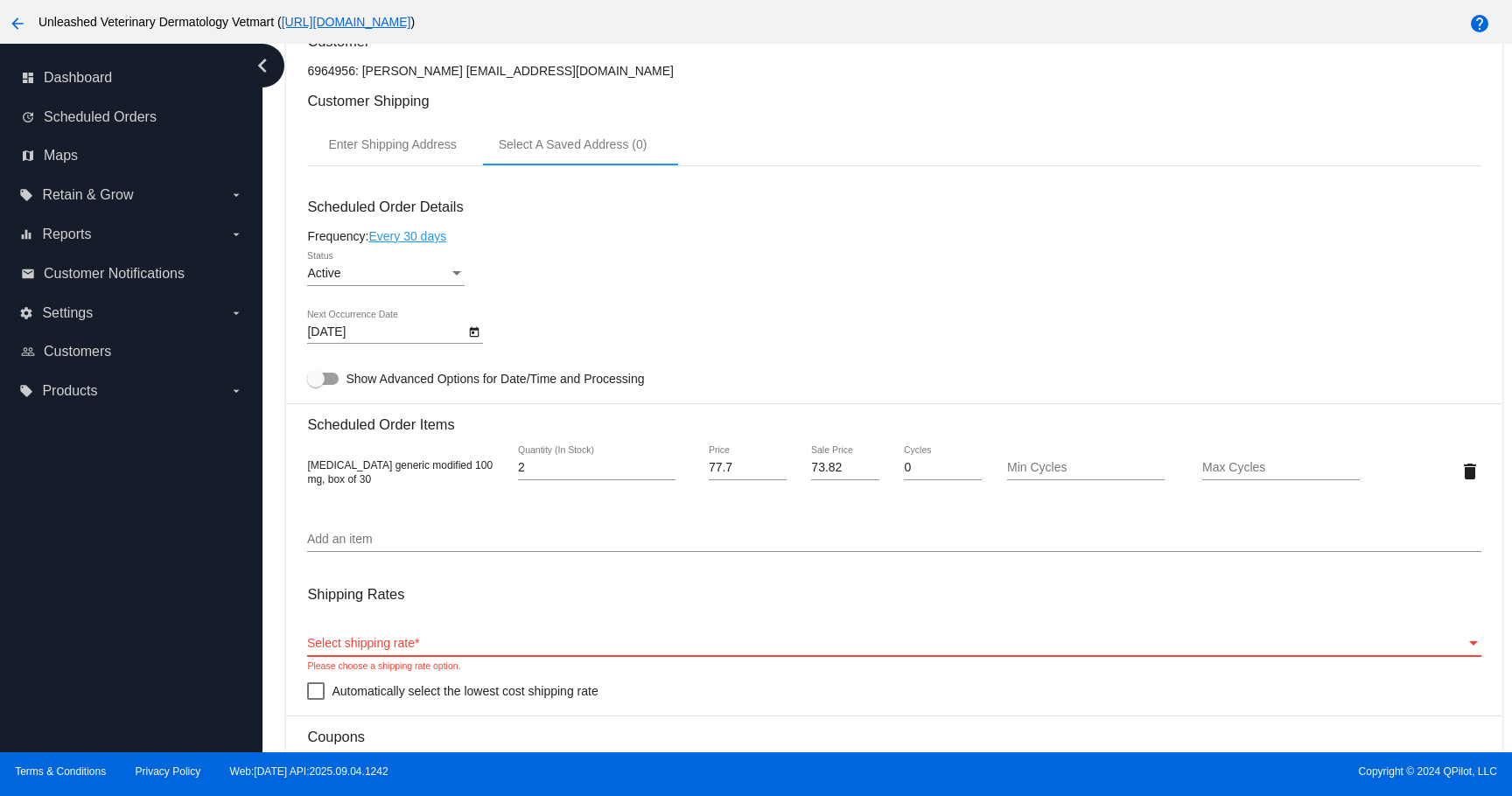
scroll to position [237, 0]
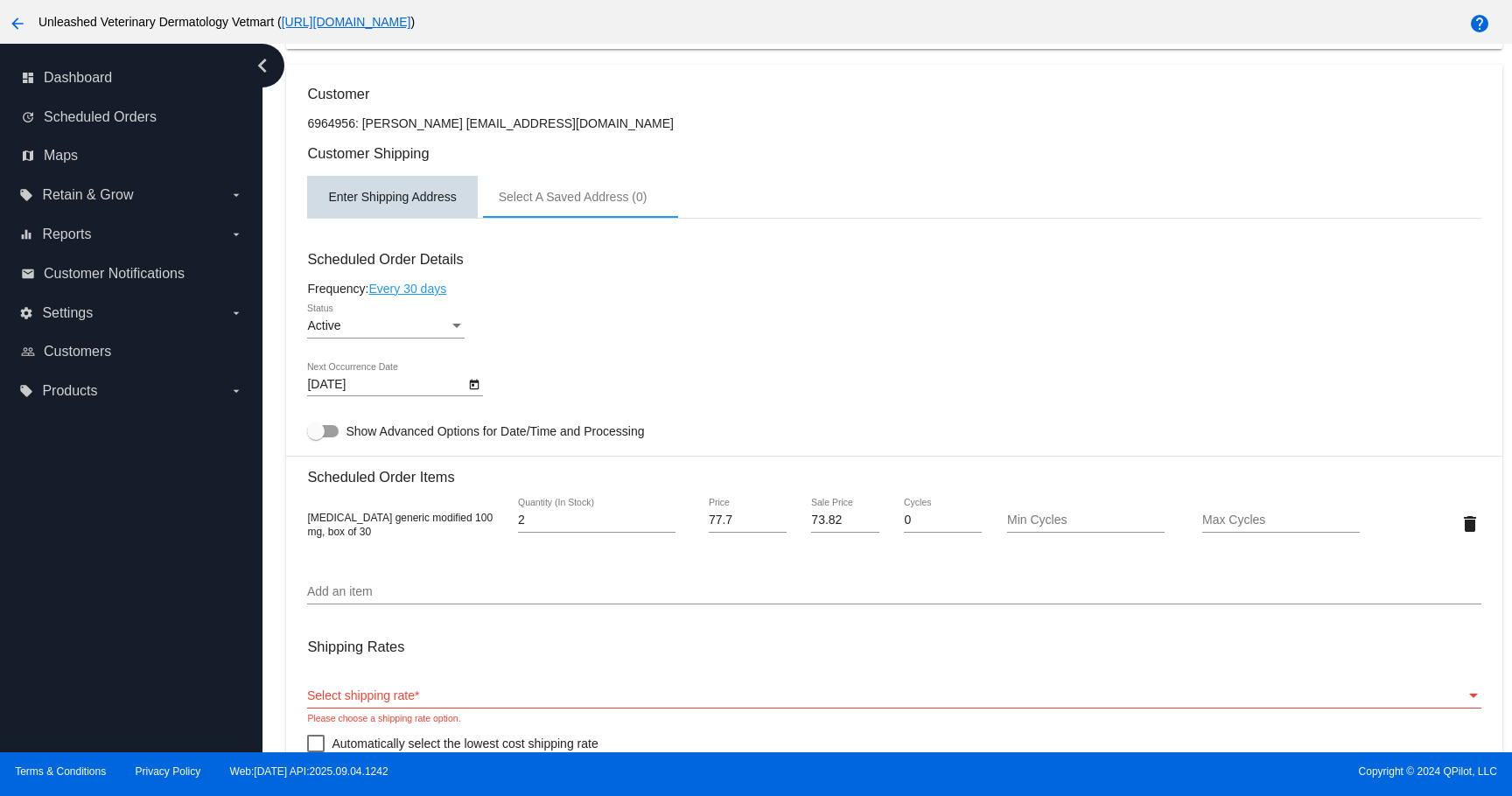
click at [355, 194] on div "Enter Shipping Address" at bounding box center [392, 197] width 169 height 42
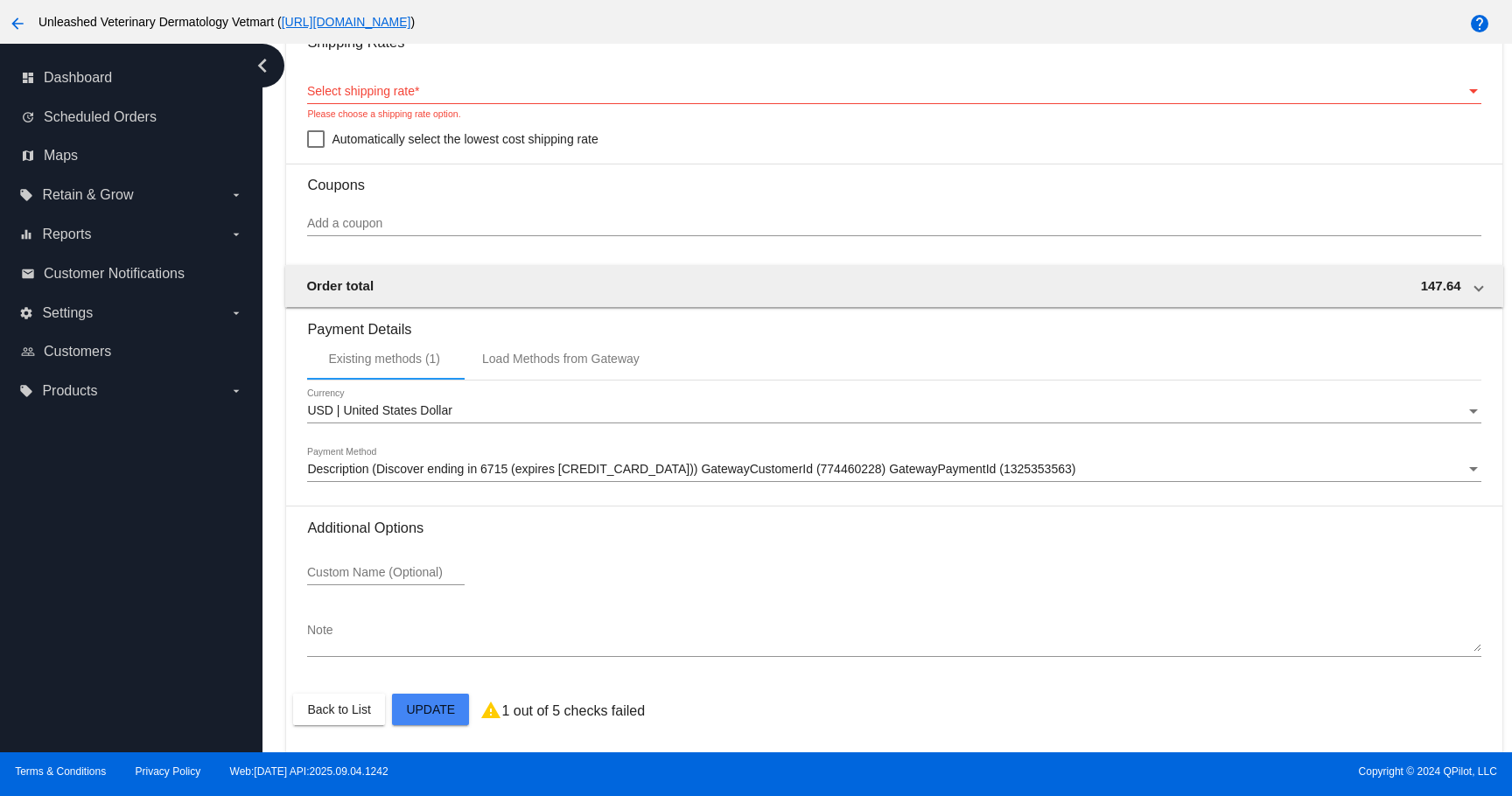
scroll to position [1322, 0]
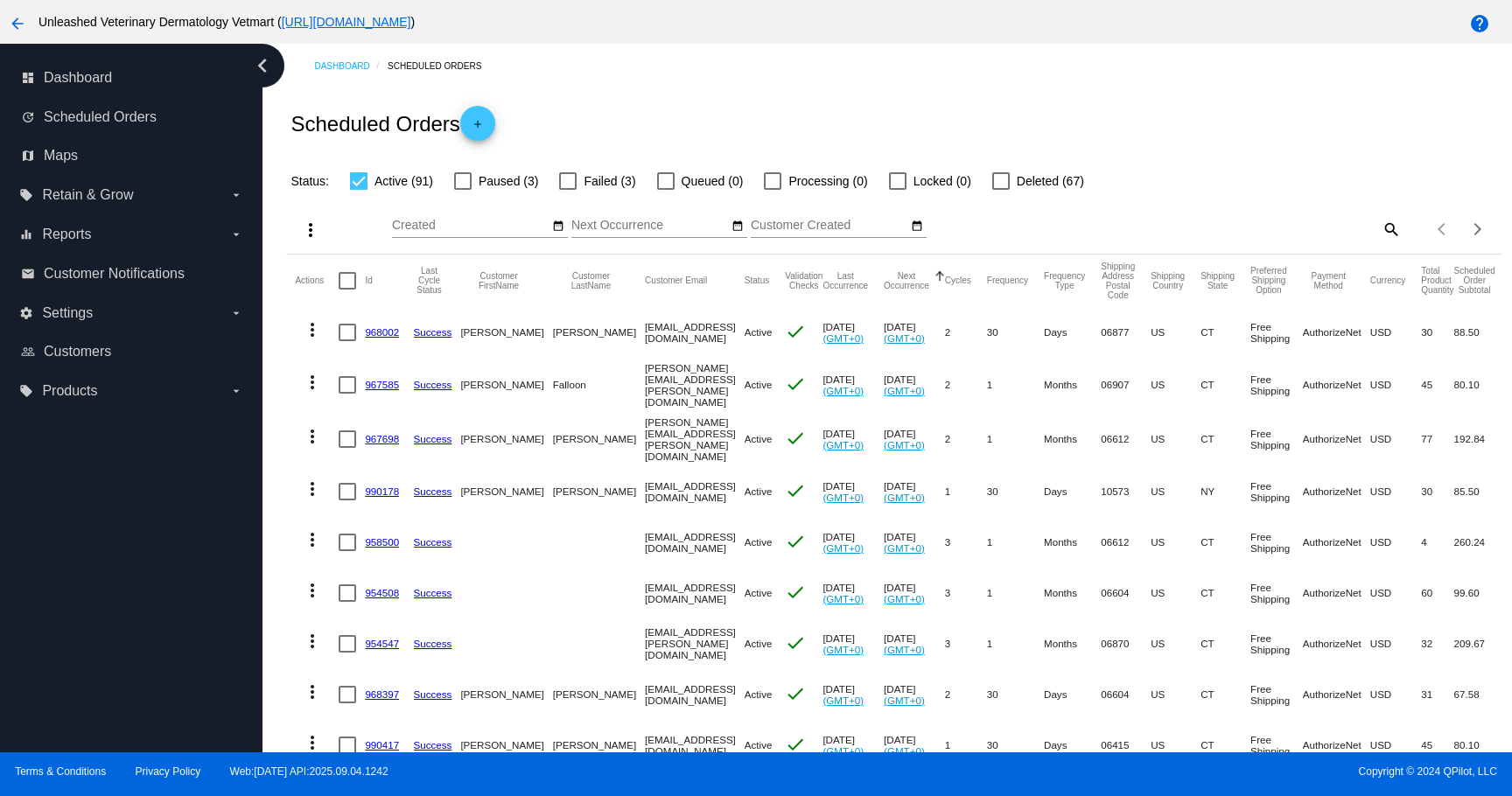
click at [642, 94] on div "Scheduled Orders add" at bounding box center [893, 124] width 1215 height 70
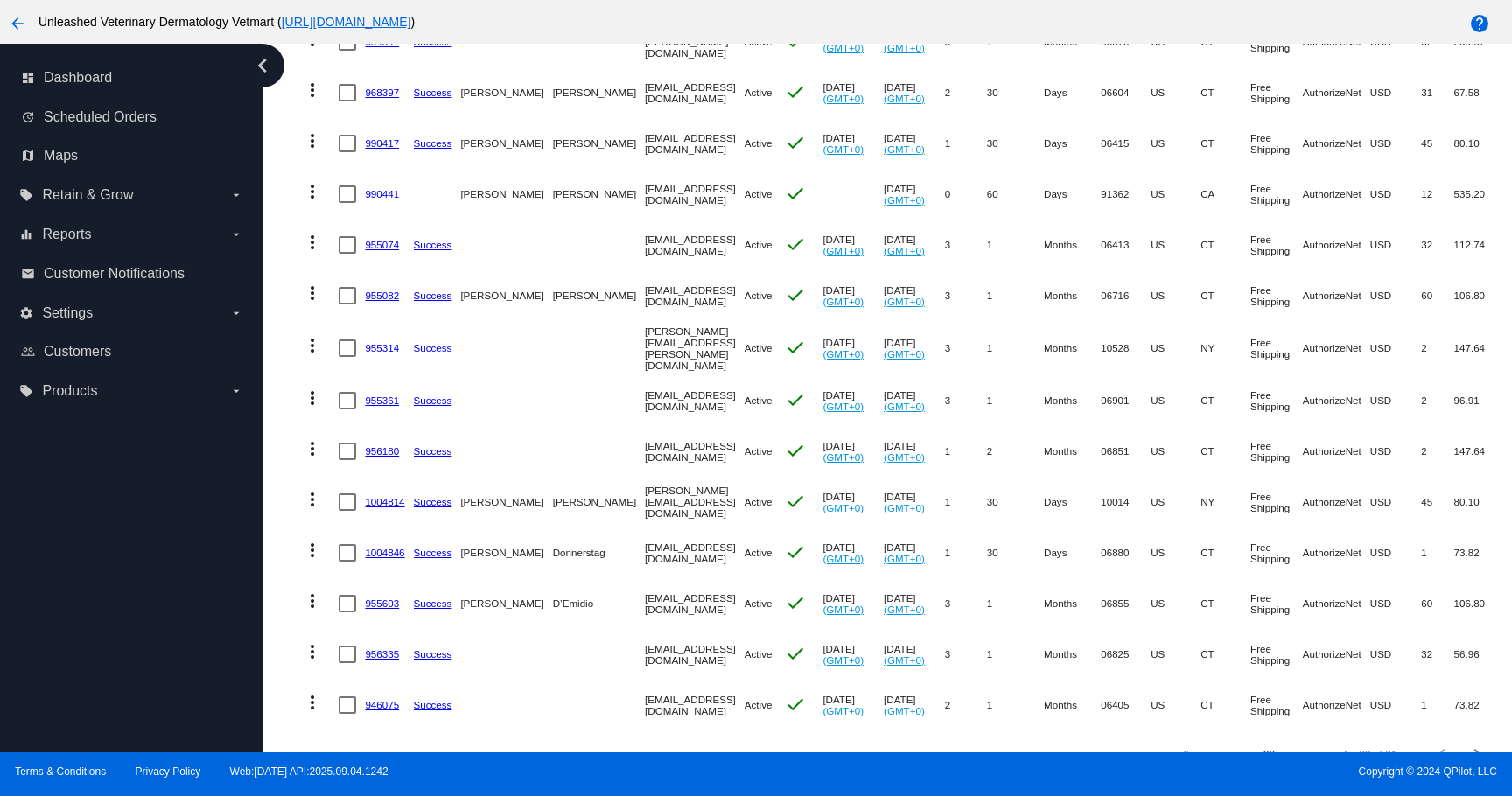
scroll to position [621, 0]
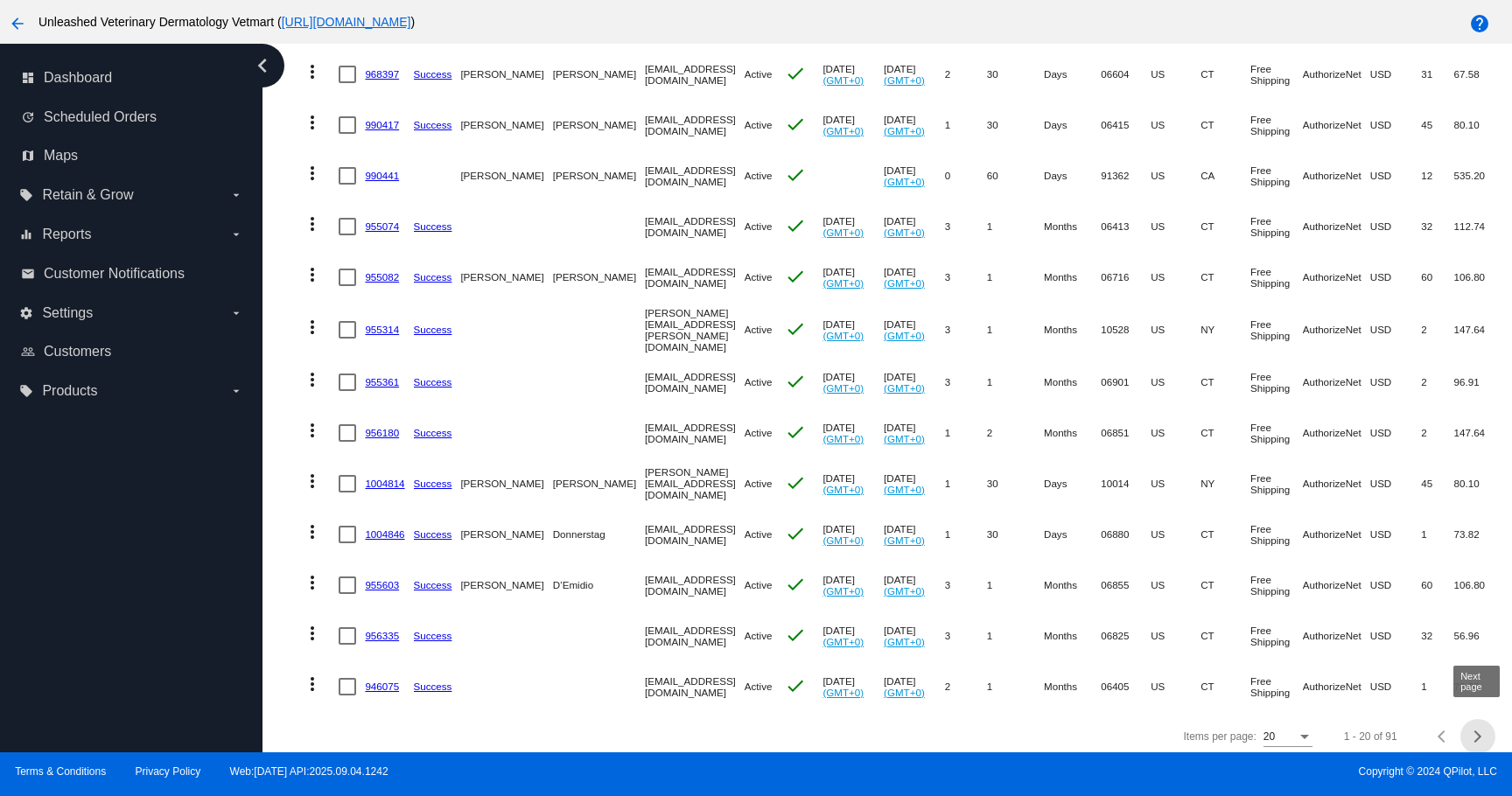
click at [1470, 733] on span "Next page" at bounding box center [1478, 737] width 35 height 9
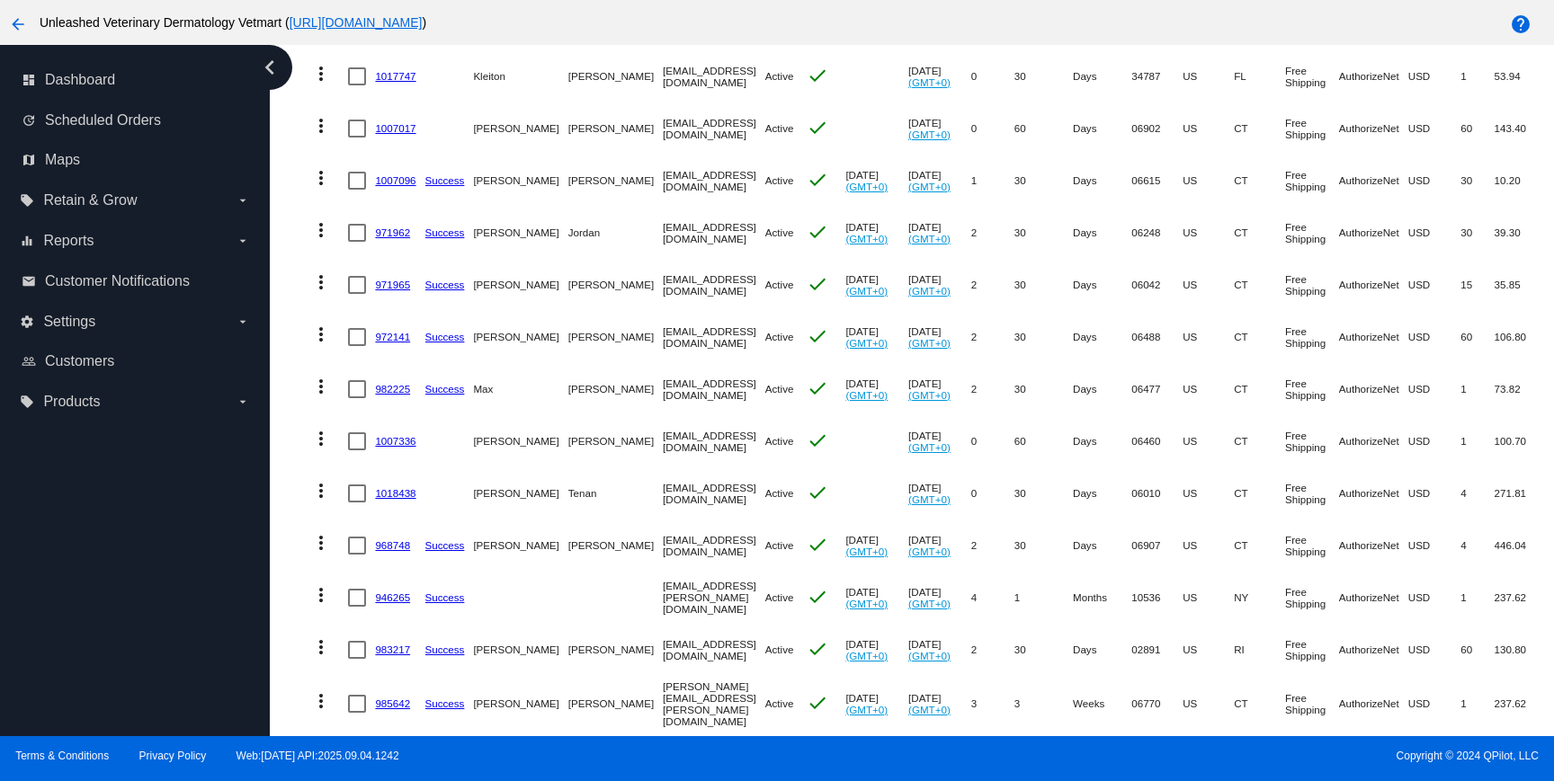
scroll to position [0, 0]
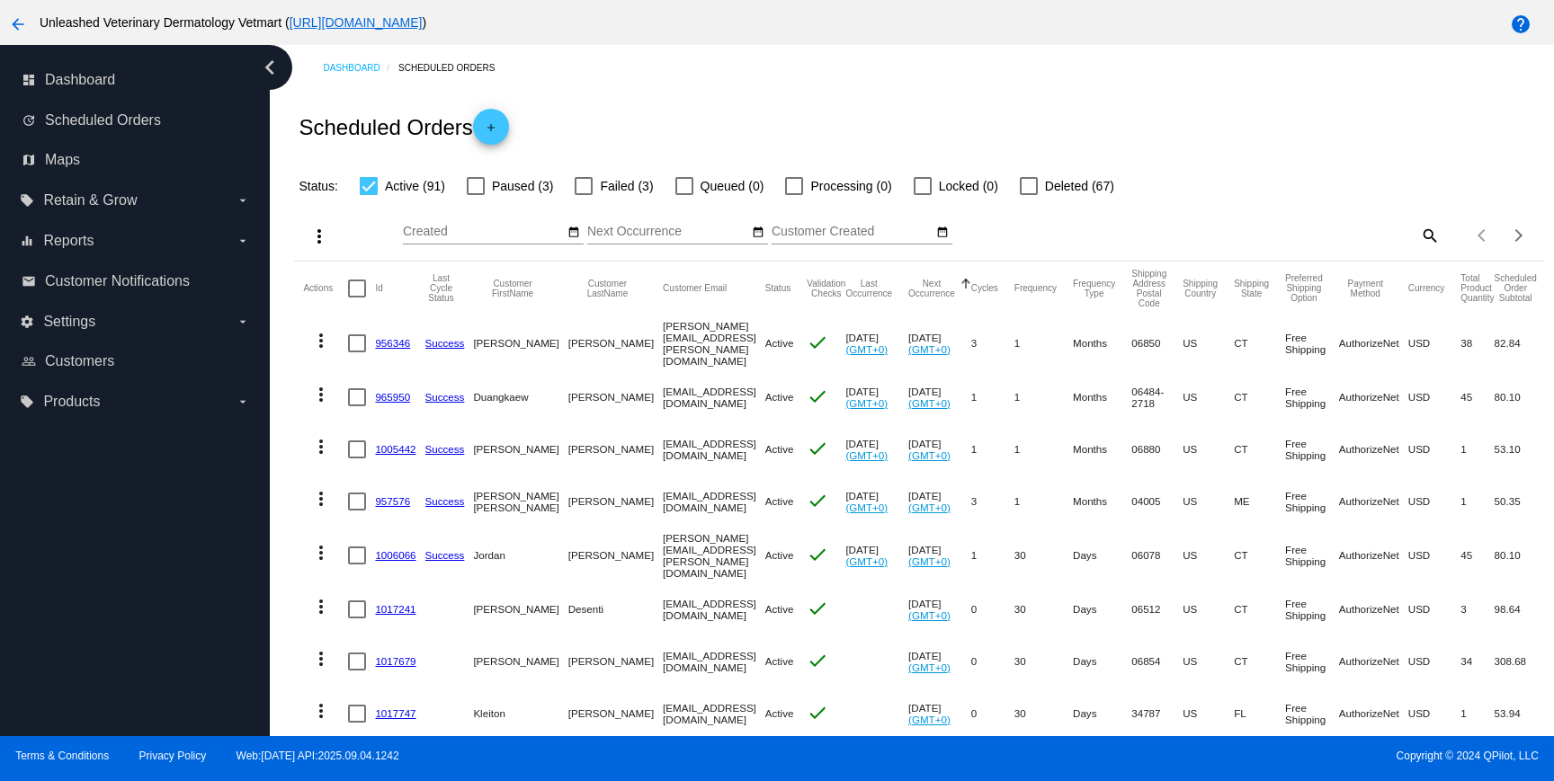
click at [1434, 234] on mat-icon "search" at bounding box center [1429, 235] width 22 height 28
click at [1329, 225] on div "Search" at bounding box center [1284, 227] width 311 height 35
click at [1315, 231] on input "Search" at bounding box center [1284, 232] width 311 height 14
type input "[PERSON_NAME]"
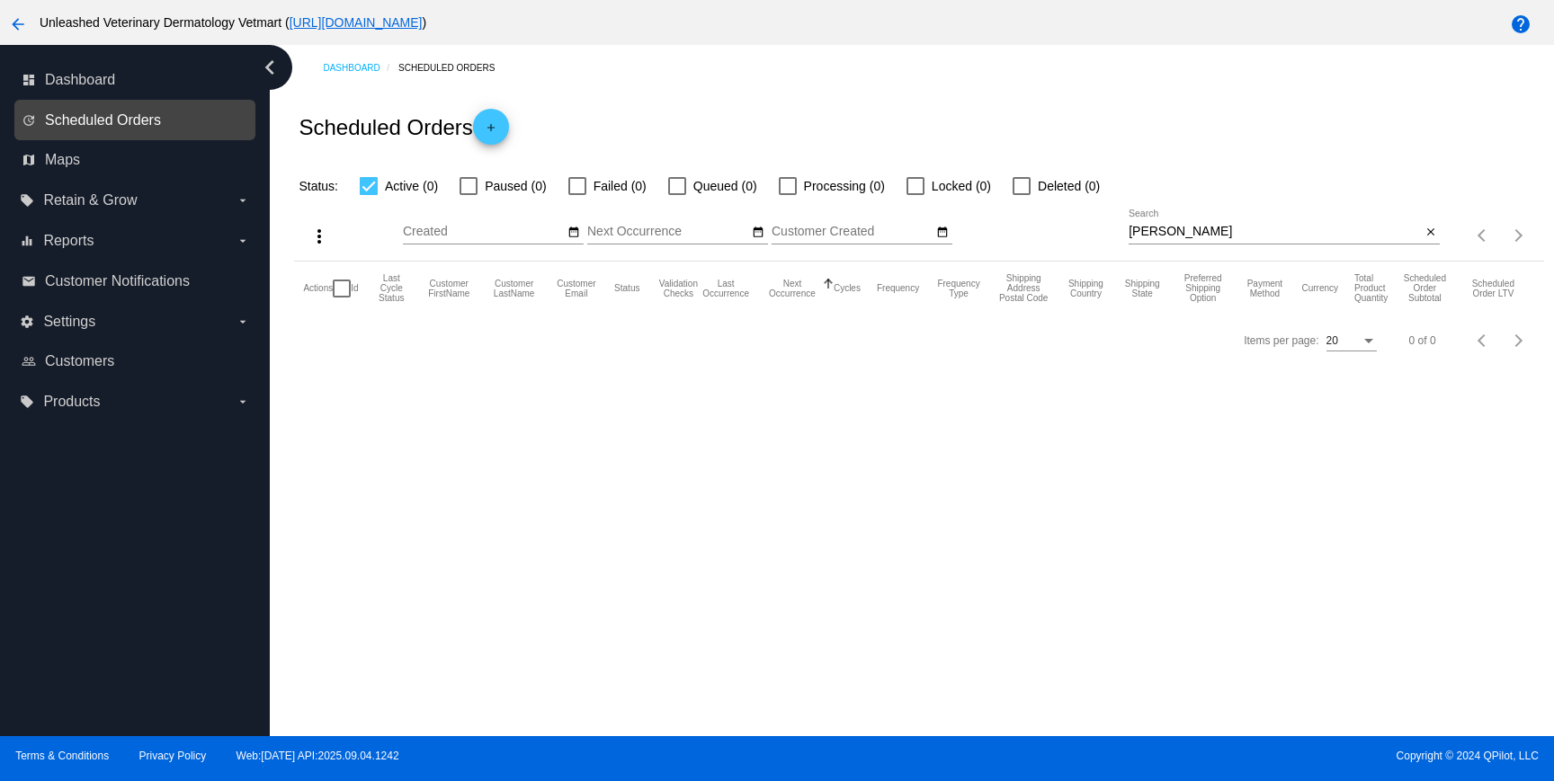
click at [151, 115] on span "Scheduled Orders" at bounding box center [103, 120] width 116 height 16
click at [1149, 231] on input "[PERSON_NAME]" at bounding box center [1275, 232] width 292 height 14
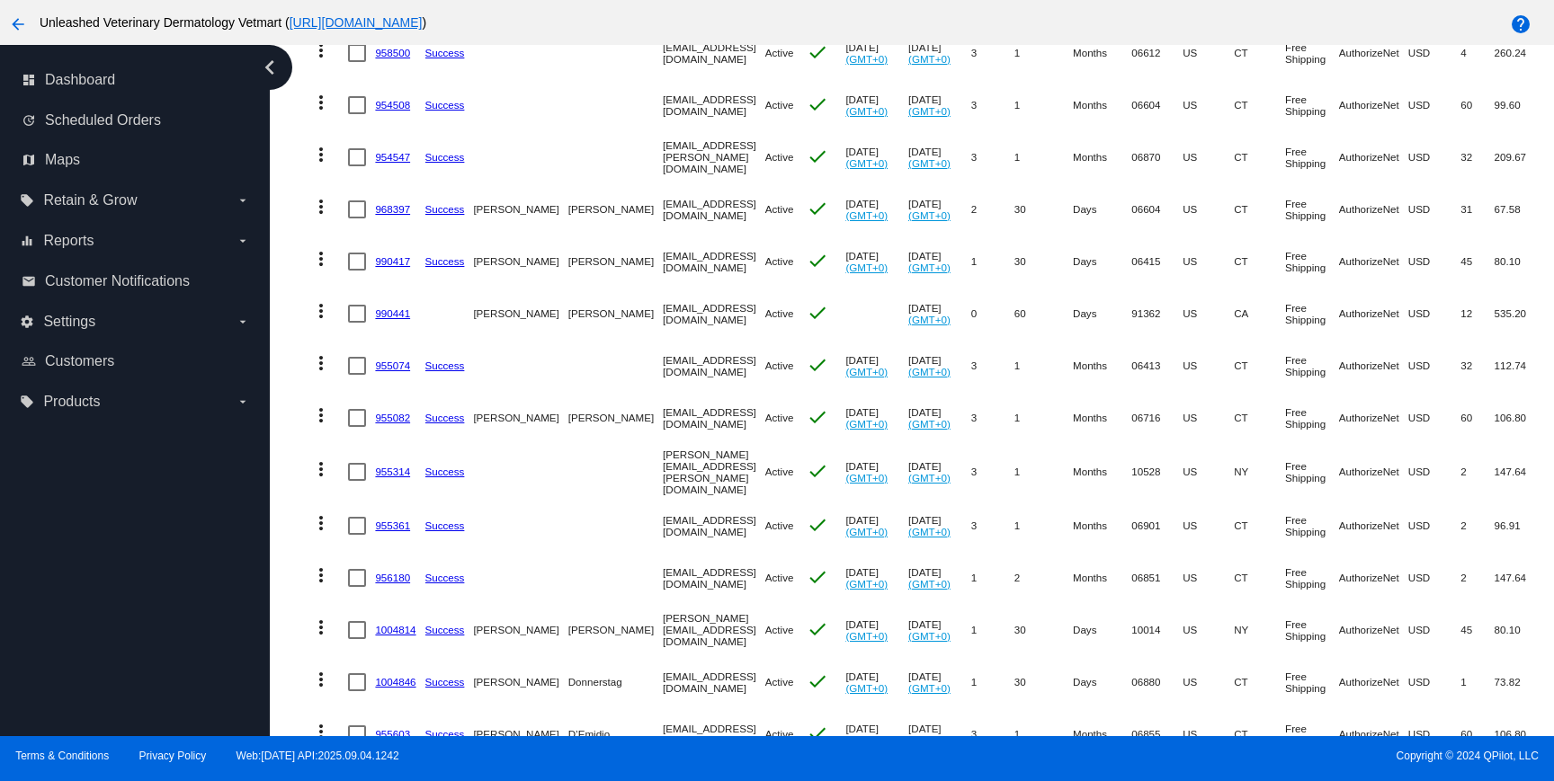
scroll to position [674, 0]
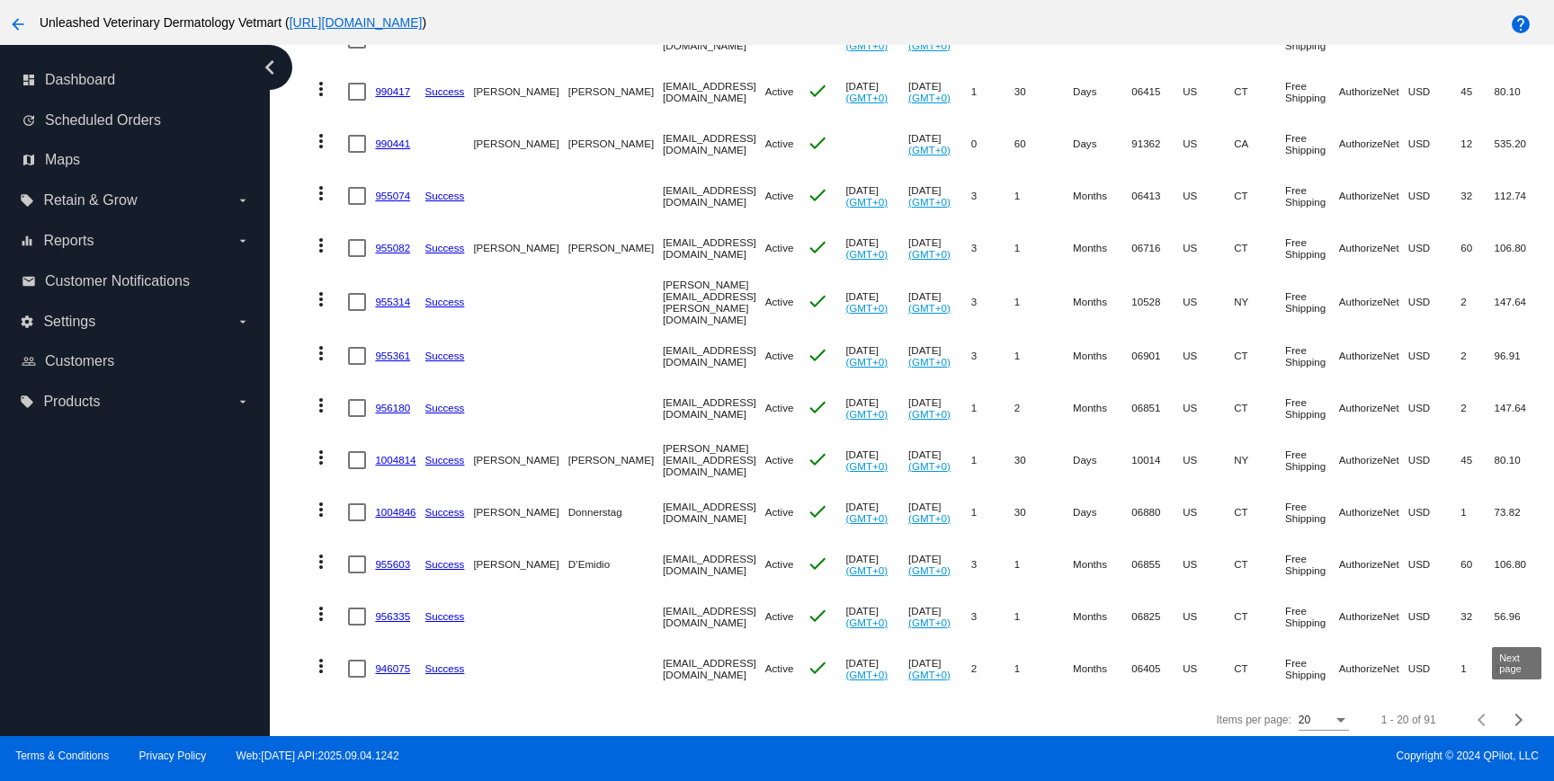
click at [1510, 717] on button "Next page" at bounding box center [1519, 720] width 36 height 36
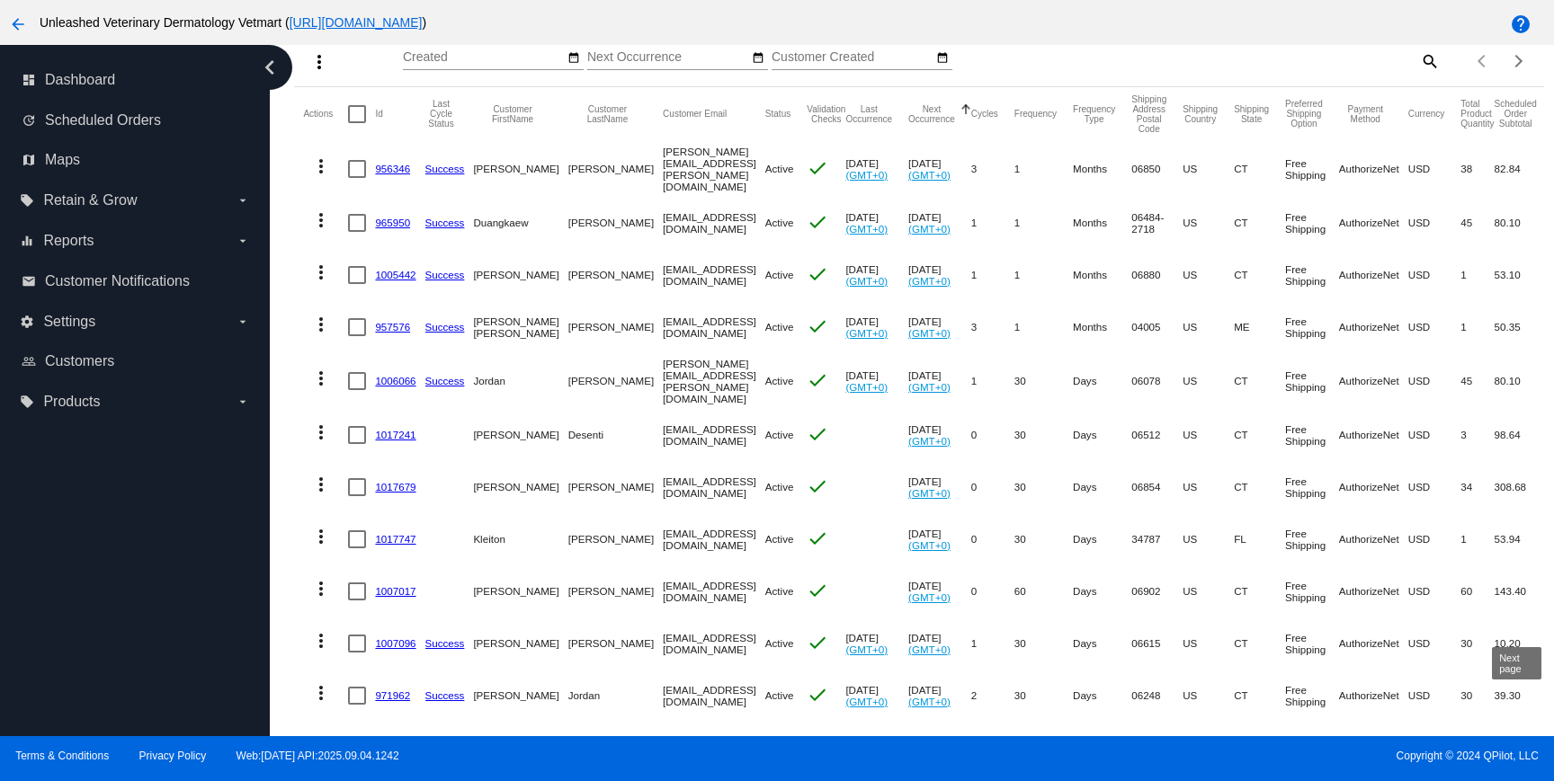
scroll to position [0, 0]
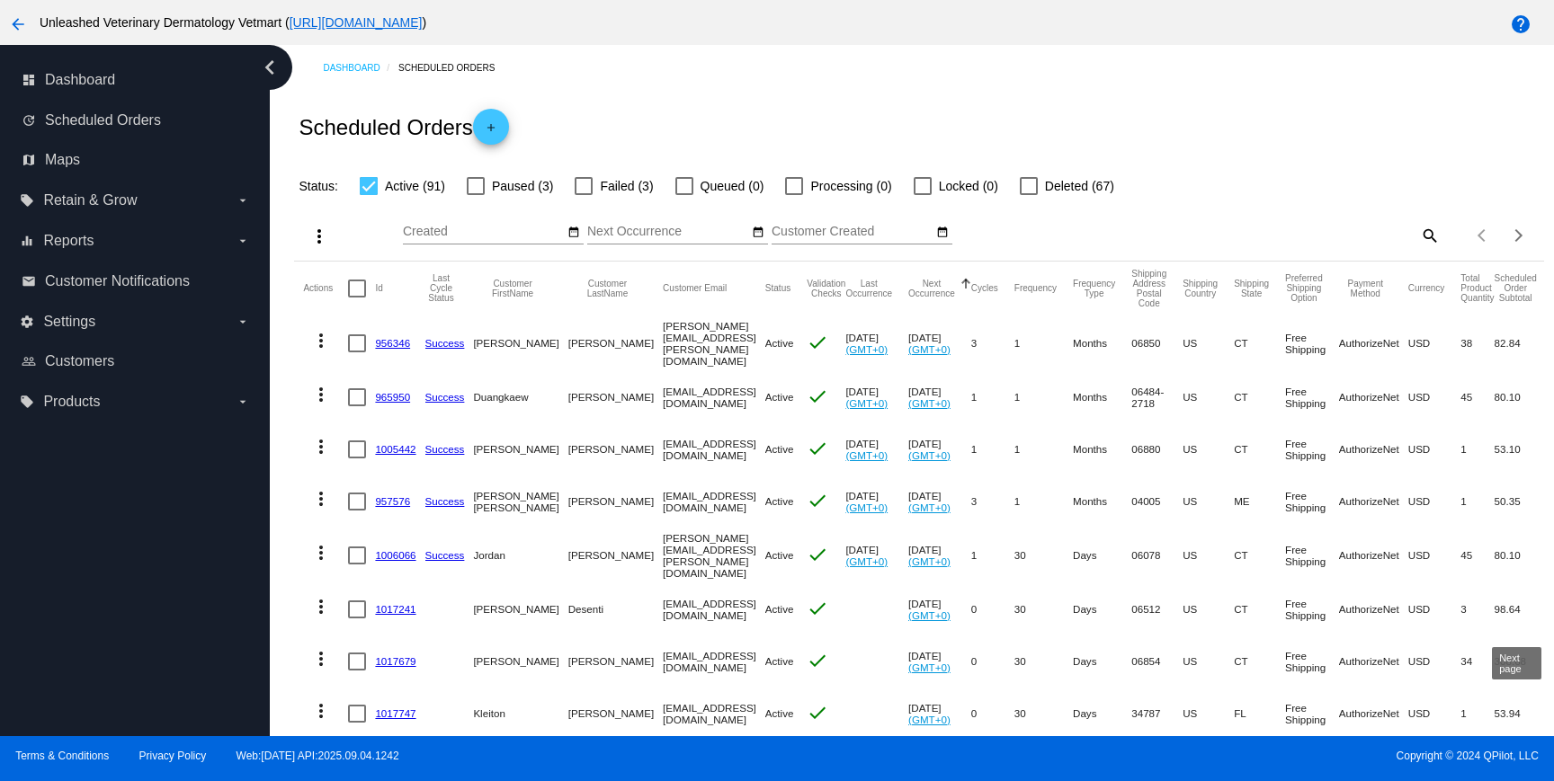
click at [1434, 232] on mat-icon "search" at bounding box center [1429, 235] width 22 height 28
click at [1358, 235] on input "Search" at bounding box center [1284, 232] width 311 height 14
paste input "[EMAIL_ADDRESS][DOMAIN_NAME]"
type input "[EMAIL_ADDRESS][DOMAIN_NAME]"
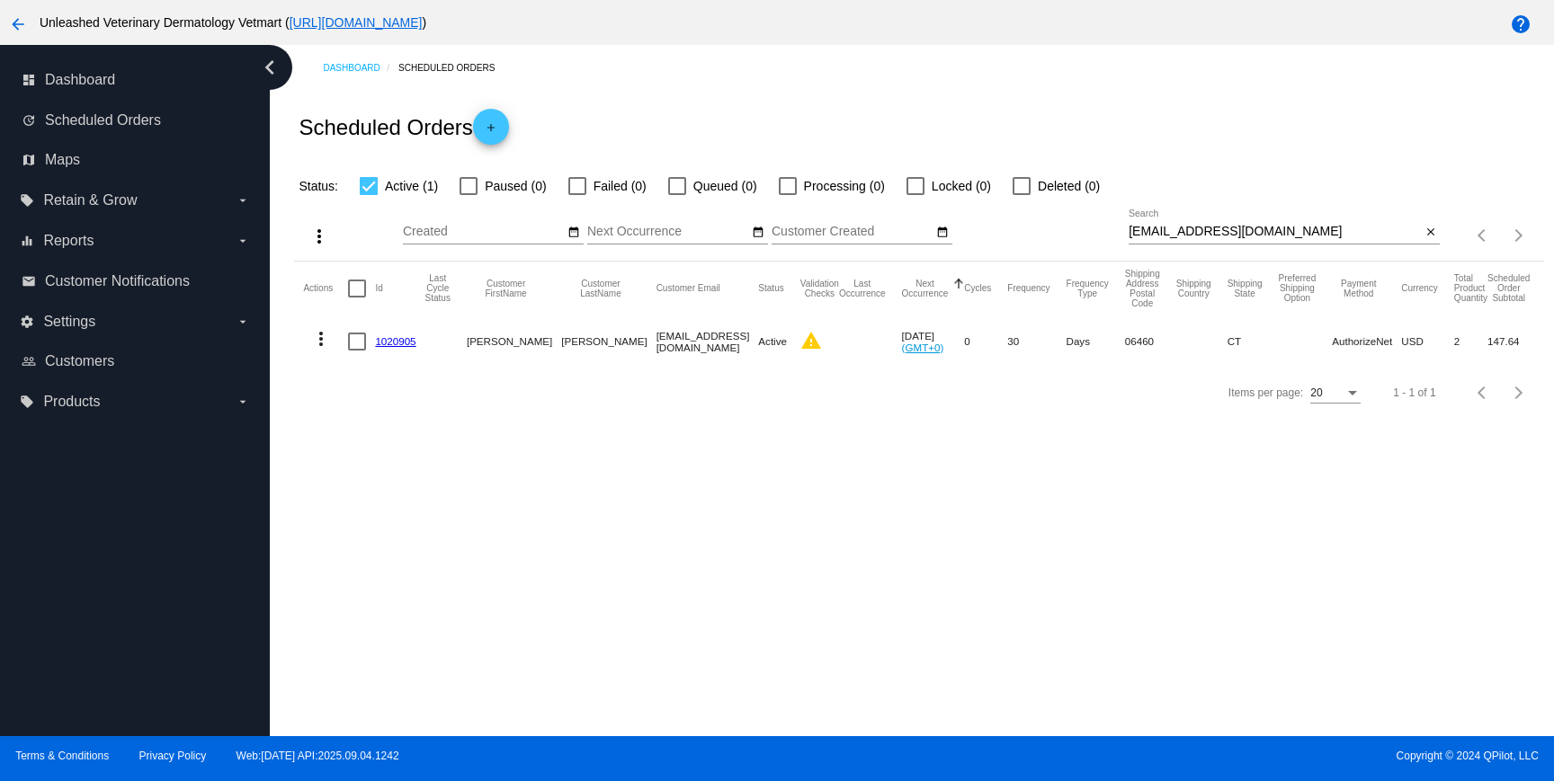
click at [395, 346] on link "1020905" at bounding box center [395, 341] width 40 height 12
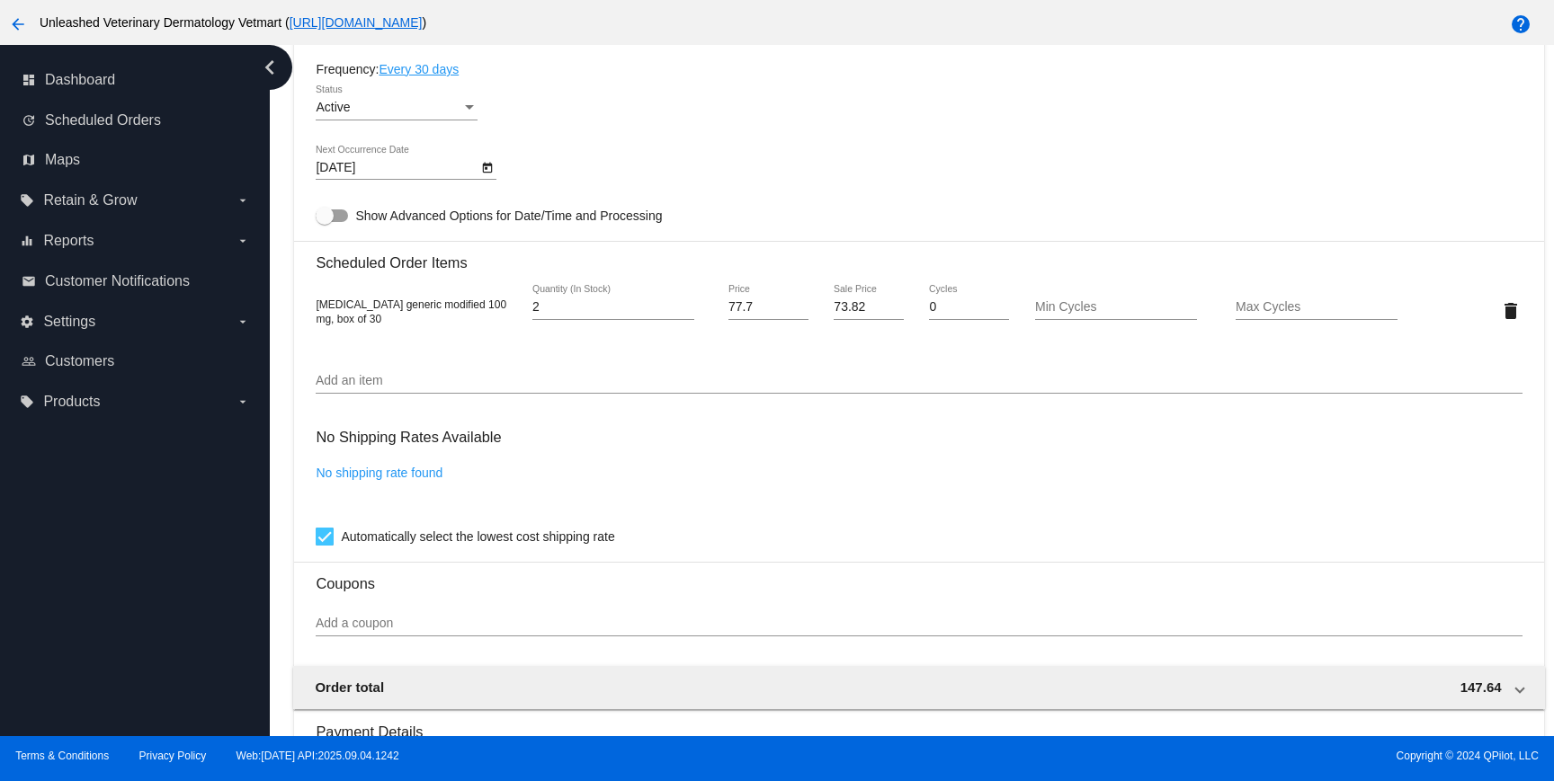
scroll to position [986, 0]
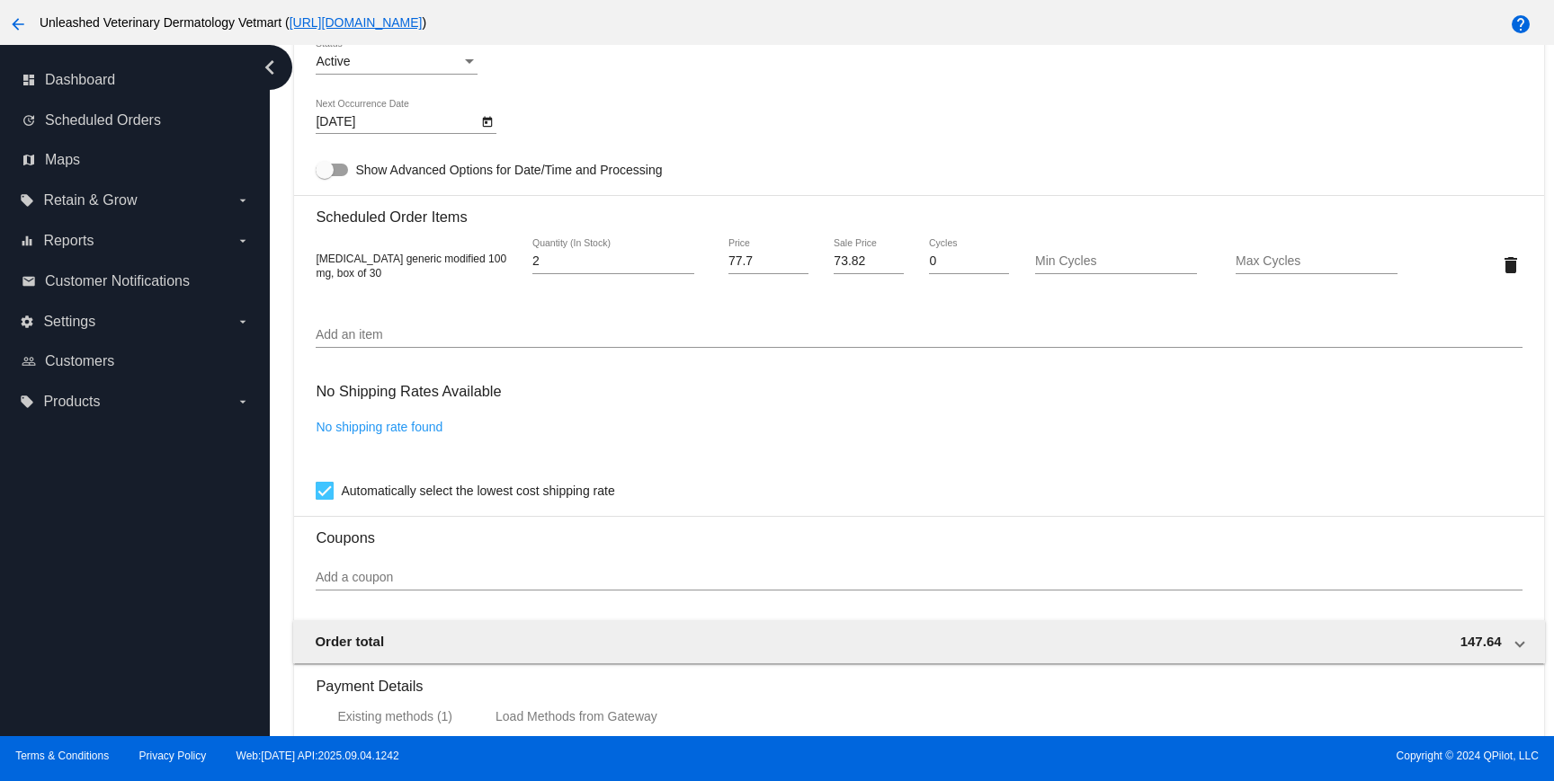
click at [419, 411] on h3 "No Shipping Rates Available" at bounding box center [408, 391] width 185 height 39
click at [419, 434] on link "No shipping rate found" at bounding box center [379, 427] width 127 height 14
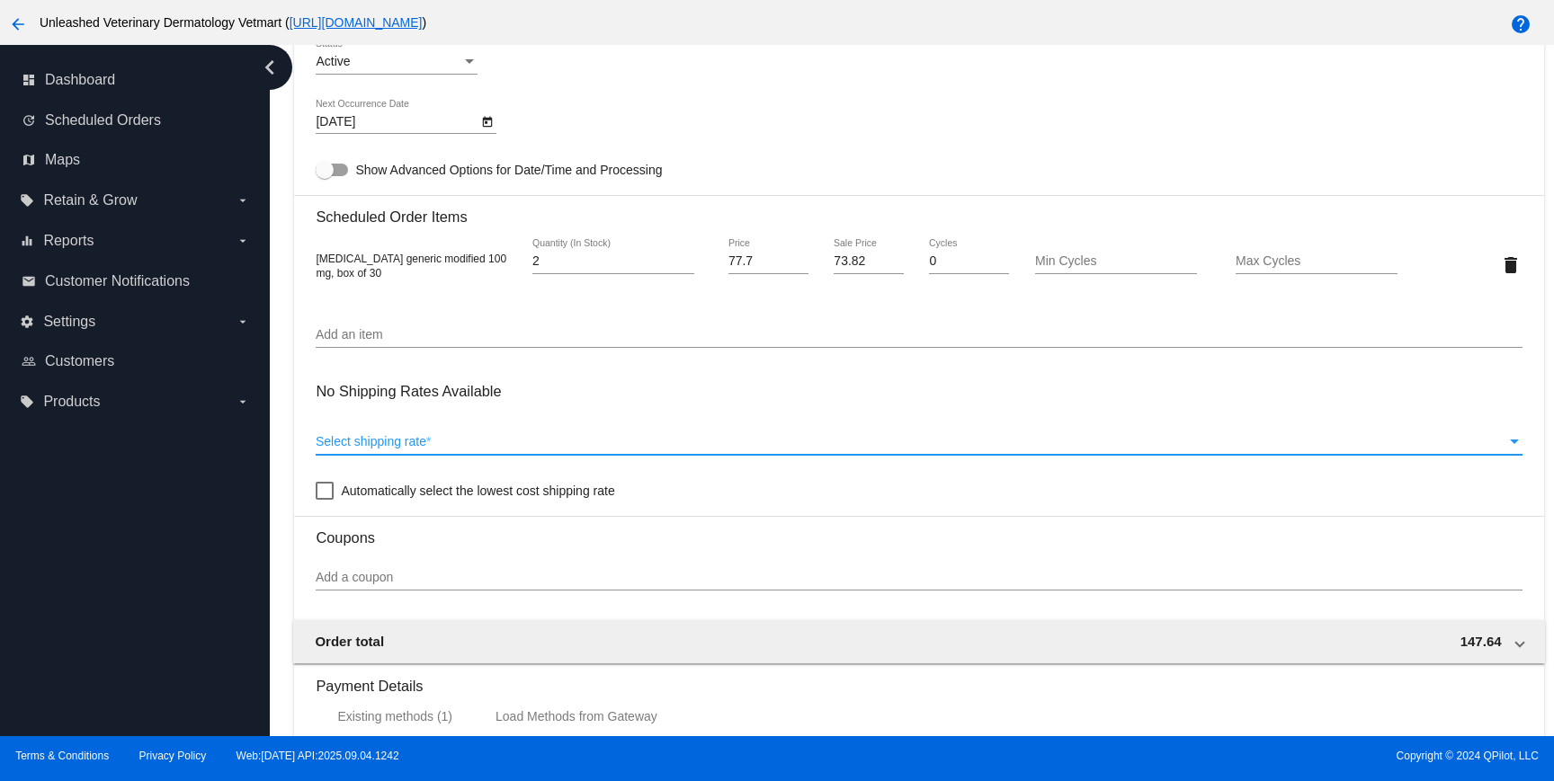
click at [421, 449] on span "Select shipping rate" at bounding box center [371, 441] width 111 height 14
click at [375, 502] on span "Automatically select the lowest cost shipping rate" at bounding box center [477, 491] width 273 height 22
click at [325, 501] on input "Automatically select the lowest cost shipping rate" at bounding box center [324, 500] width 1 height 1
checkbox input "true"
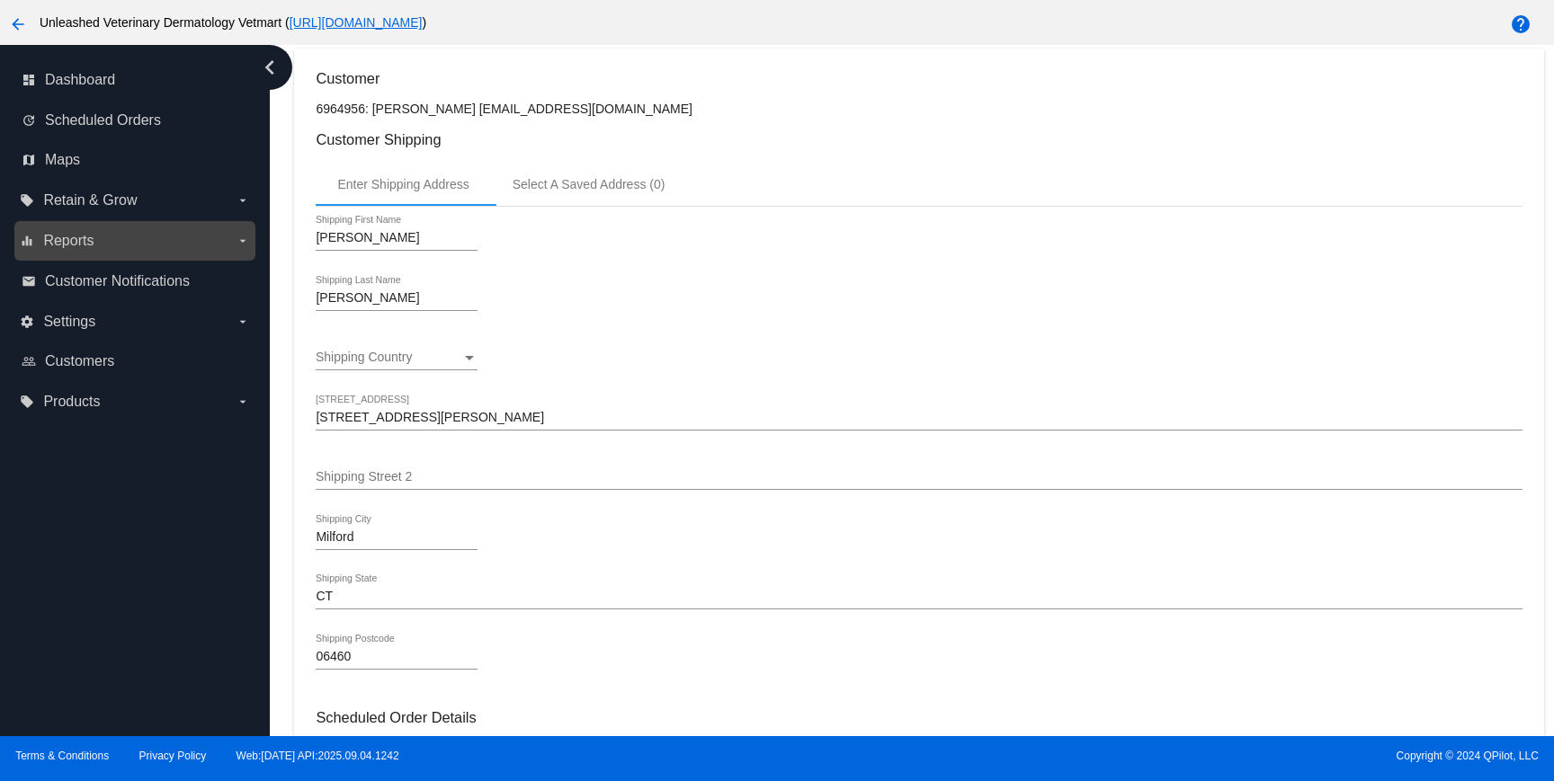
scroll to position [0, 0]
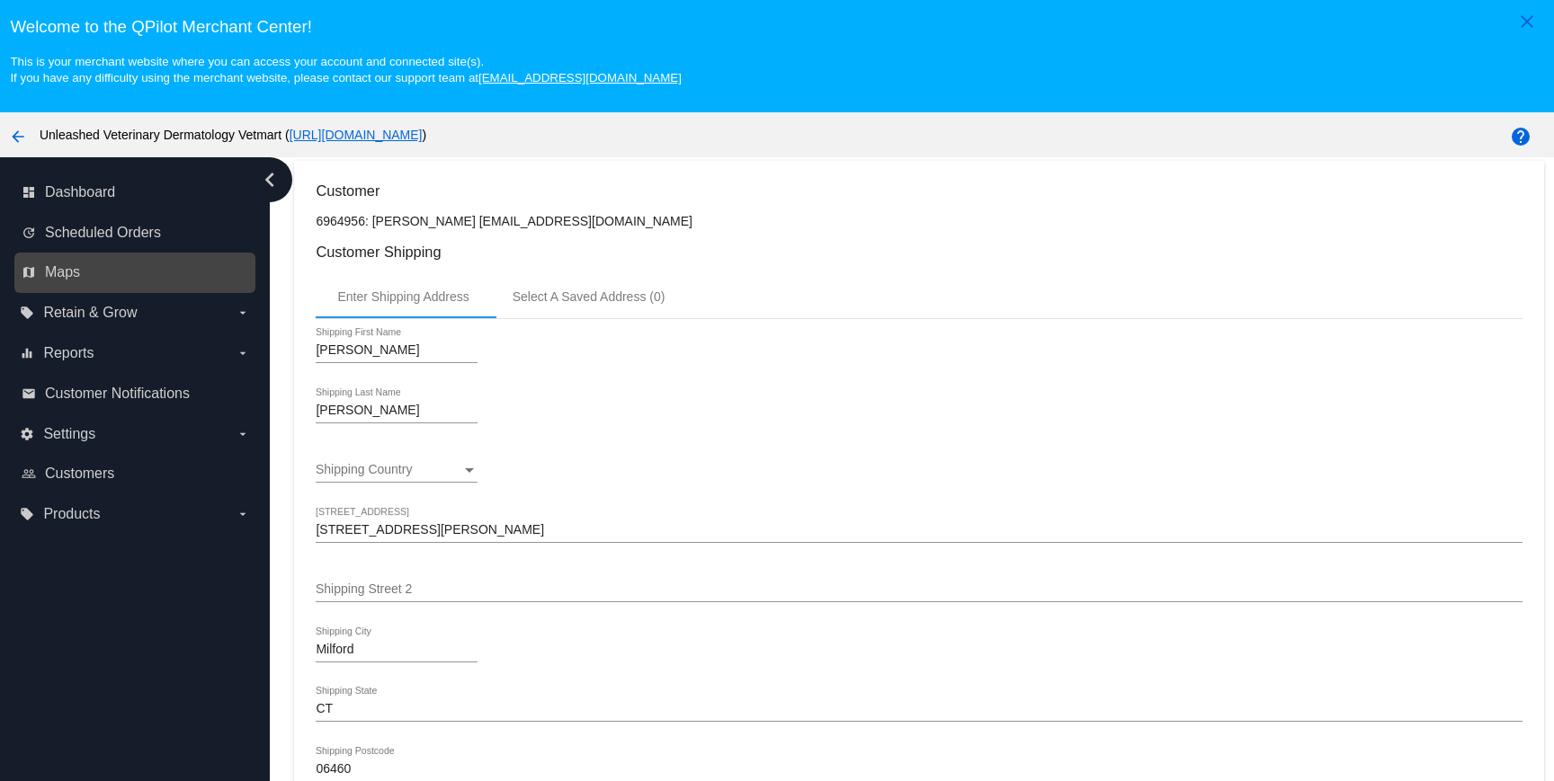
click at [80, 253] on div "update Scheduled Orders" at bounding box center [134, 232] width 241 height 40
click at [86, 241] on span "Scheduled Orders" at bounding box center [103, 233] width 116 height 16
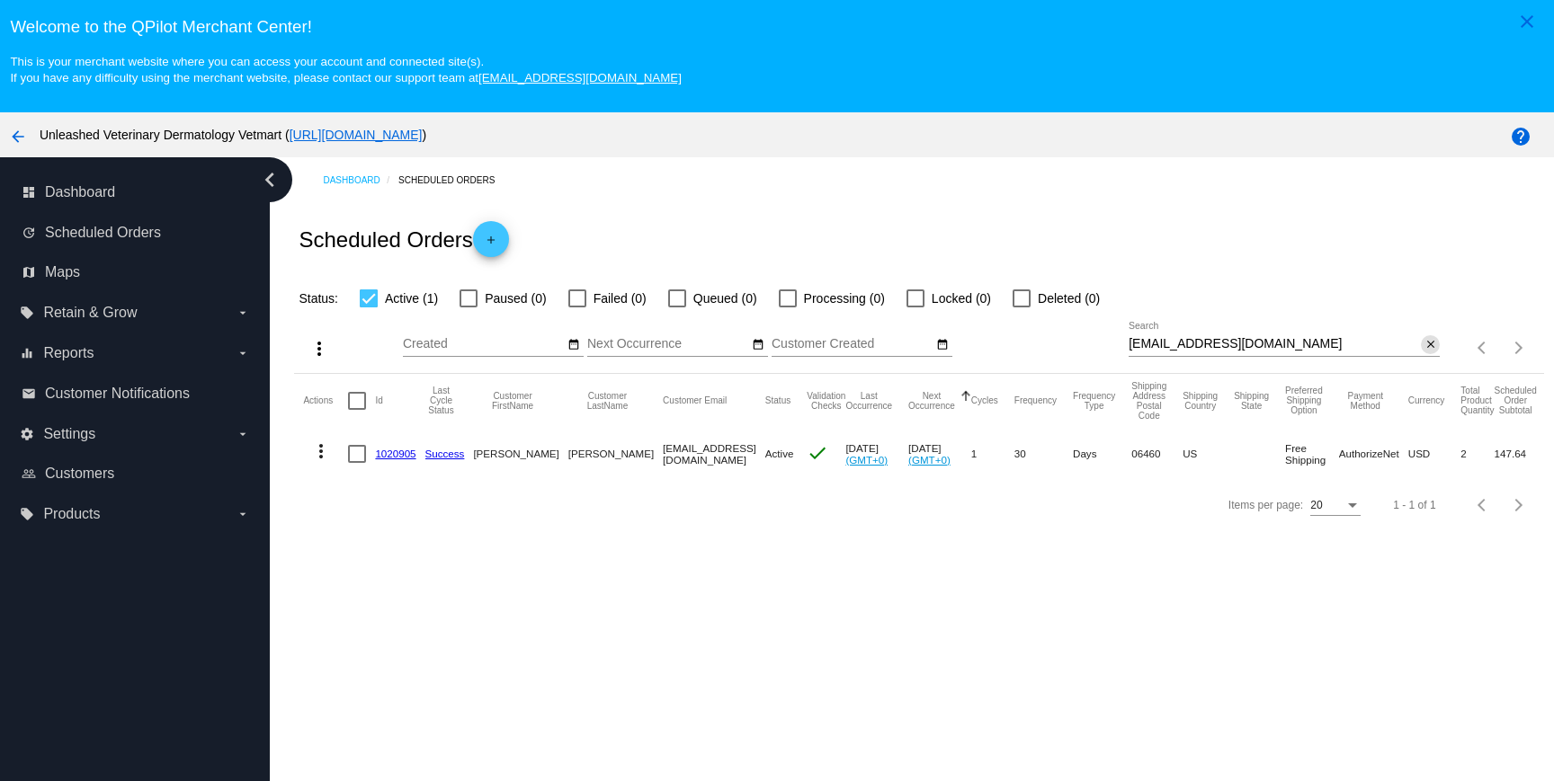
click at [1434, 353] on mat-icon "close" at bounding box center [1430, 345] width 13 height 14
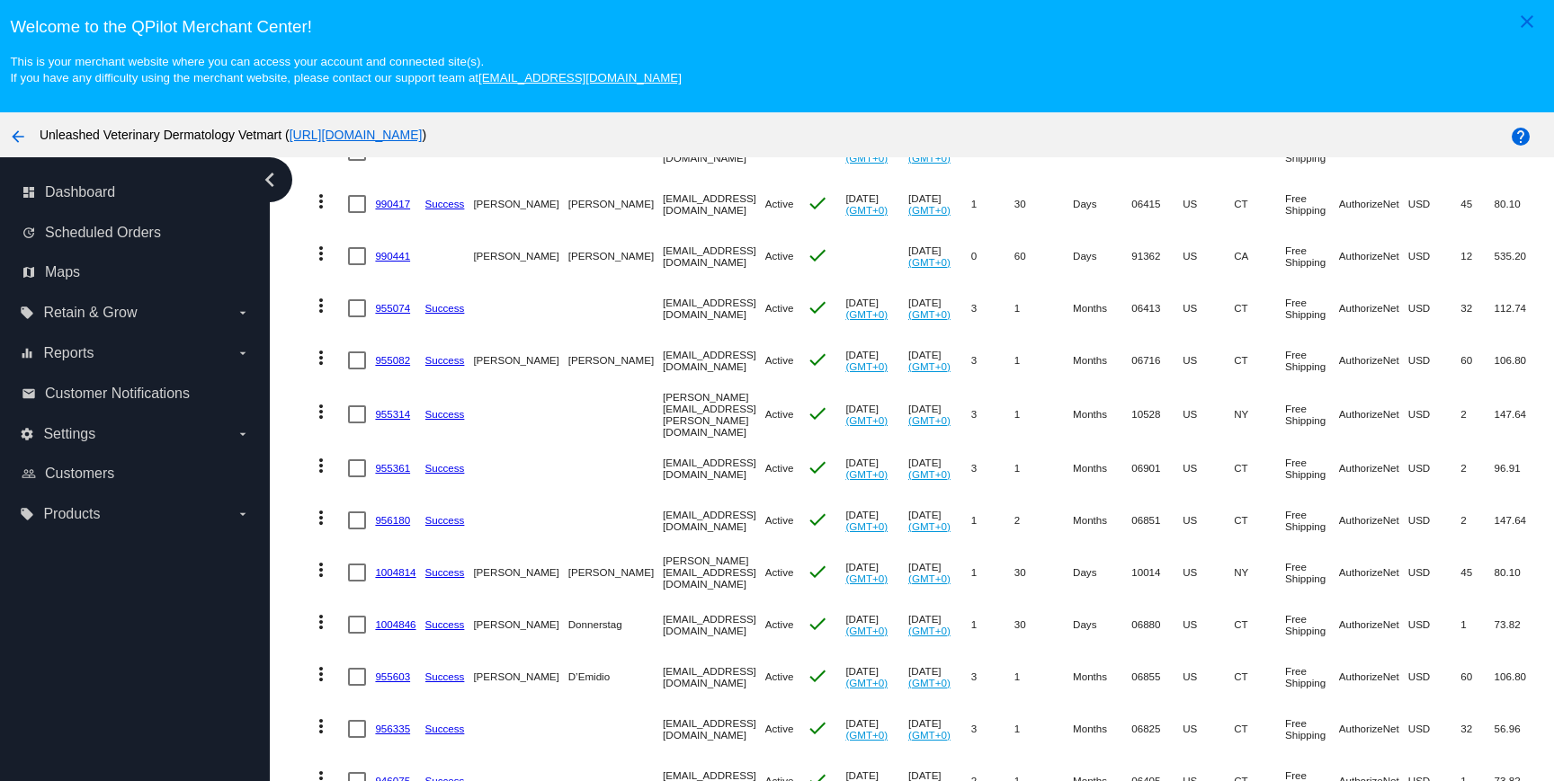
scroll to position [116, 0]
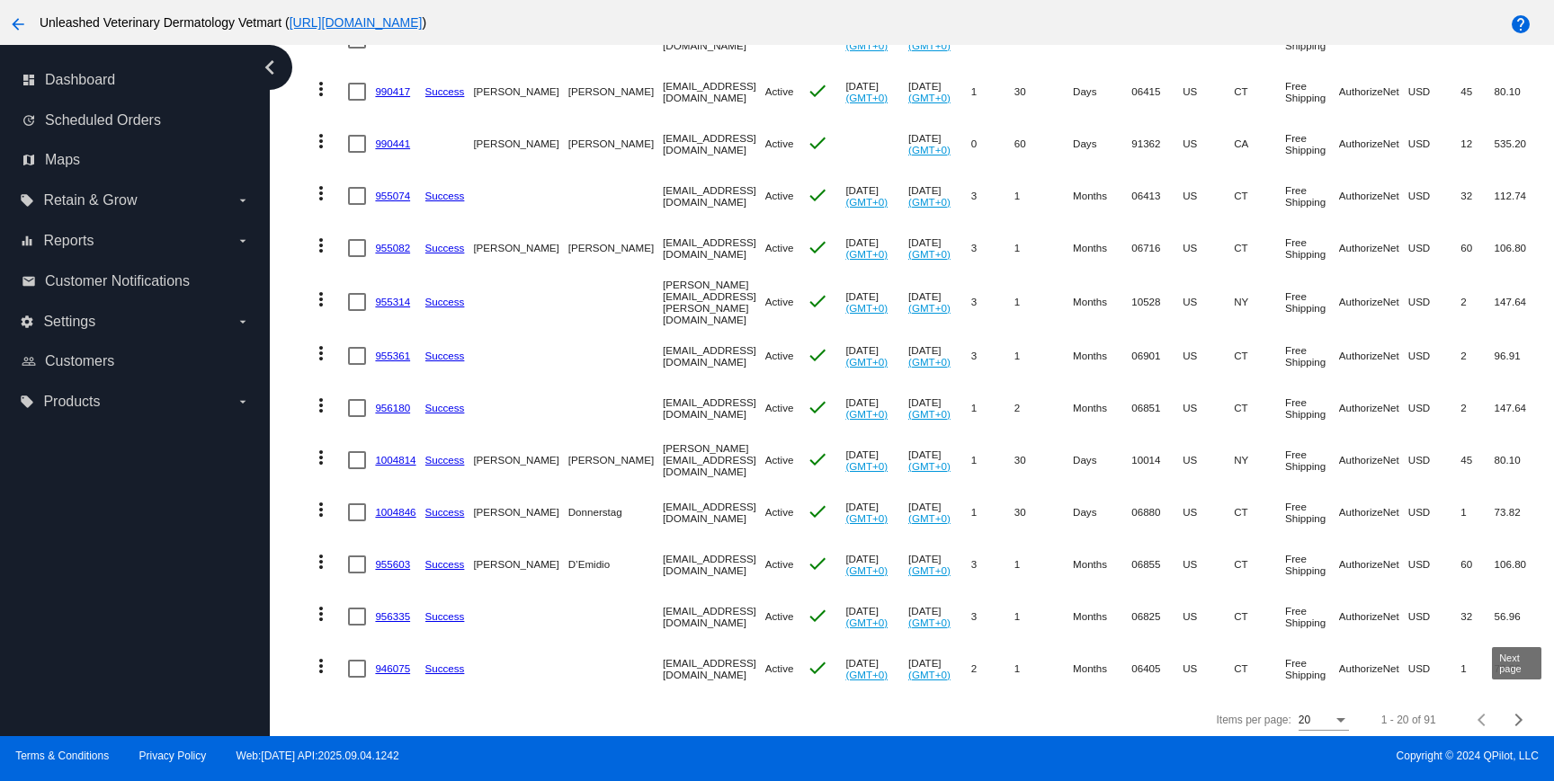
click at [1528, 716] on span "Next page" at bounding box center [1519, 720] width 36 height 9
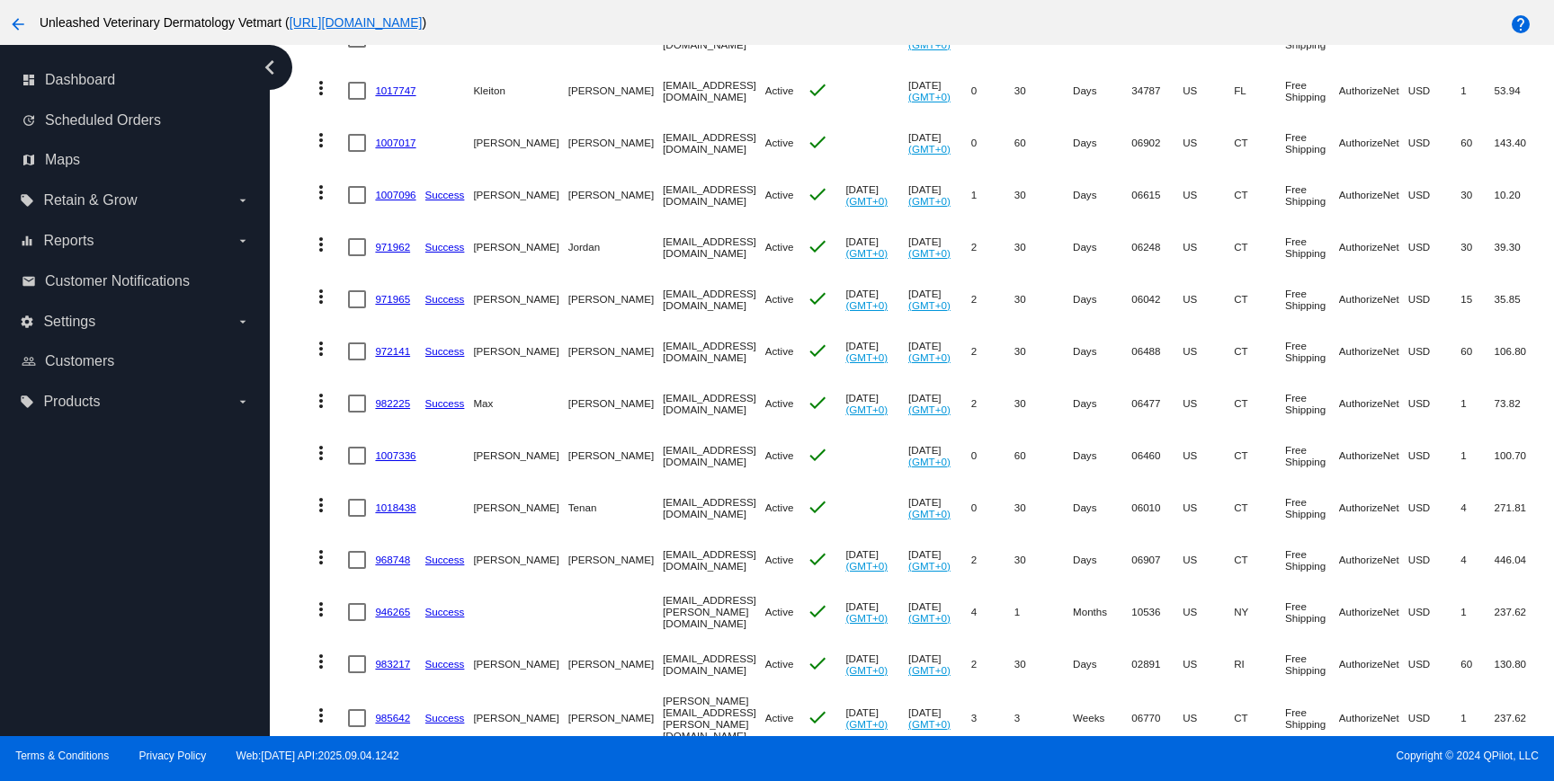
scroll to position [674, 0]
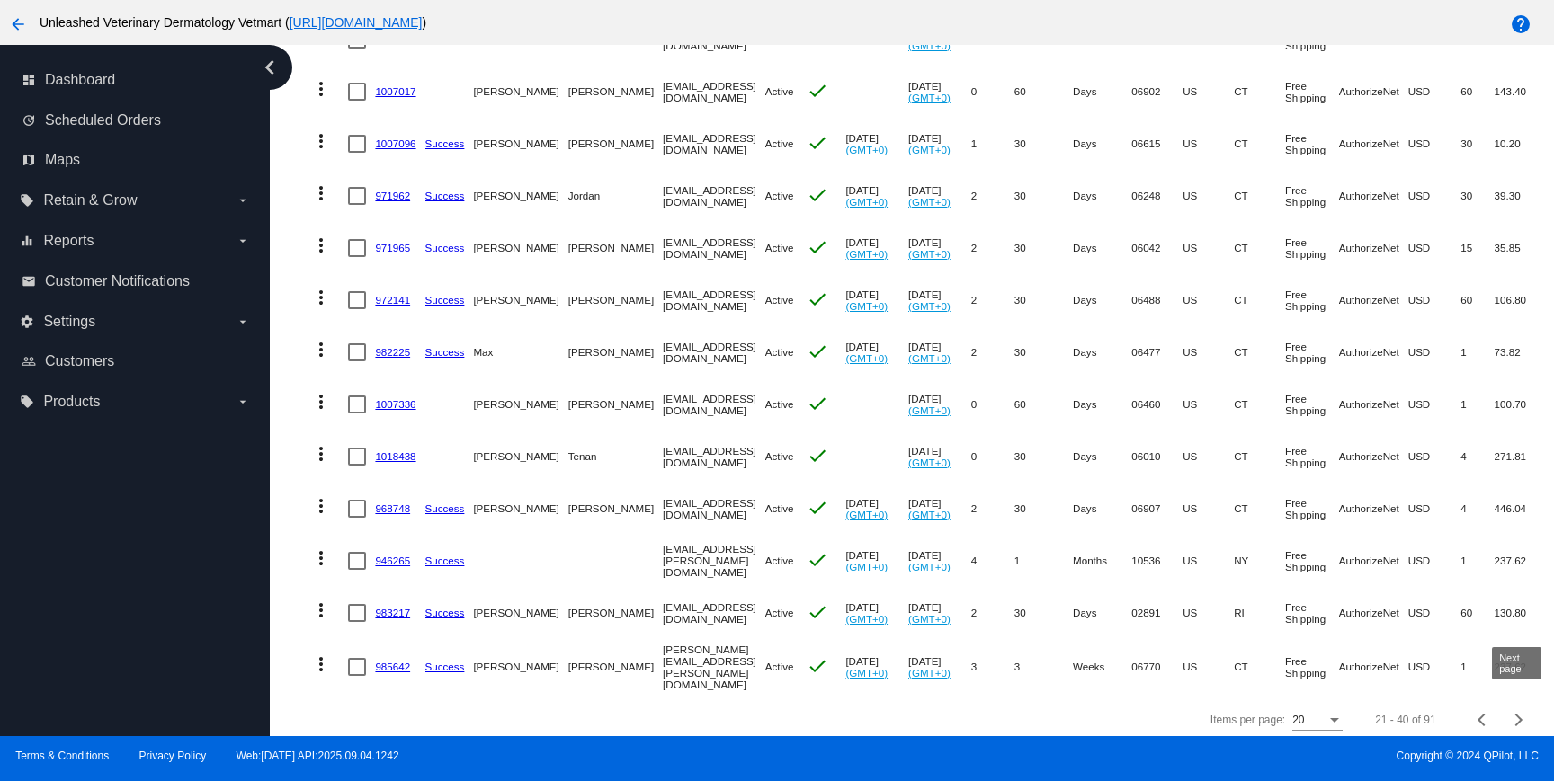
click at [1510, 720] on button "Next page" at bounding box center [1519, 720] width 36 height 36
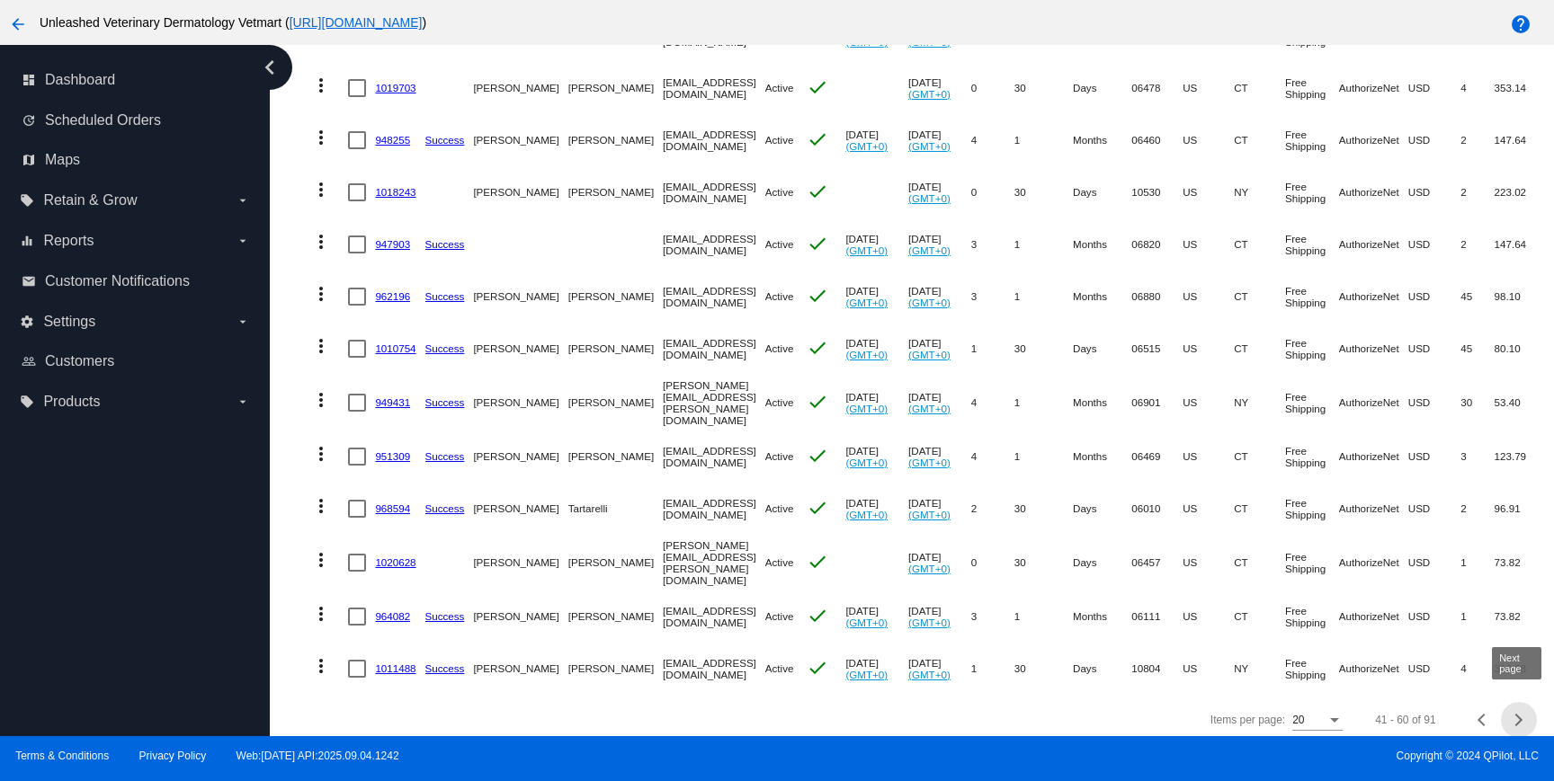
click at [1511, 704] on button "Next page" at bounding box center [1519, 720] width 36 height 36
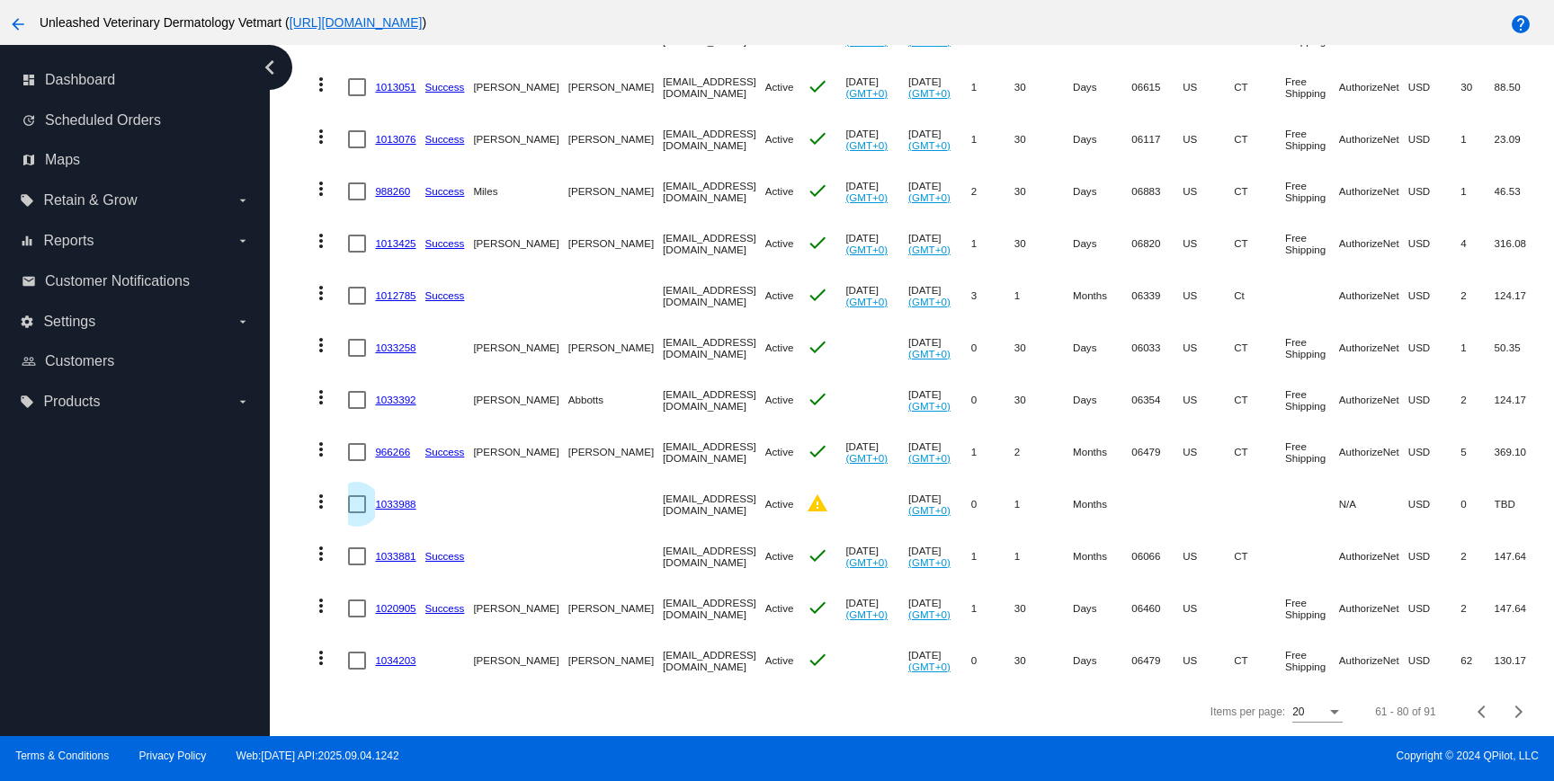
click at [356, 506] on div at bounding box center [357, 504] width 18 height 18
click at [356, 513] on input "checkbox" at bounding box center [356, 513] width 1 height 1
checkbox input "true"
click at [326, 505] on mat-icon "more_vert" at bounding box center [321, 502] width 22 height 22
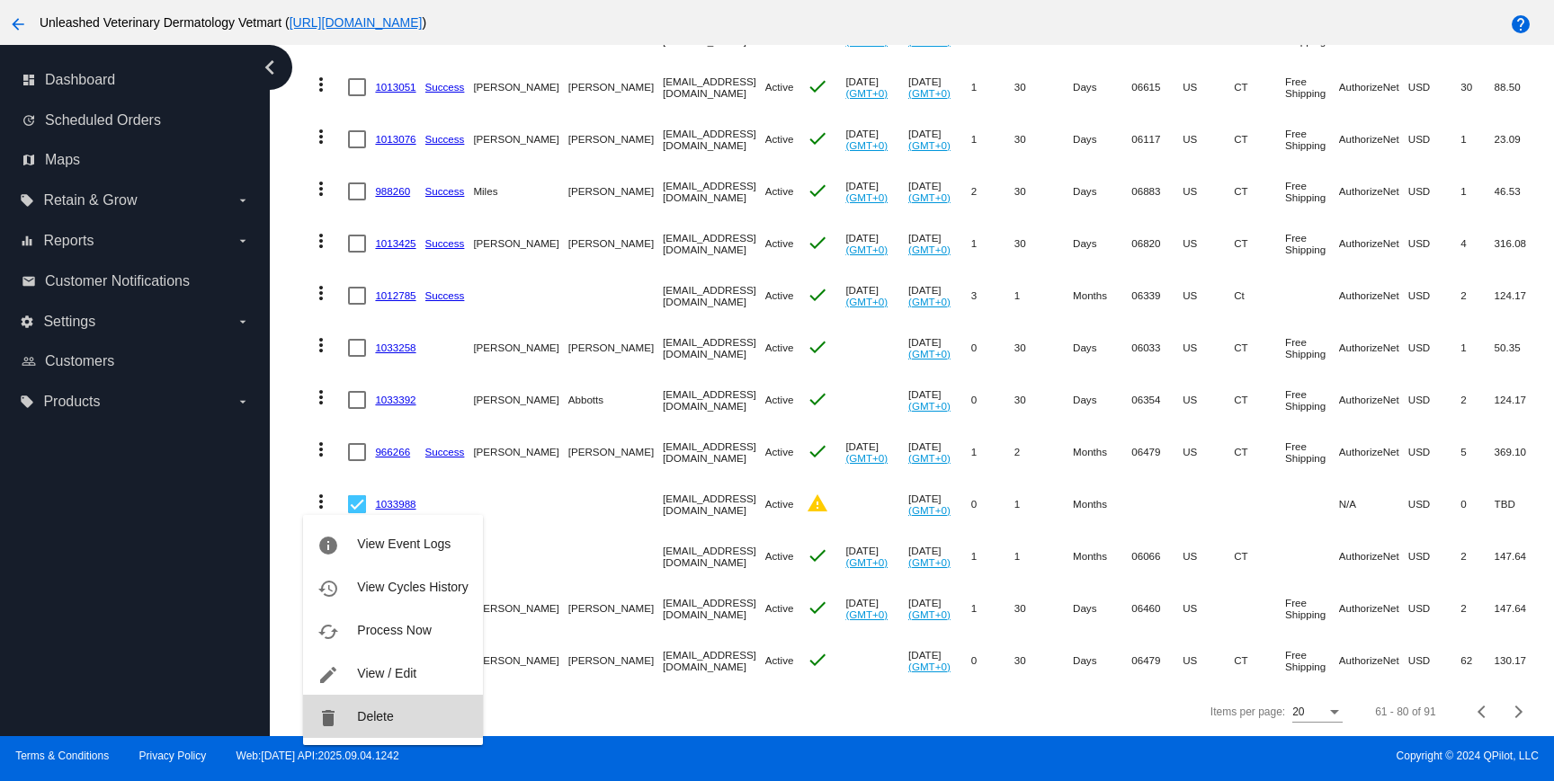
click at [381, 715] on span "Delete" at bounding box center [375, 716] width 36 height 14
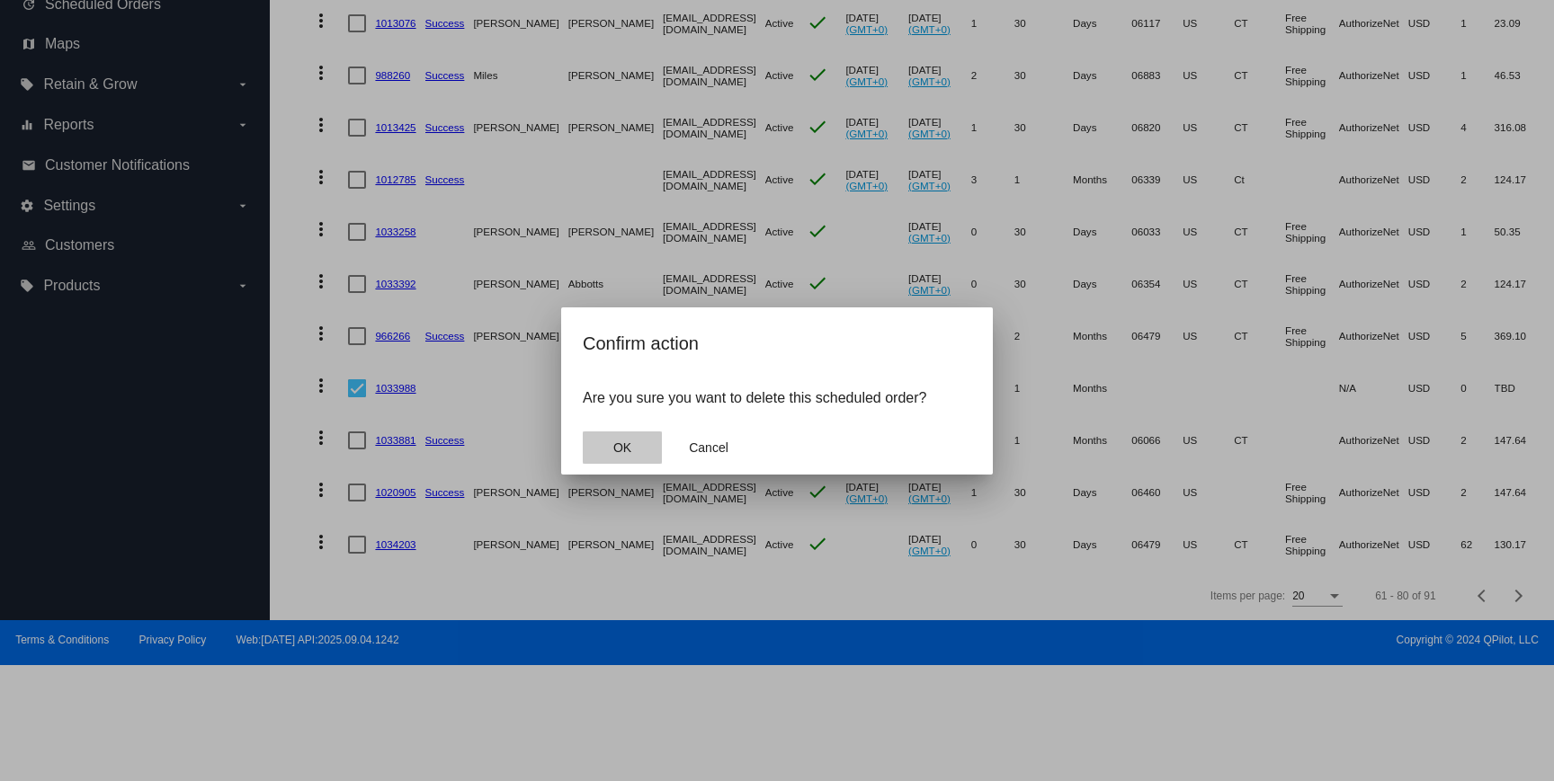
click at [625, 452] on span "OK" at bounding box center [622, 448] width 18 height 14
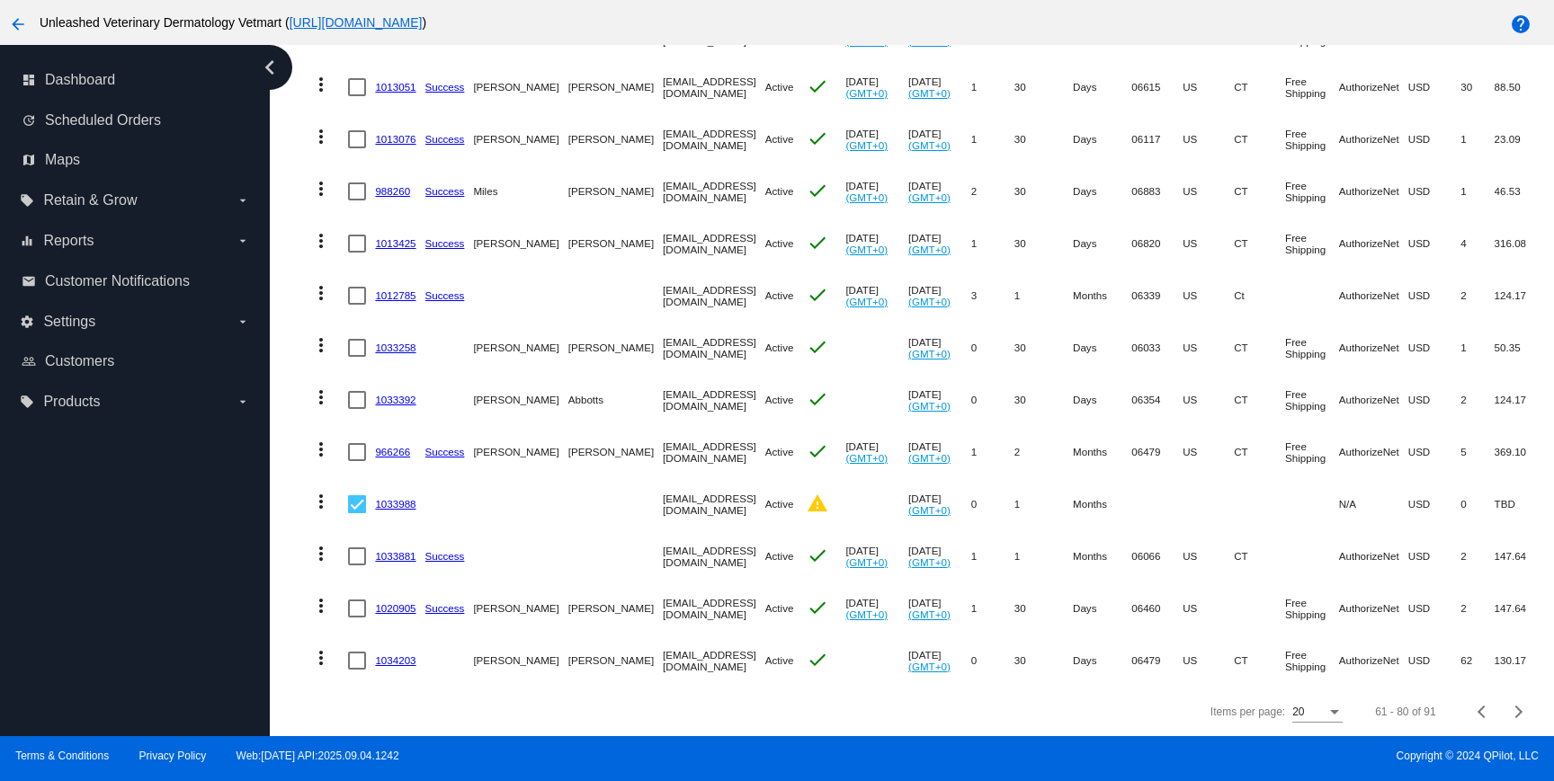
scroll to position [622, 0]
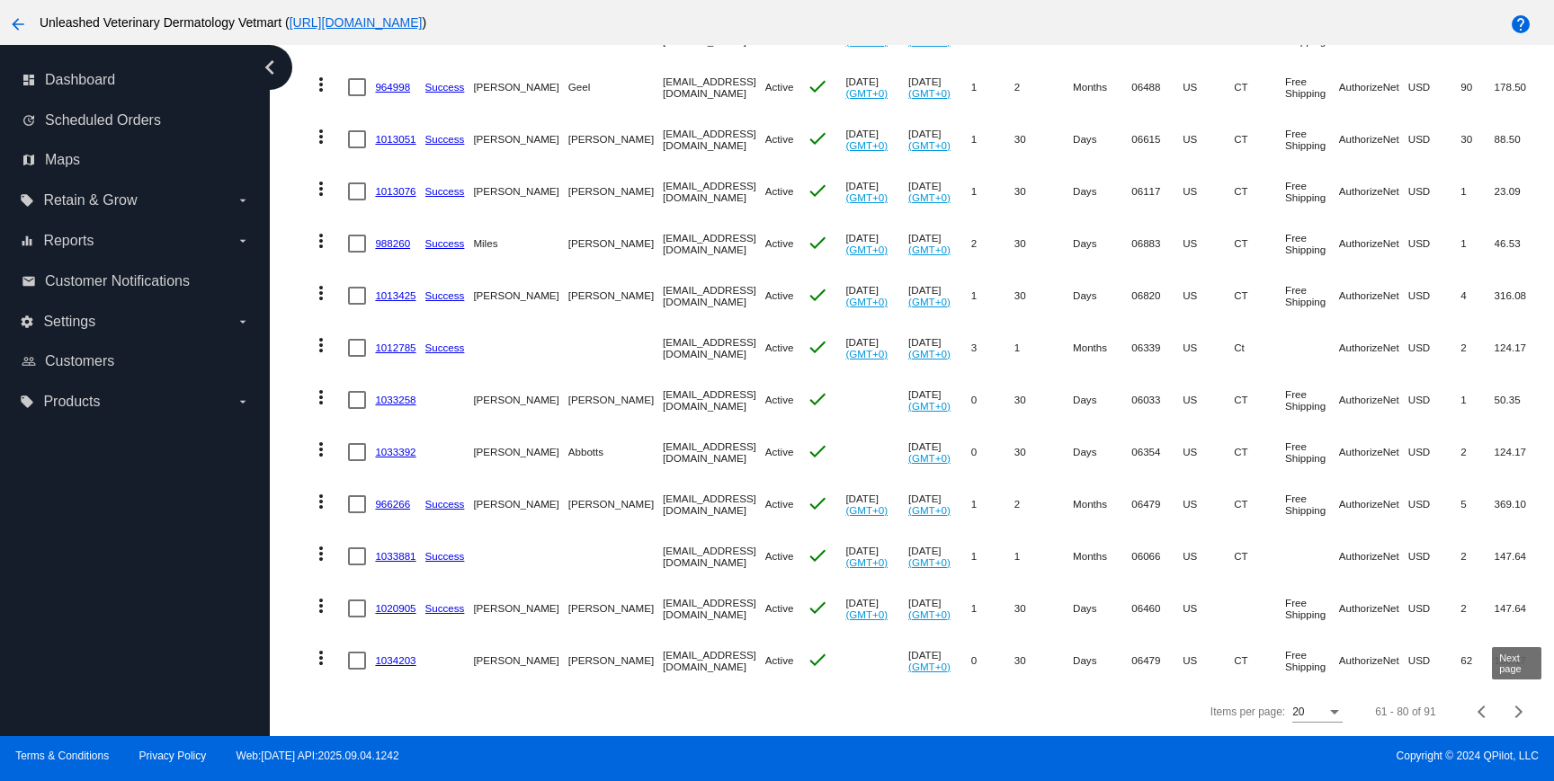
click at [1522, 726] on button "Next page" at bounding box center [1519, 712] width 36 height 36
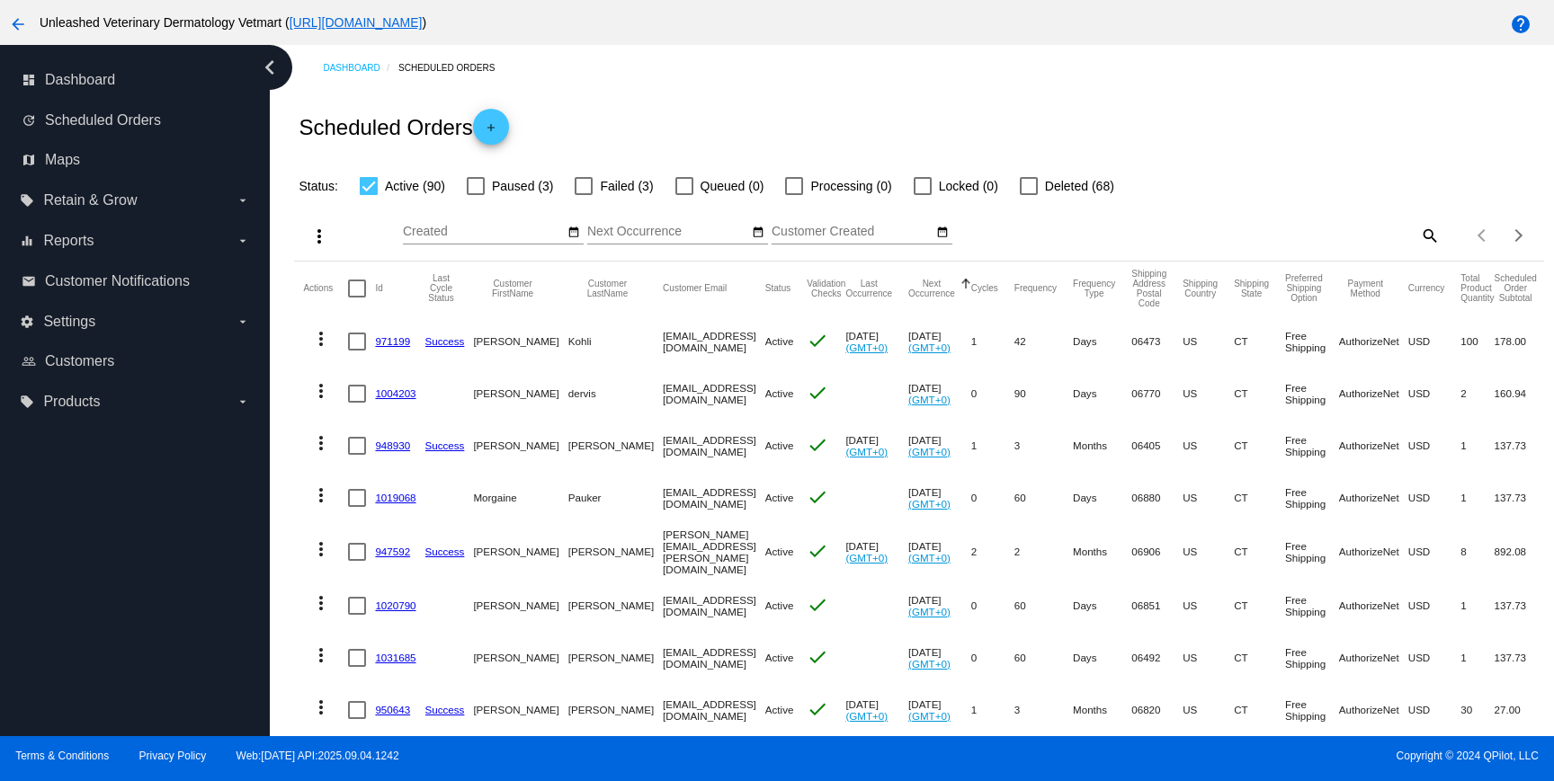
scroll to position [153, 0]
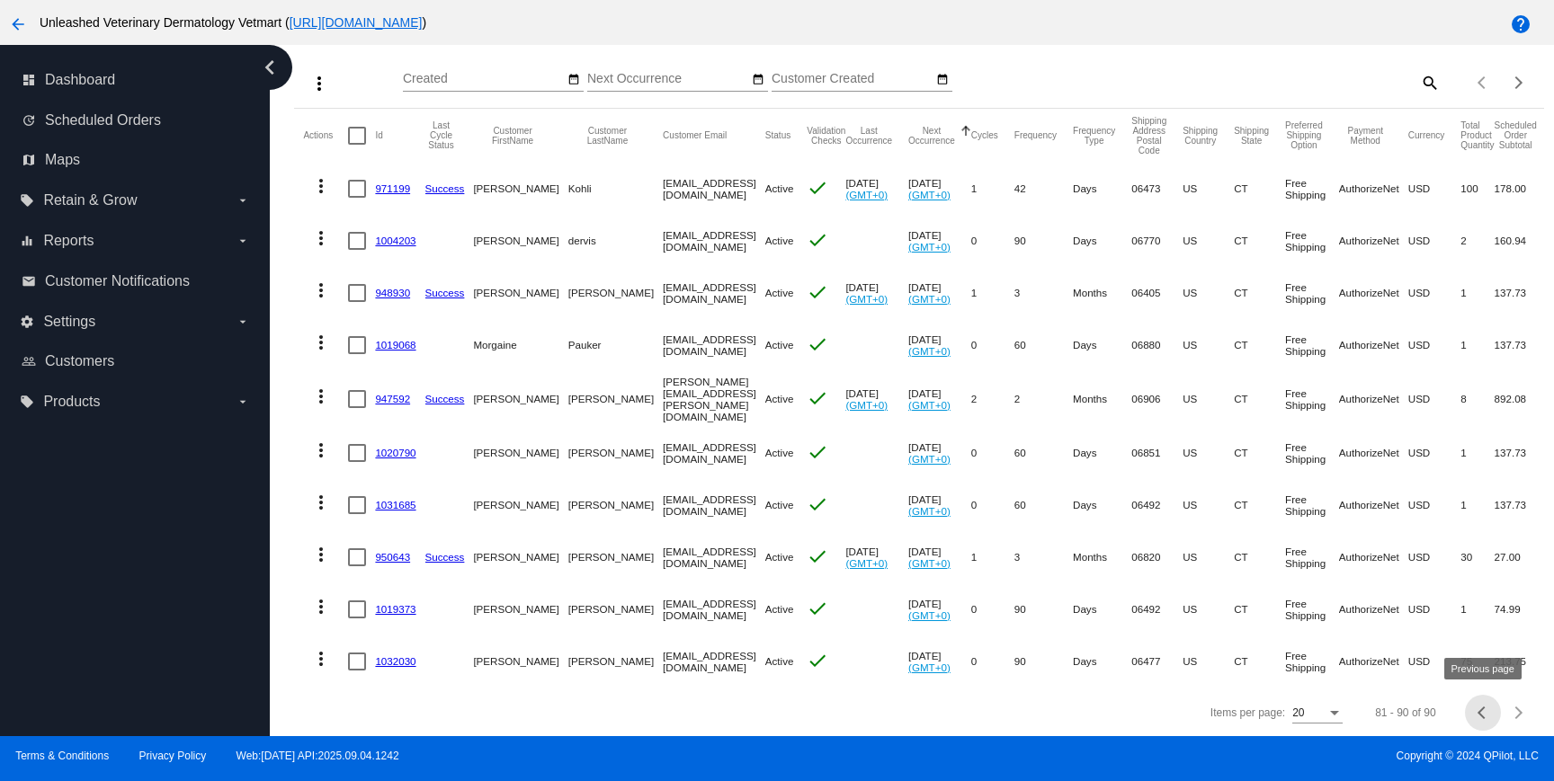
click at [1483, 709] on div "Previous page" at bounding box center [1483, 713] width 13 height 13
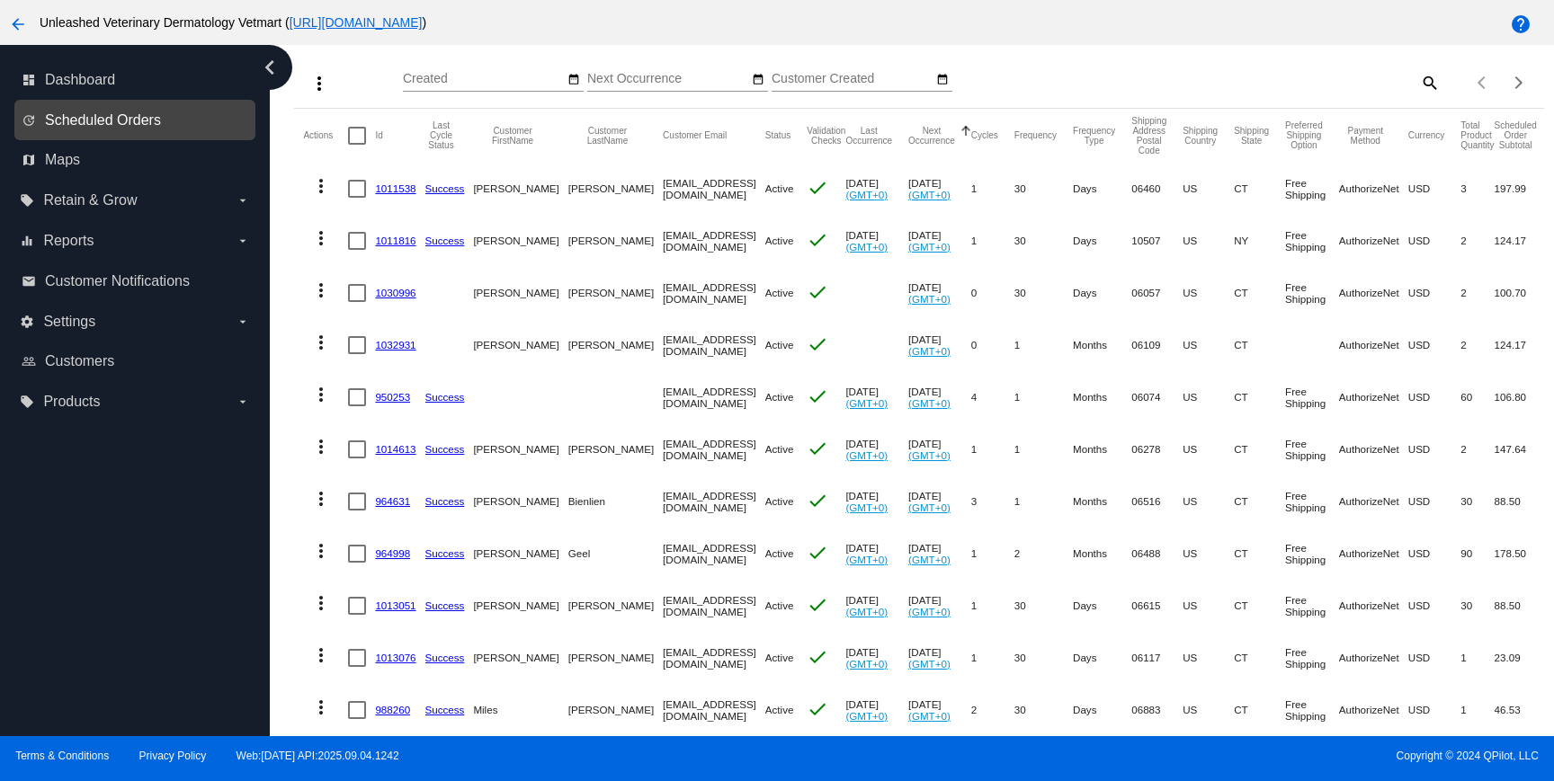
click at [69, 116] on span "Scheduled Orders" at bounding box center [103, 120] width 116 height 16
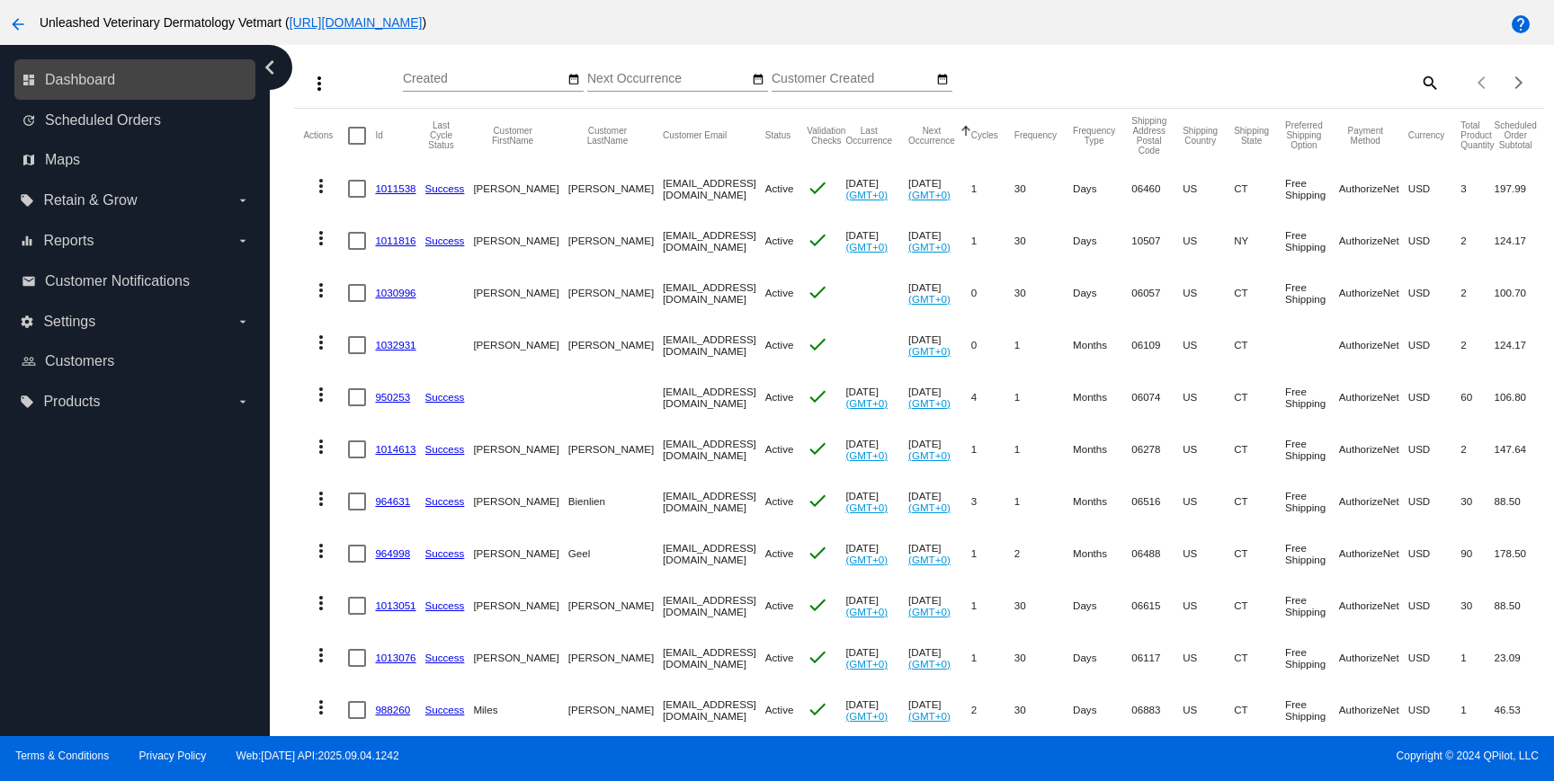
click at [109, 88] on link "dashboard Dashboard" at bounding box center [136, 80] width 228 height 29
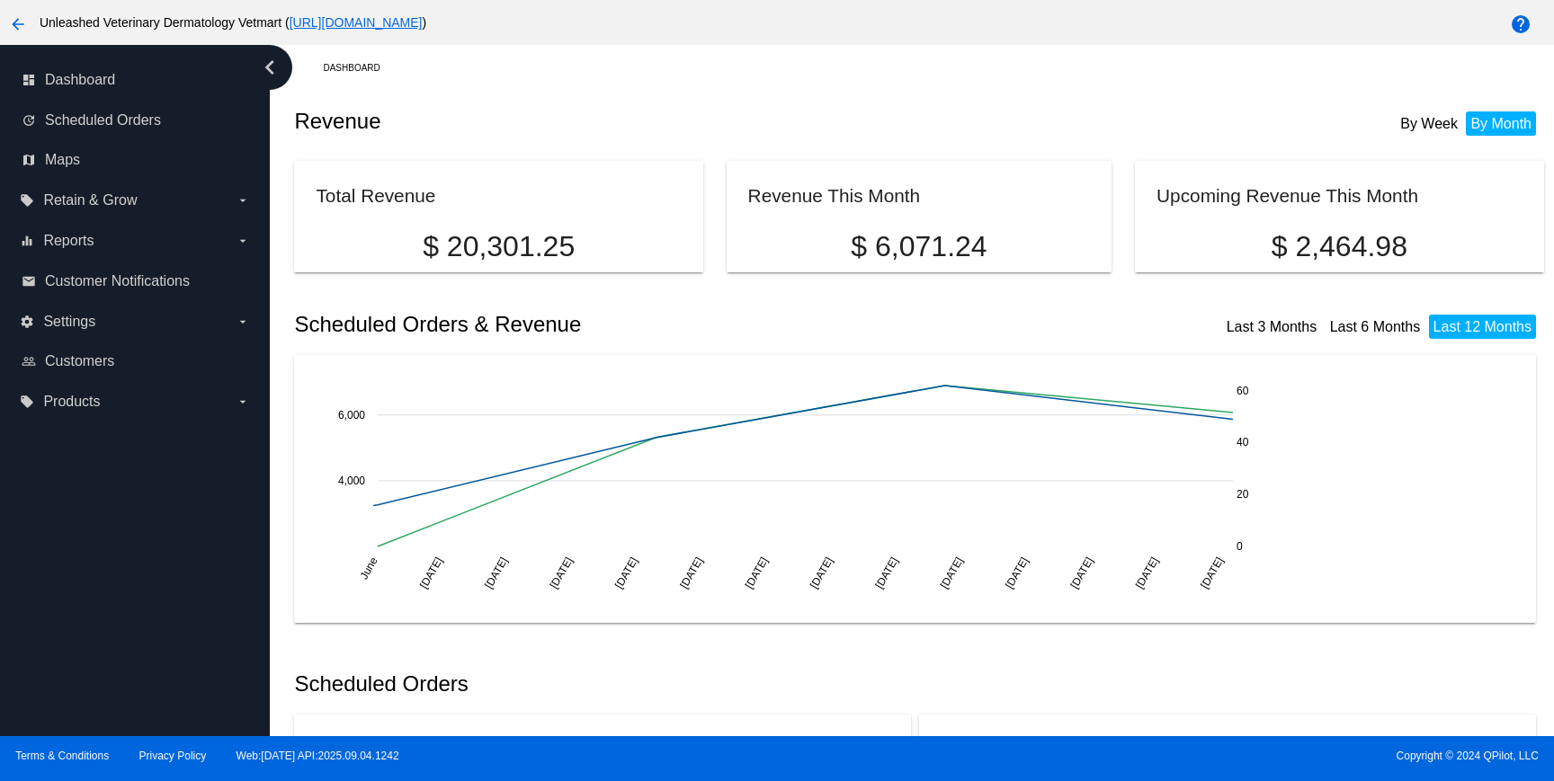
click at [579, 272] on mat-card "Total Revenue $ 20,301.25" at bounding box center [498, 217] width 408 height 112
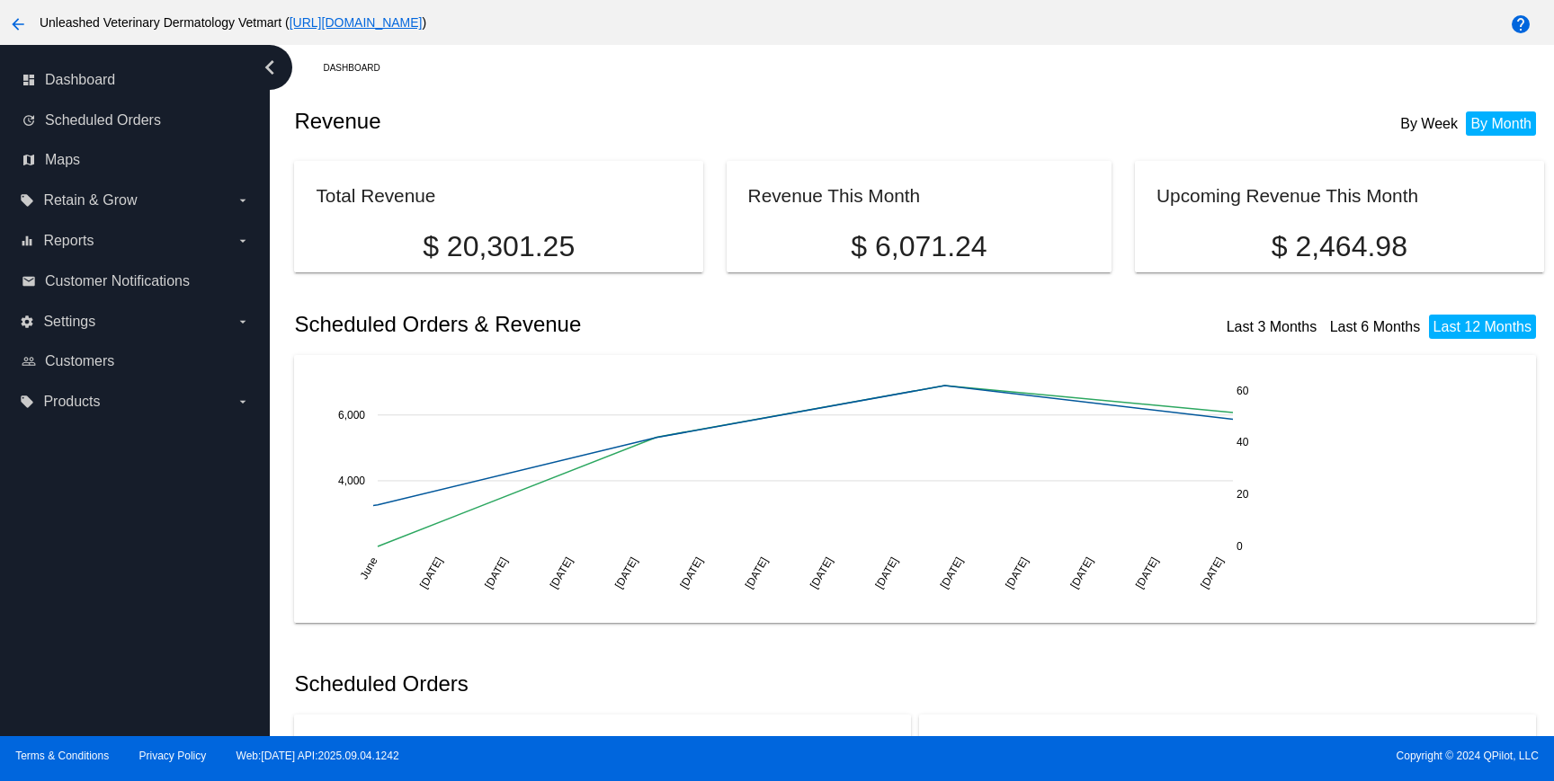
drag, startPoint x: 579, startPoint y: 274, endPoint x: 842, endPoint y: 248, distance: 263.9
click at [842, 248] on div "Total Revenue $ 20,301.25 Revenue This Month $ 6,071.24 Upcoming Revenue This M…" at bounding box center [918, 208] width 1249 height 112
click at [842, 248] on p "$ 6,071.24" at bounding box center [919, 246] width 343 height 33
drag, startPoint x: 842, startPoint y: 248, endPoint x: 731, endPoint y: 183, distance: 128.2
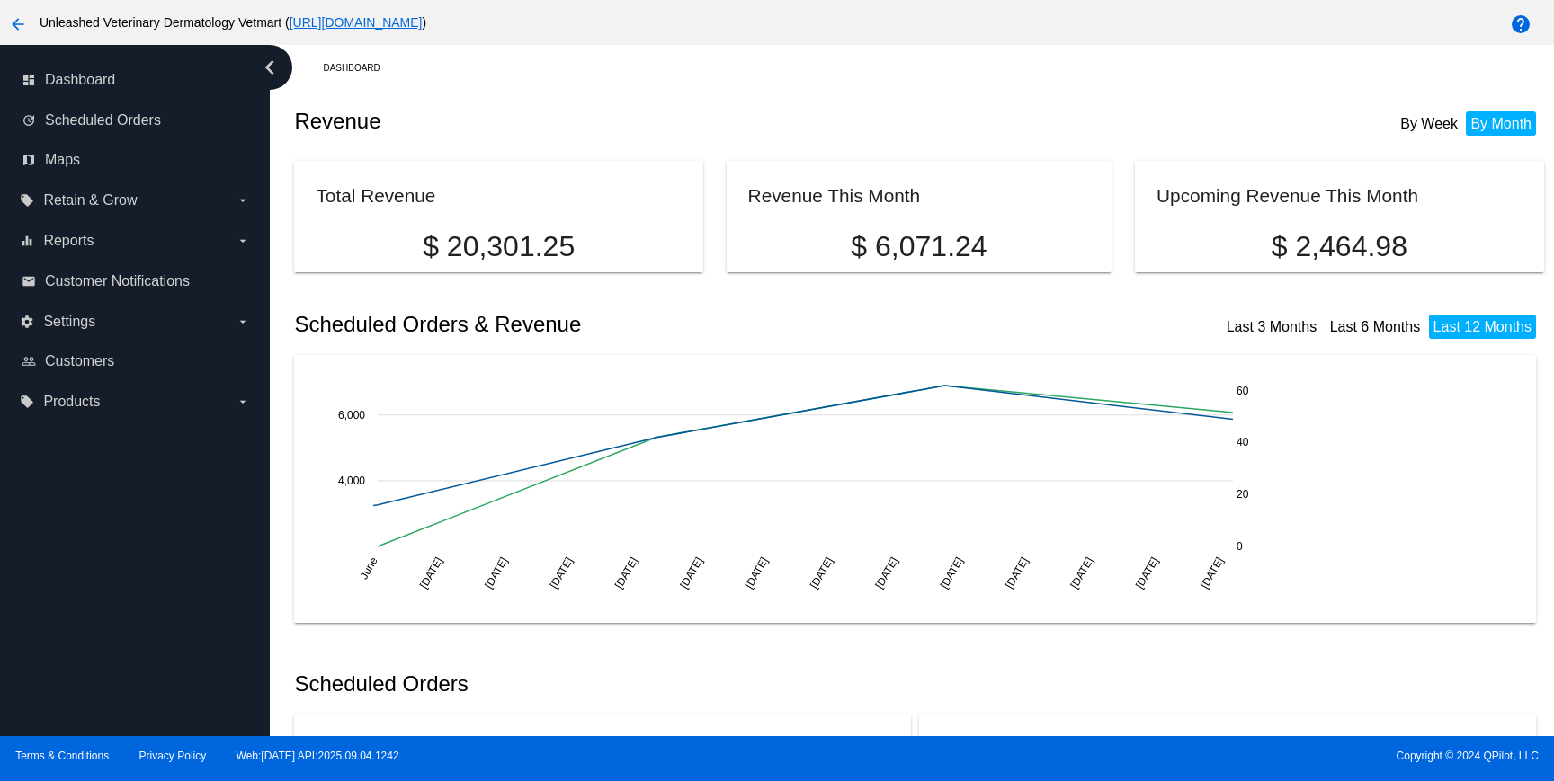
click at [731, 183] on mat-card "Revenue This Month $ 6,071.24" at bounding box center [920, 217] width 386 height 112
drag, startPoint x: 731, startPoint y: 183, endPoint x: 758, endPoint y: 271, distance: 91.3
click at [758, 271] on mat-card "Revenue This Month $ 6,071.24" at bounding box center [920, 217] width 386 height 112
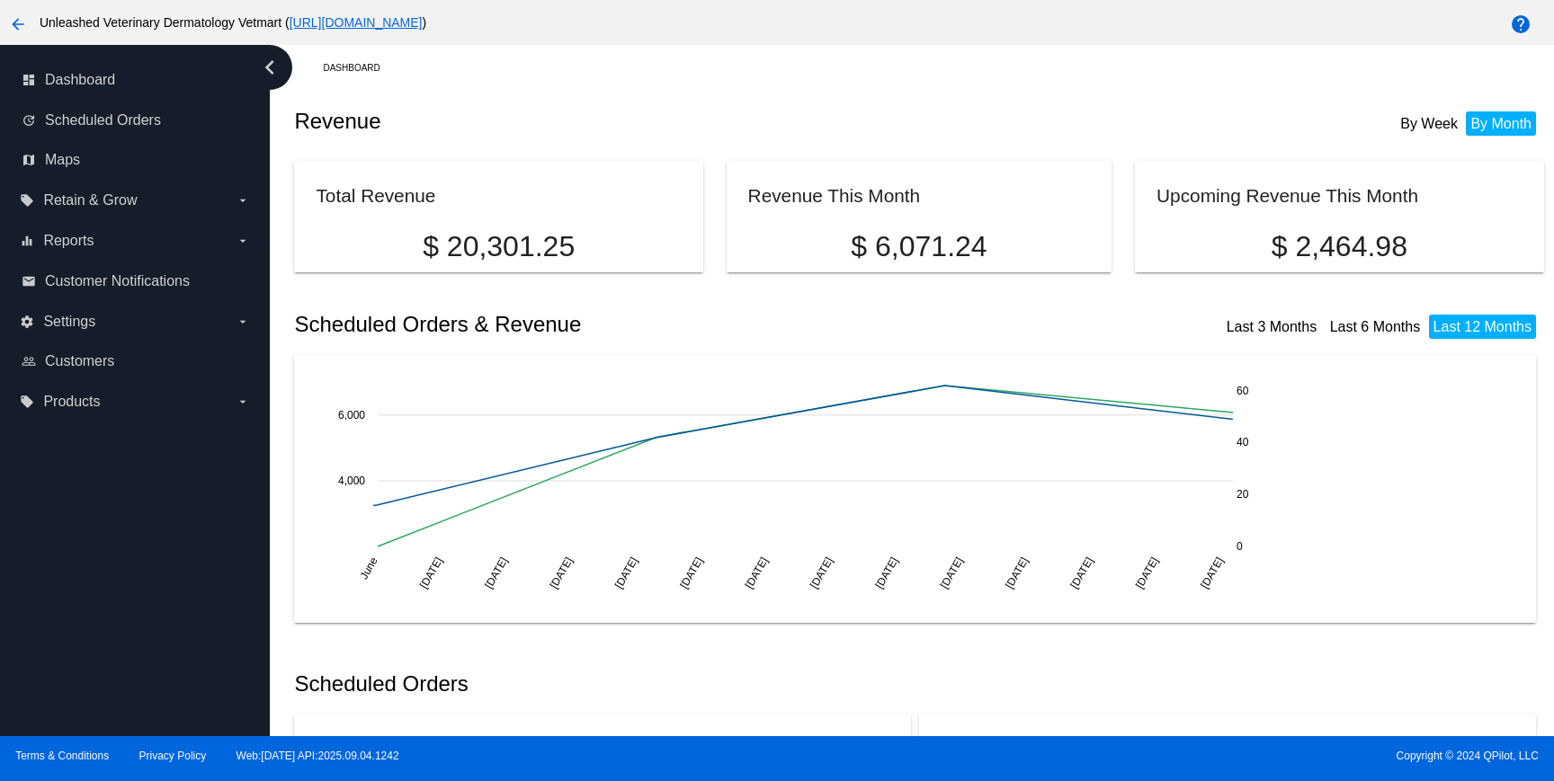
click at [758, 271] on mat-card "Revenue This Month $ 6,071.24" at bounding box center [920, 217] width 386 height 112
drag, startPoint x: 758, startPoint y: 271, endPoint x: 549, endPoint y: 203, distance: 220.1
click at [549, 203] on div "Total Revenue $ 20,301.25 Revenue This Month $ 6,071.24 Upcoming Revenue This M…" at bounding box center [918, 208] width 1249 height 112
click at [276, 74] on icon "chevron_left" at bounding box center [269, 67] width 29 height 29
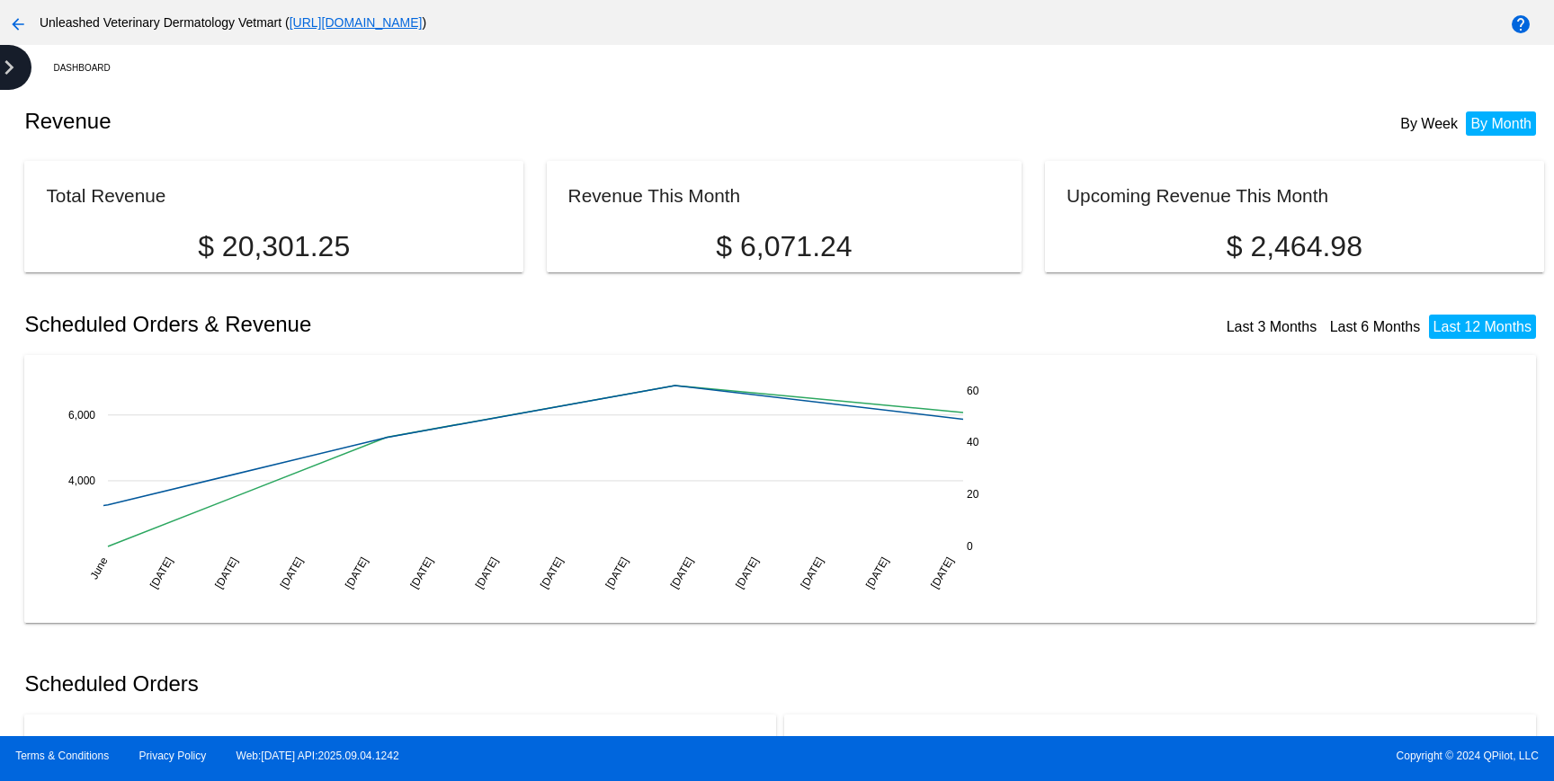
click at [11, 71] on icon "chevron_right" at bounding box center [9, 67] width 29 height 29
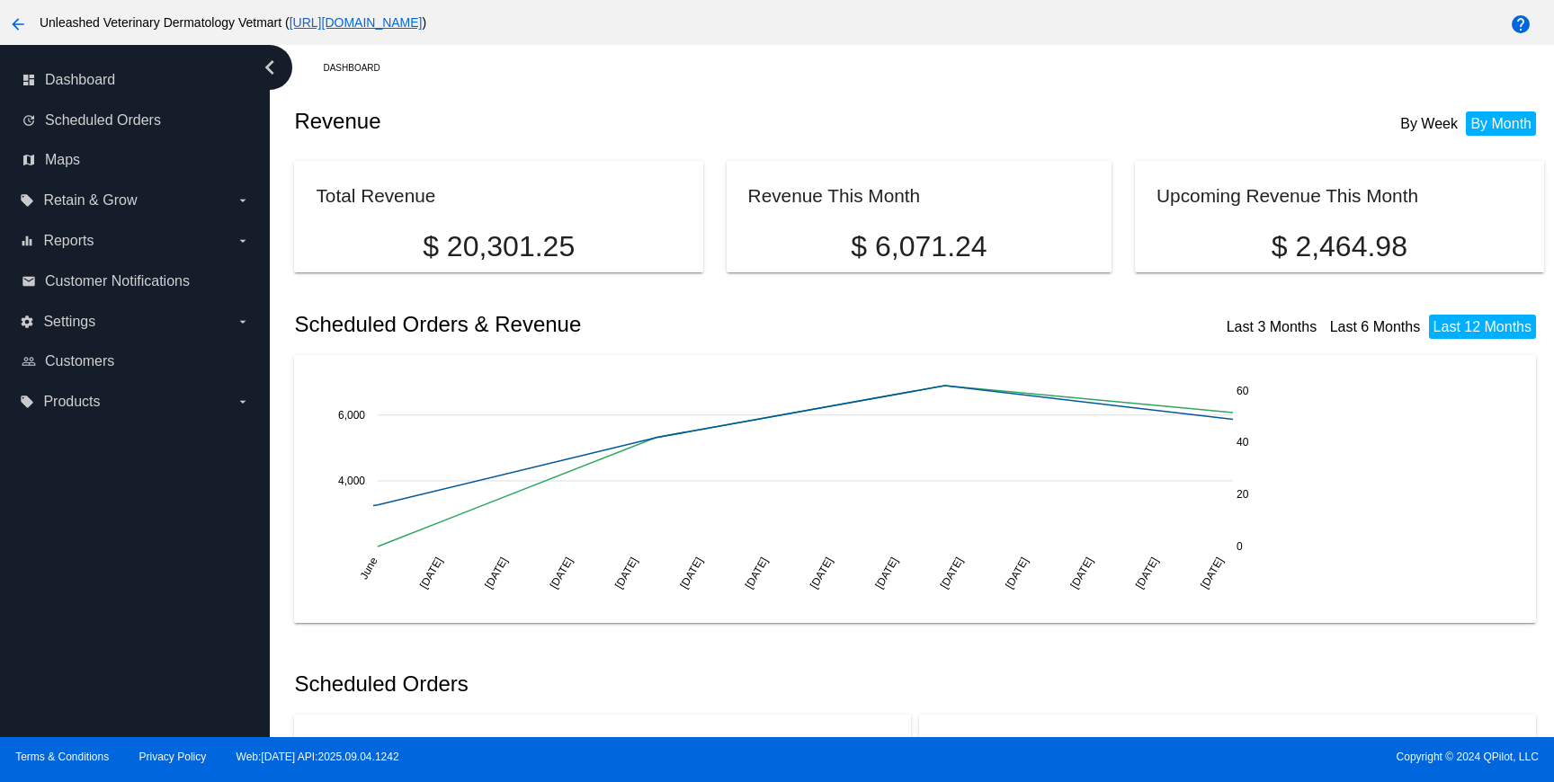
click at [358, 187] on mat-card-title "Total Revenue" at bounding box center [498, 195] width 365 height 25
drag, startPoint x: 358, startPoint y: 187, endPoint x: 378, endPoint y: 282, distance: 97.4
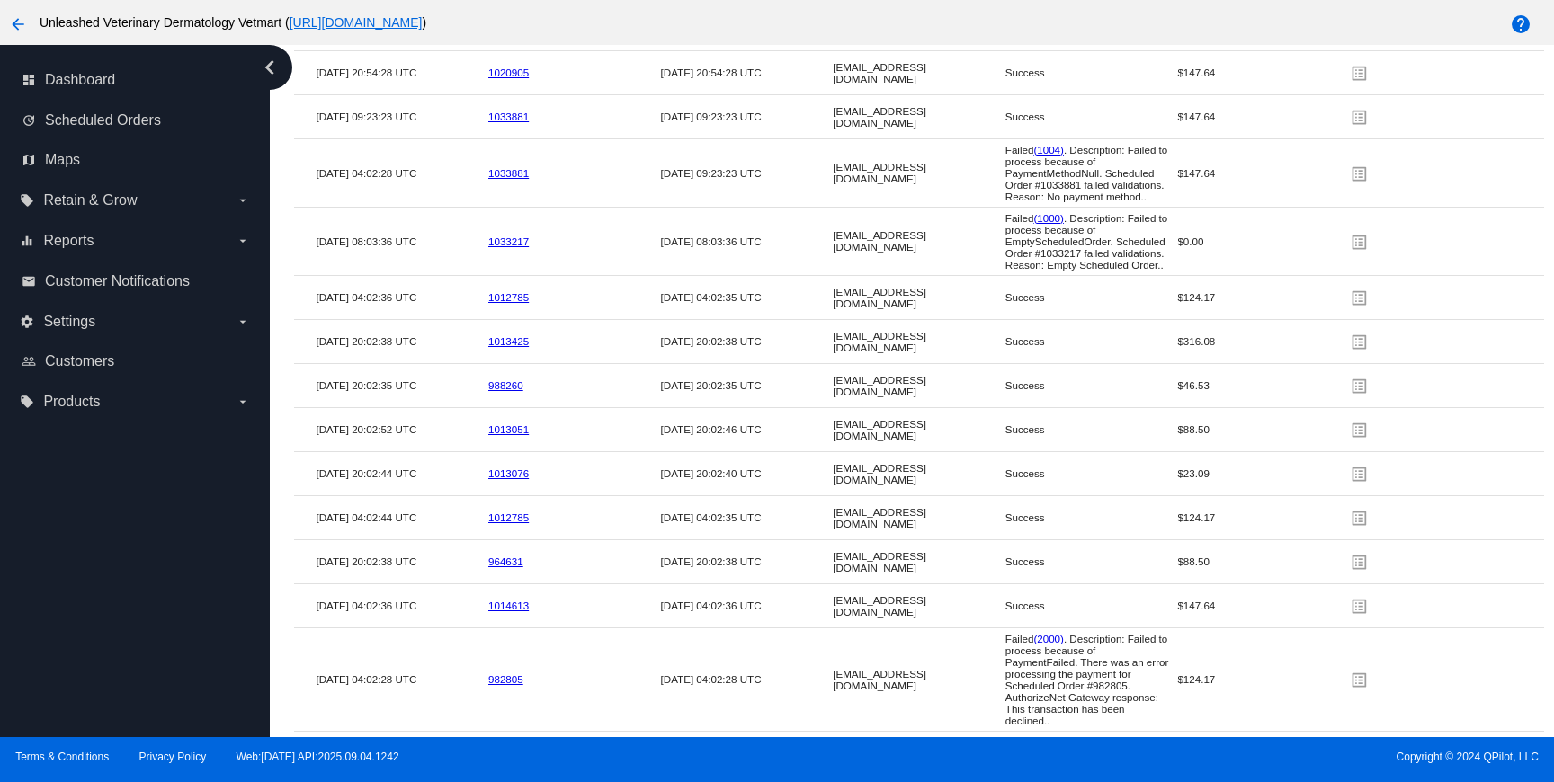
scroll to position [2779, 0]
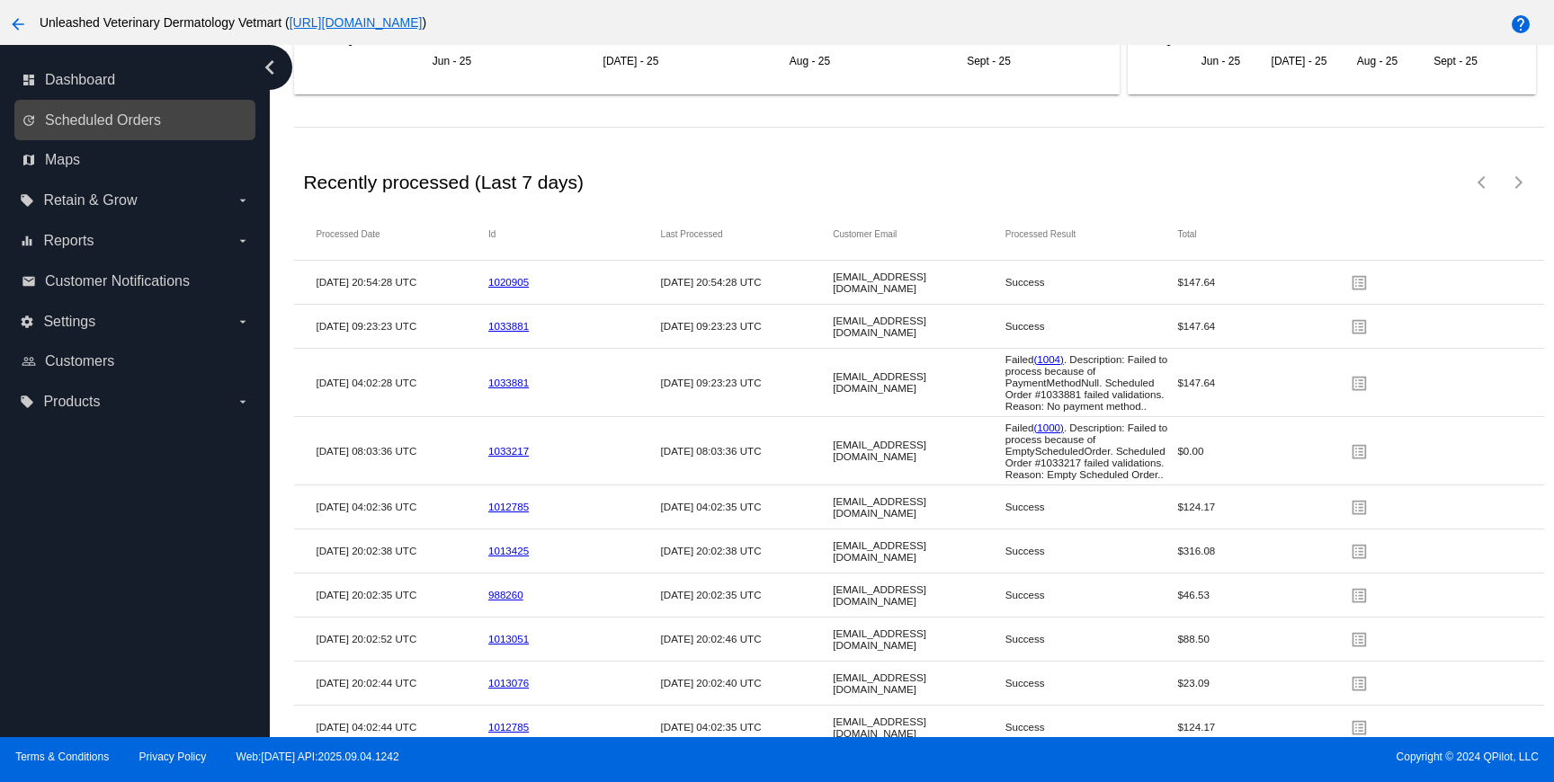
click at [93, 132] on link "update Scheduled Orders" at bounding box center [136, 120] width 228 height 29
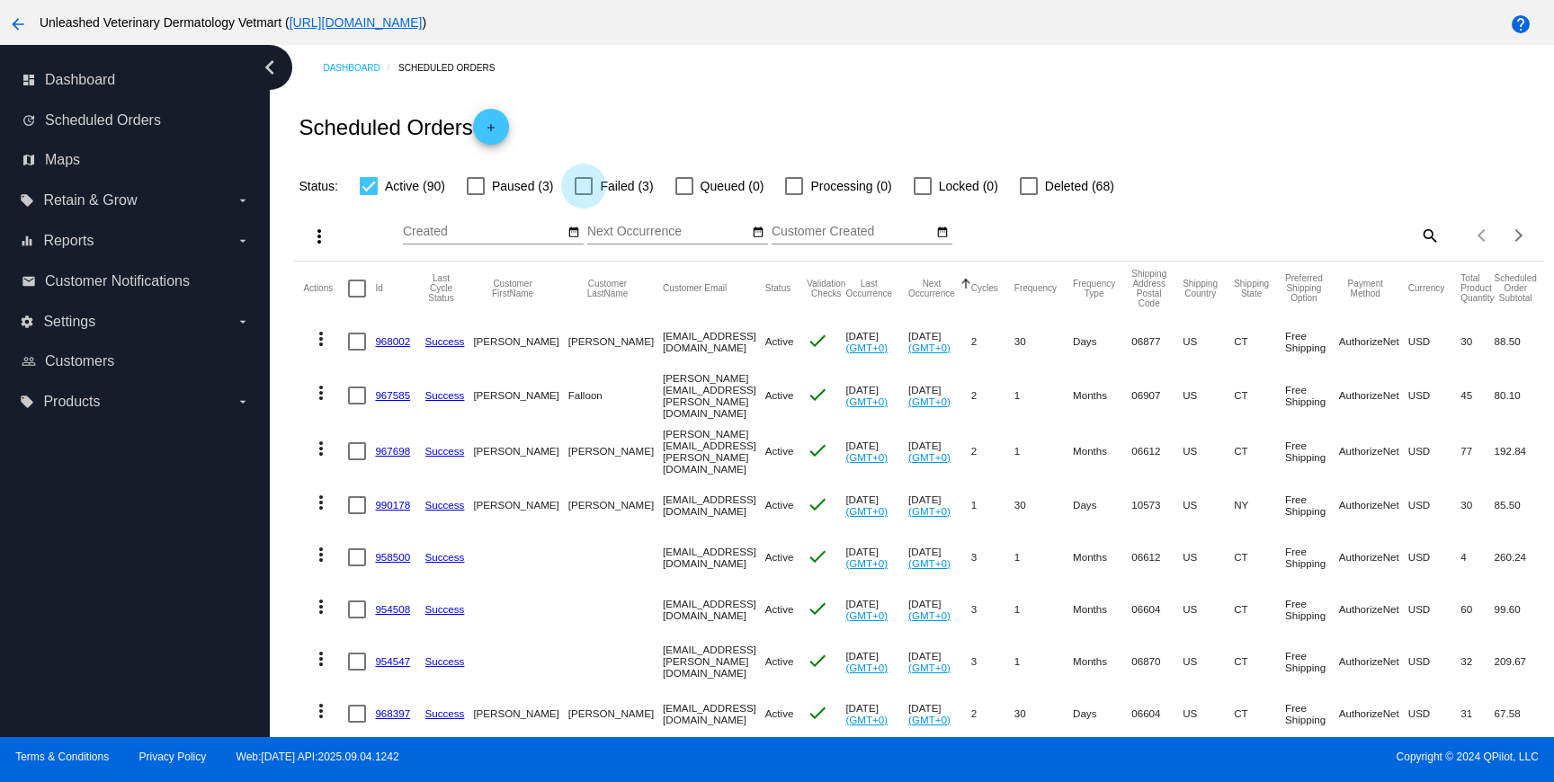
click at [629, 192] on span "Failed (3)" at bounding box center [626, 186] width 53 height 22
click at [584, 195] on input "Failed (3)" at bounding box center [583, 195] width 1 height 1
checkbox input "true"
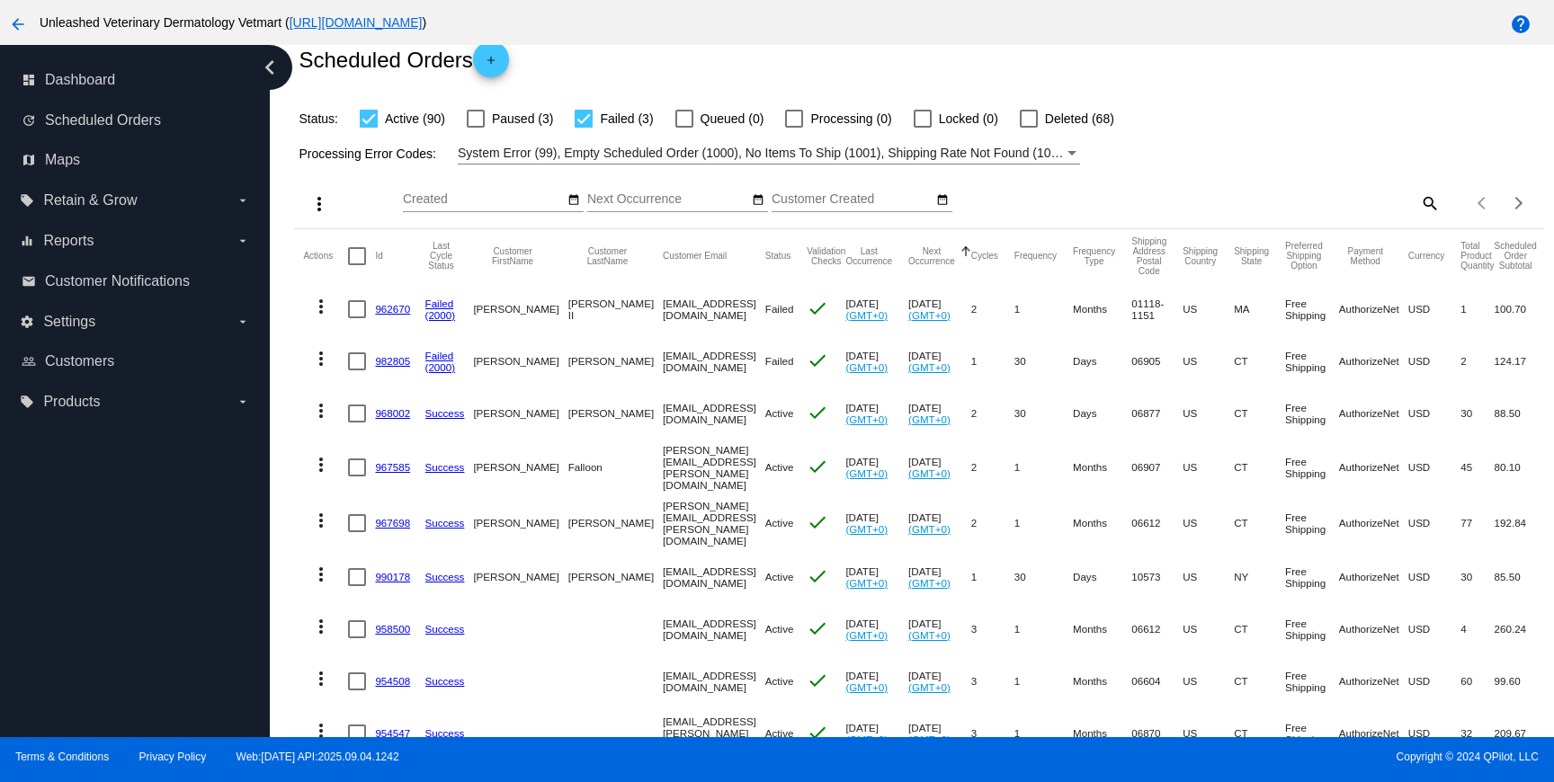
scroll to position [31, 0]
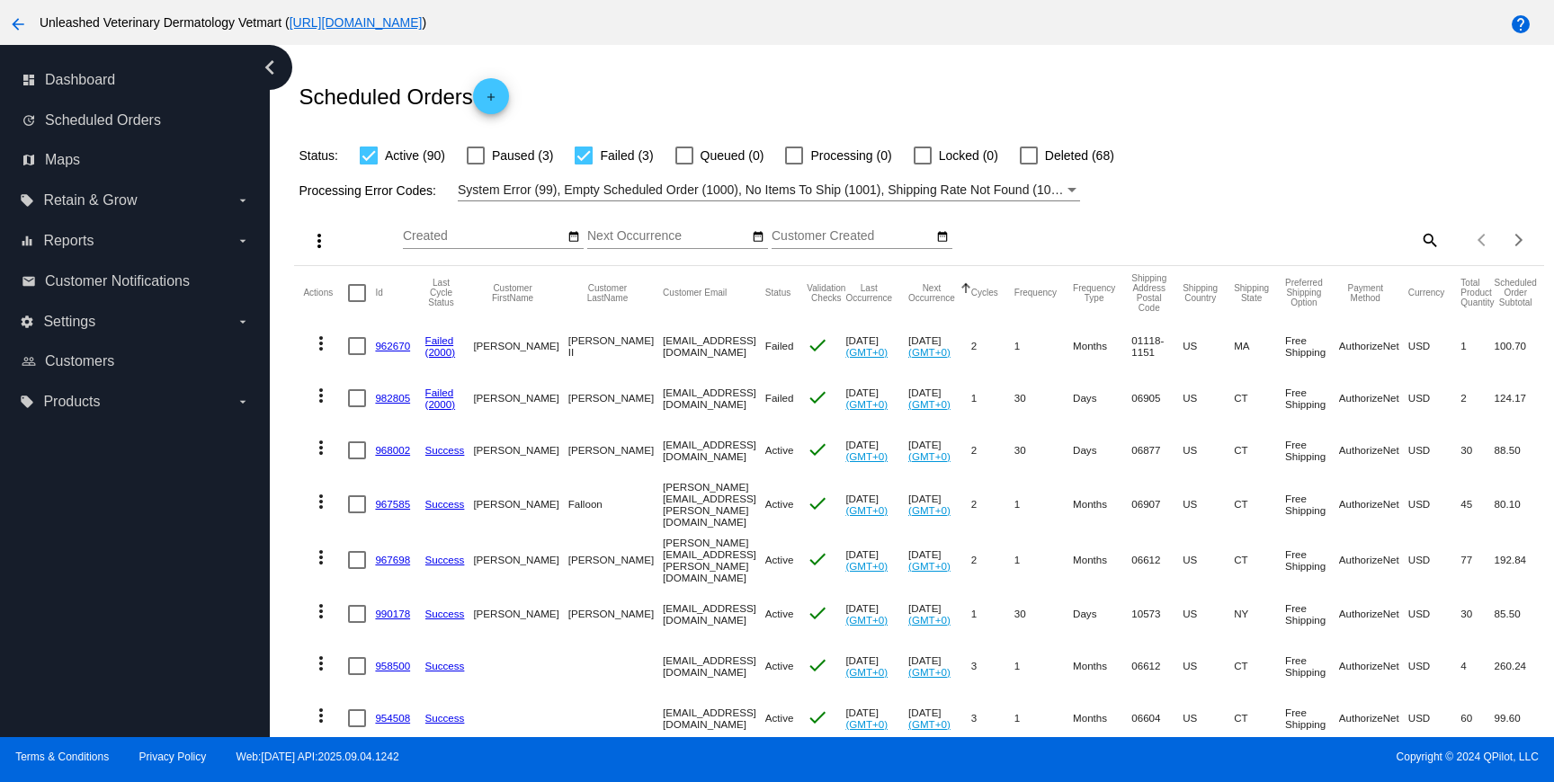
click at [436, 358] on link "(2000)" at bounding box center [440, 352] width 31 height 12
click at [395, 349] on link "962670" at bounding box center [392, 346] width 35 height 12
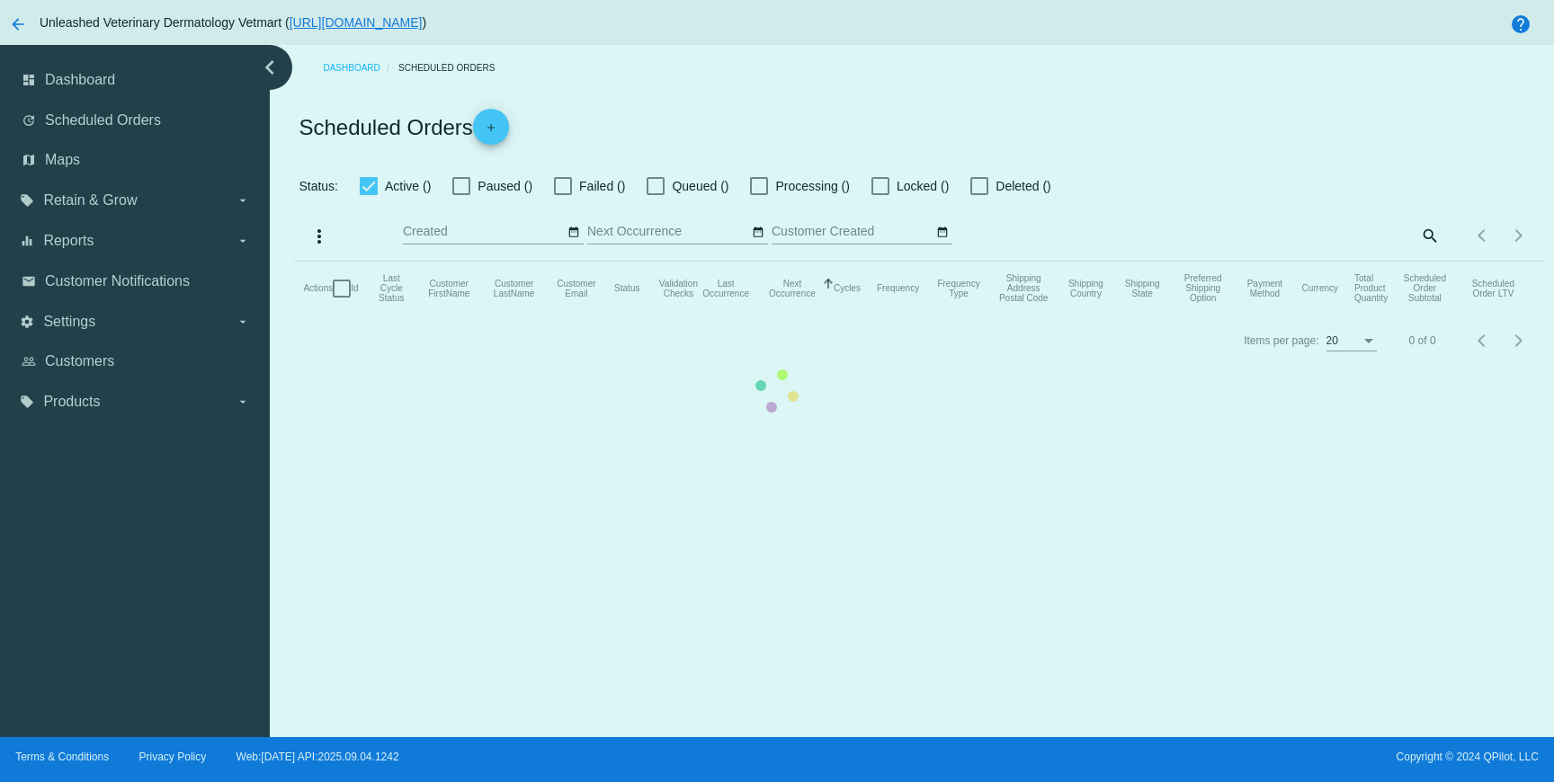
checkbox input "true"
